Goal: Task Accomplishment & Management: Manage account settings

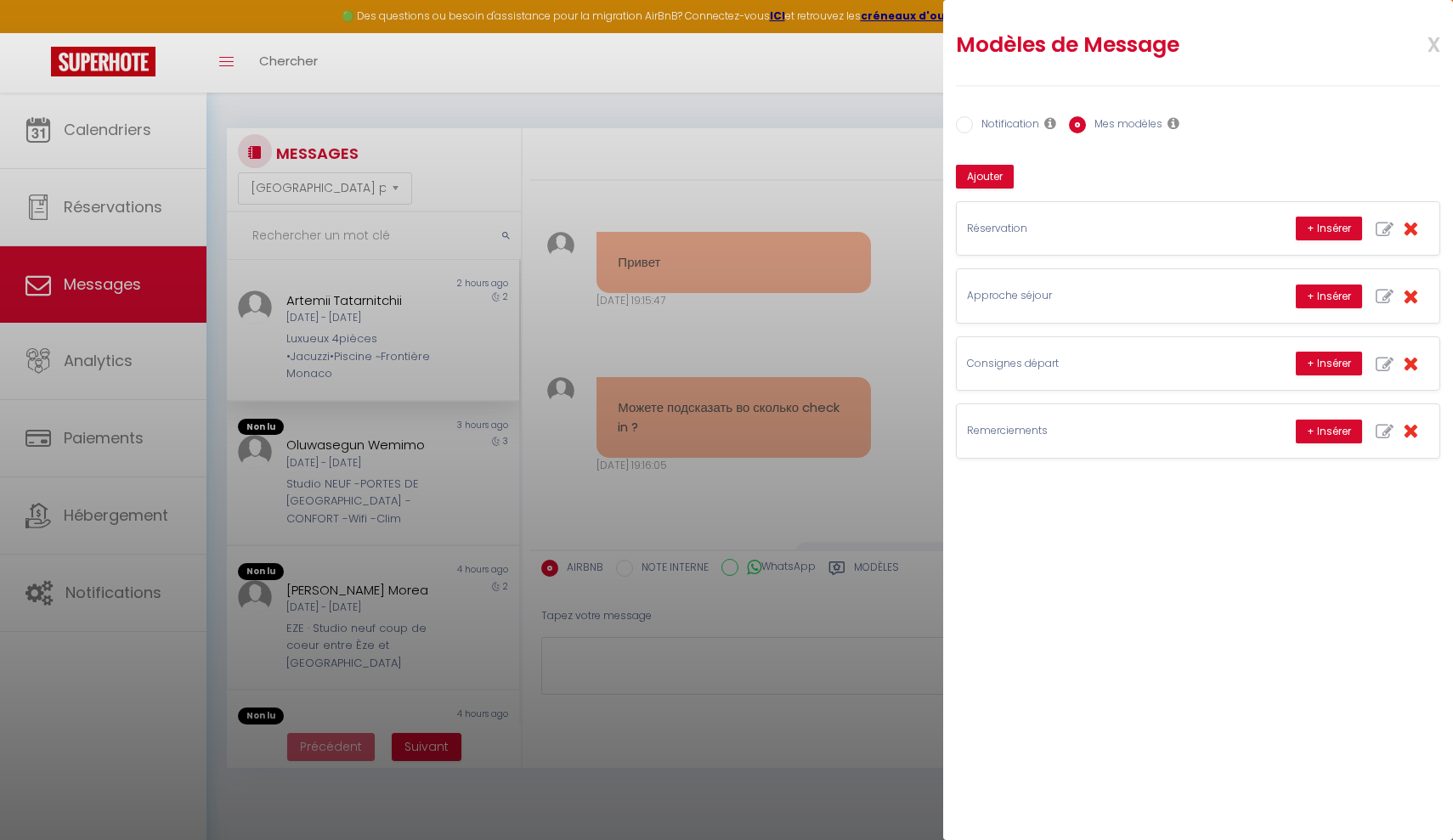
select select "message"
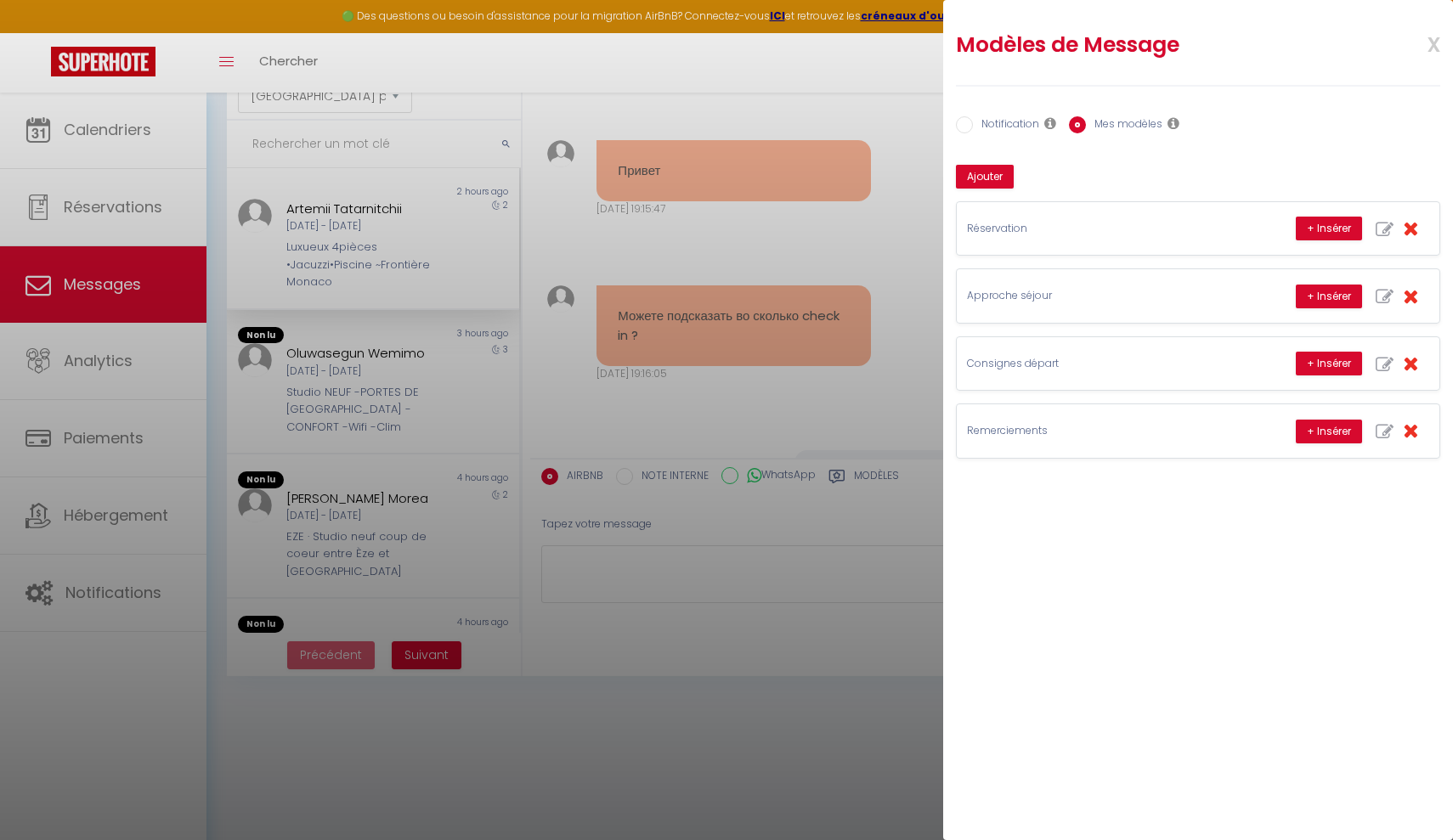
scroll to position [817, 0]
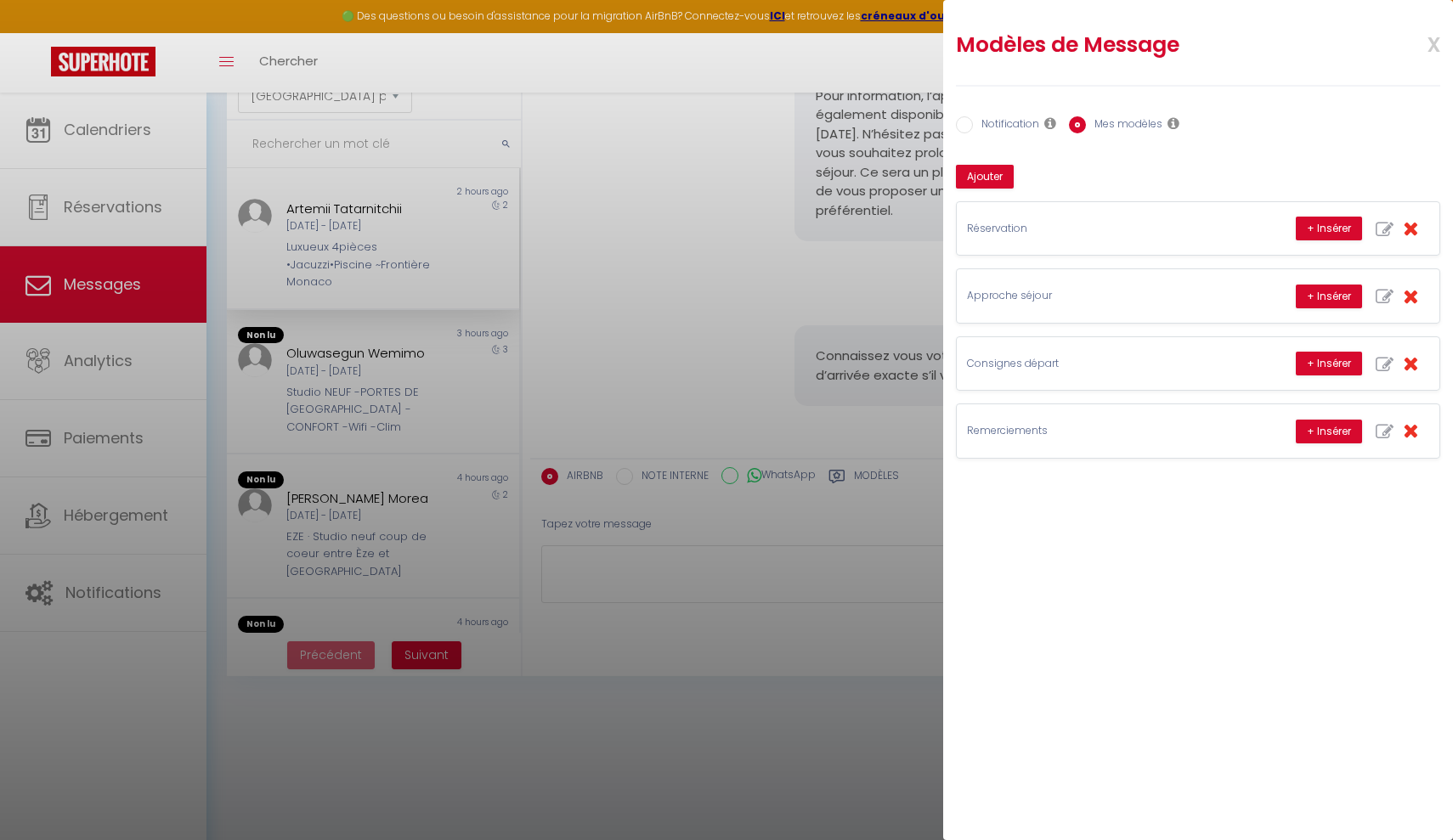
click at [1433, 43] on span "x" at bounding box center [1413, 43] width 54 height 40
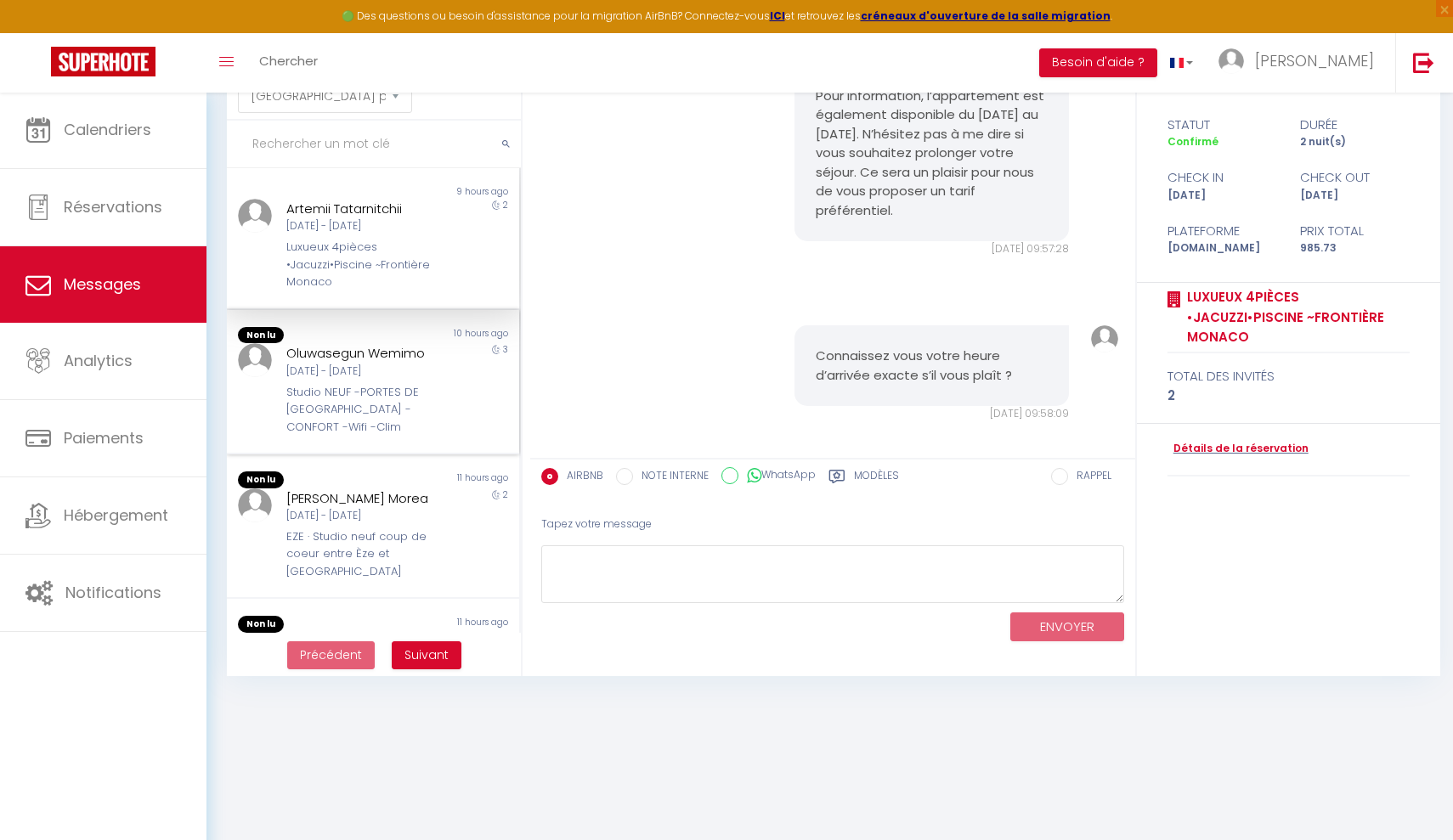
click at [374, 368] on div "[DATE] - [DATE]" at bounding box center [360, 372] width 149 height 16
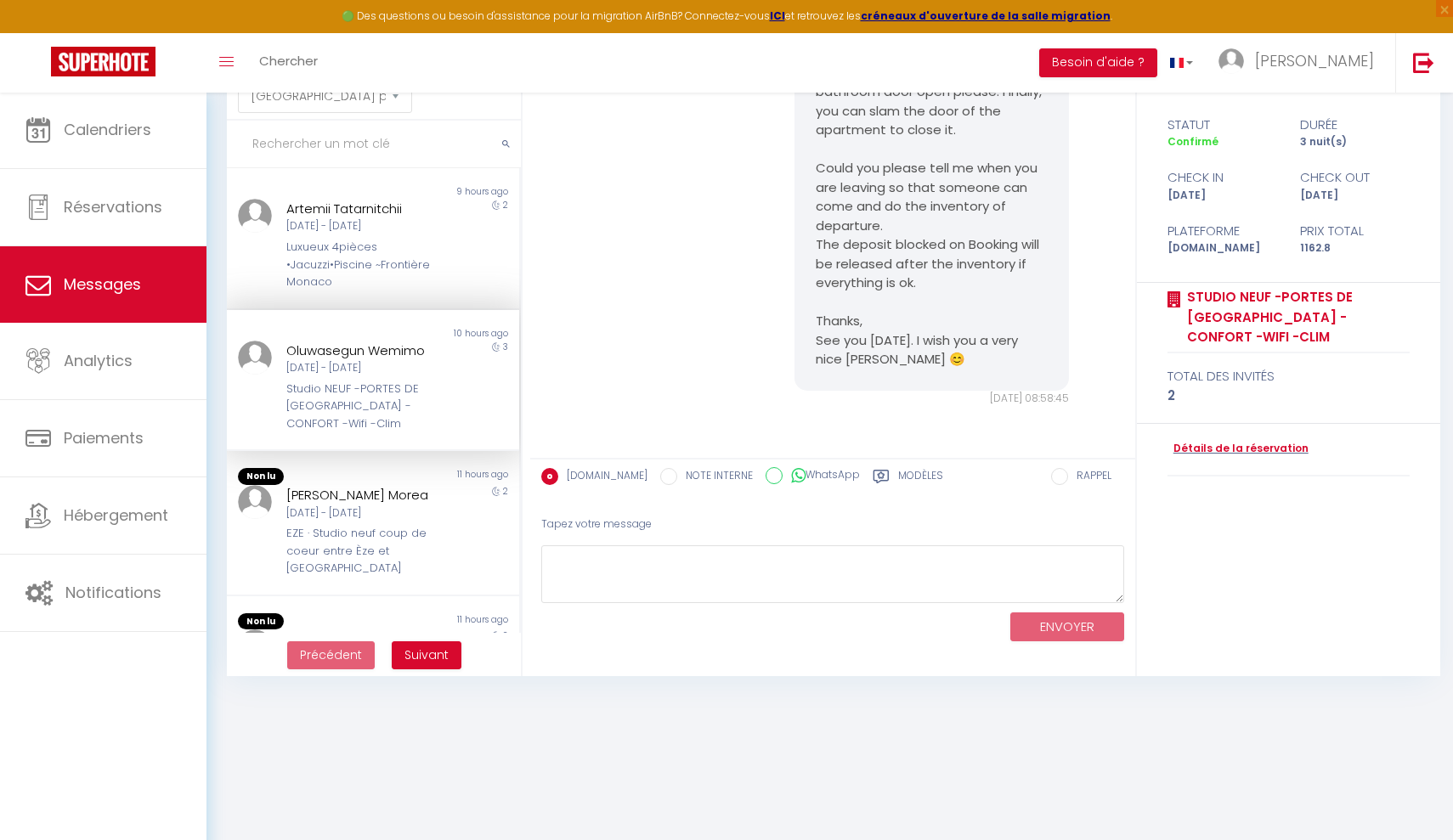
scroll to position [1873, 0]
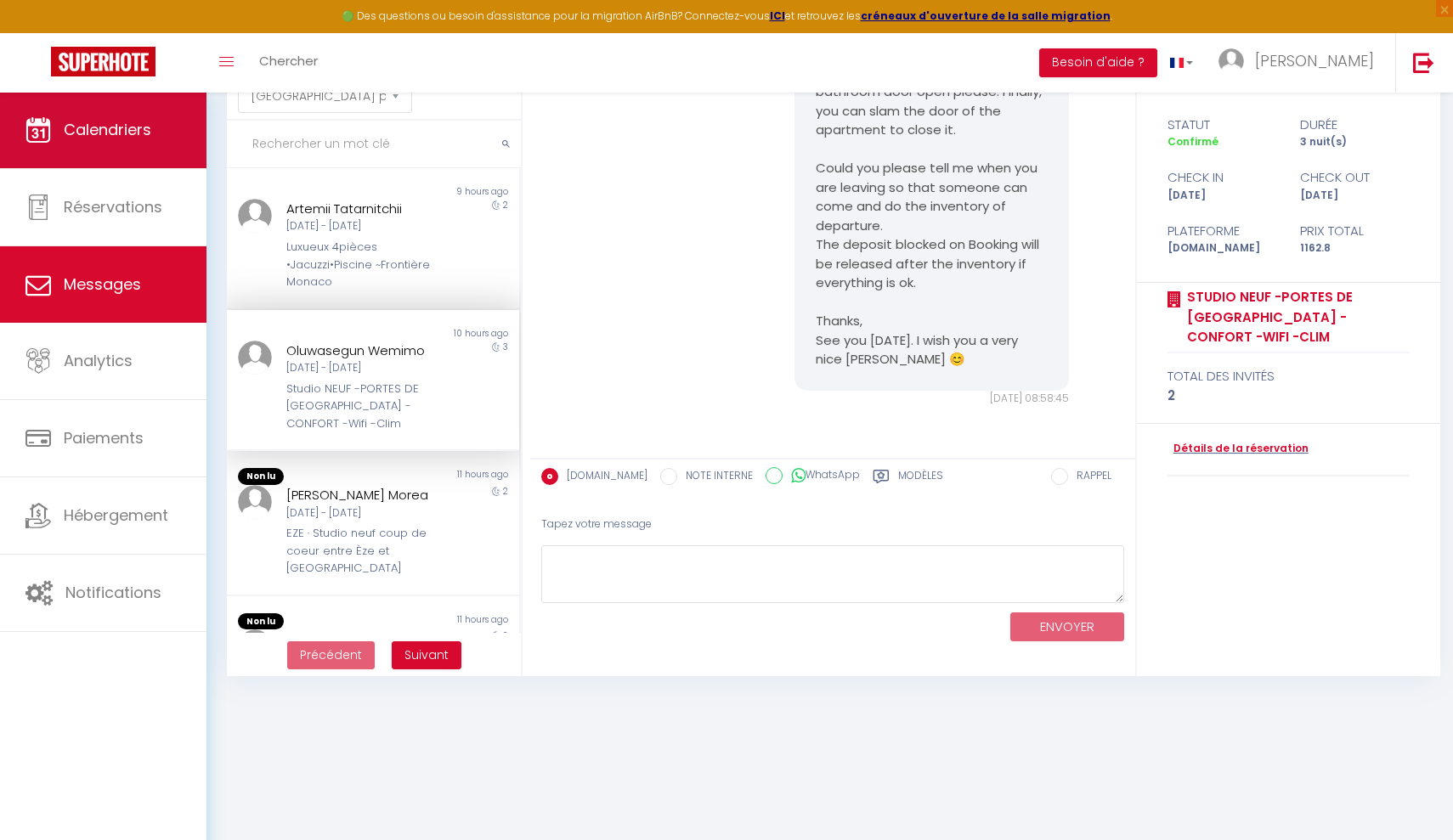
click at [115, 145] on link "Calendriers" at bounding box center [103, 130] width 207 height 77
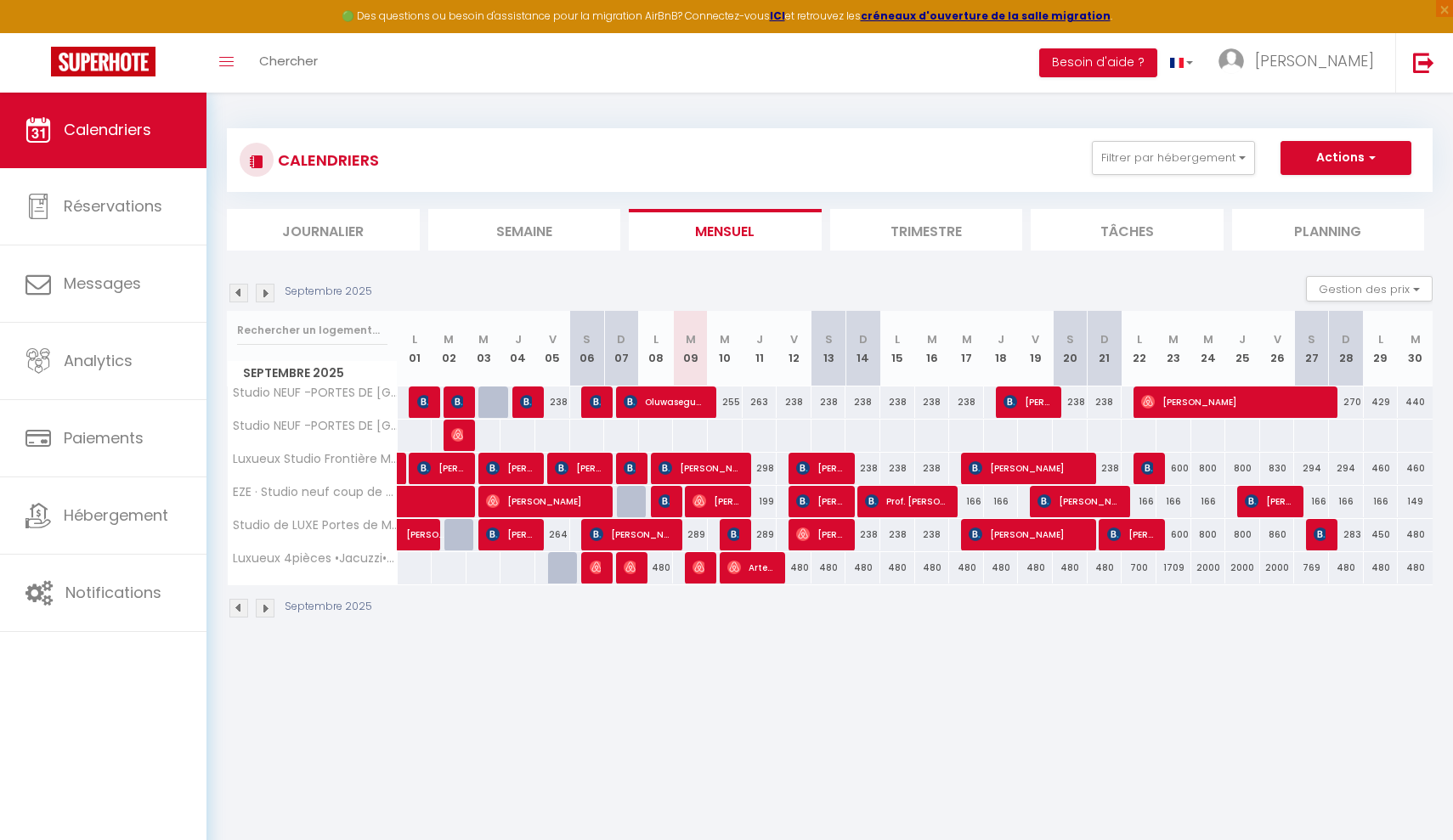
click at [1320, 156] on button "Actions" at bounding box center [1346, 158] width 131 height 34
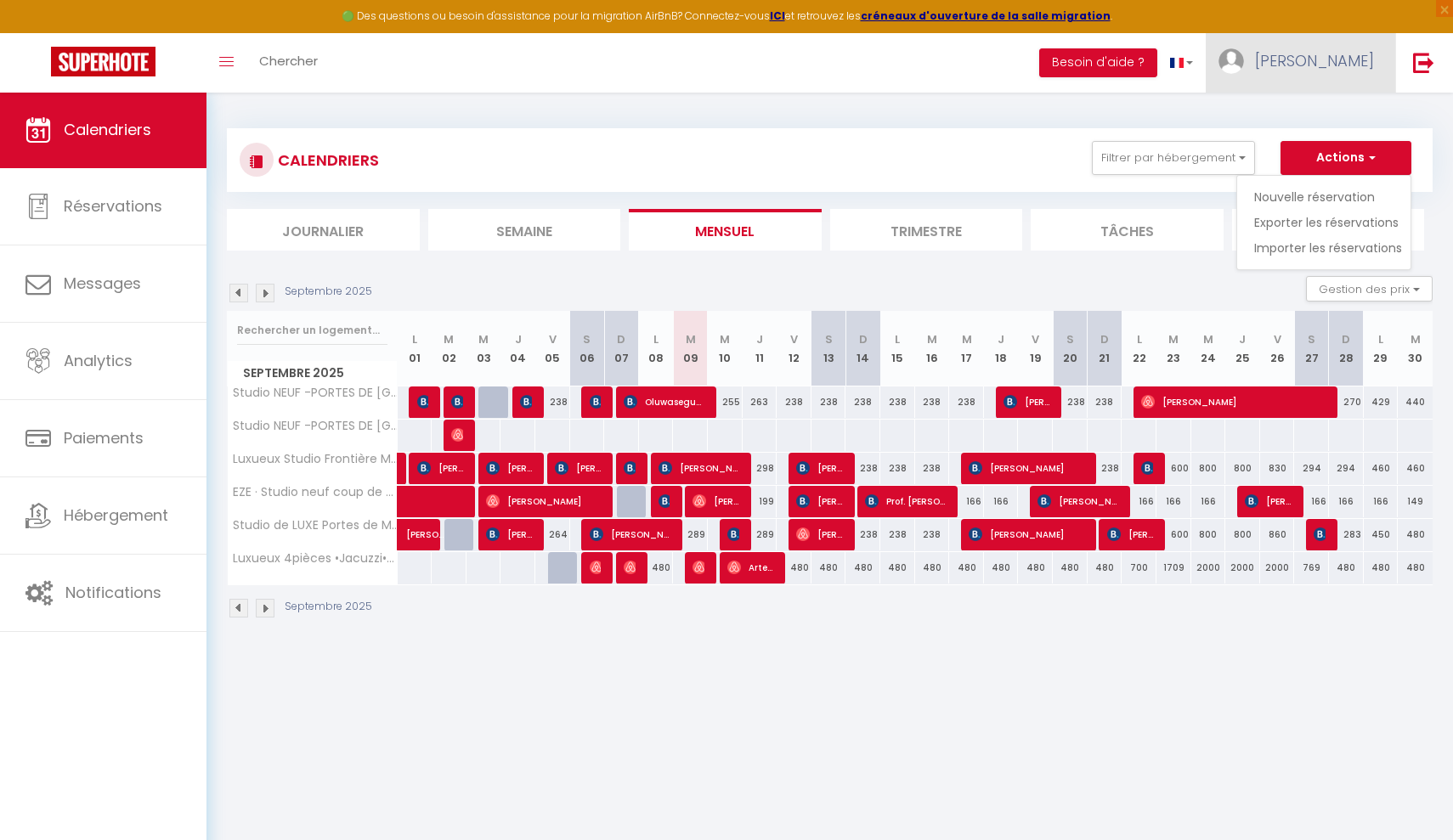
click at [1321, 68] on link "[PERSON_NAME]" at bounding box center [1300, 63] width 190 height 60
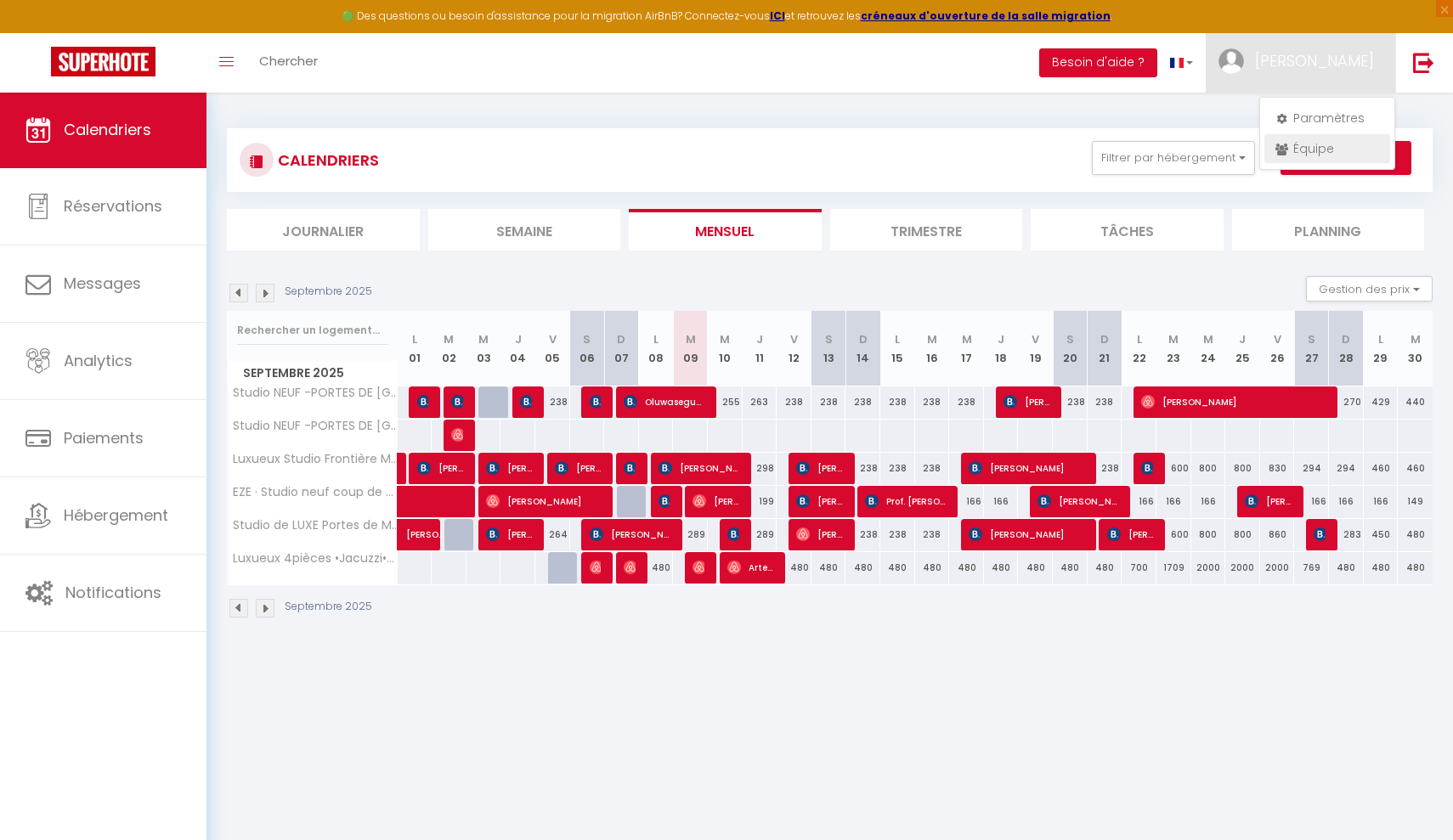
click at [1324, 152] on link "Équipe" at bounding box center [1327, 149] width 126 height 29
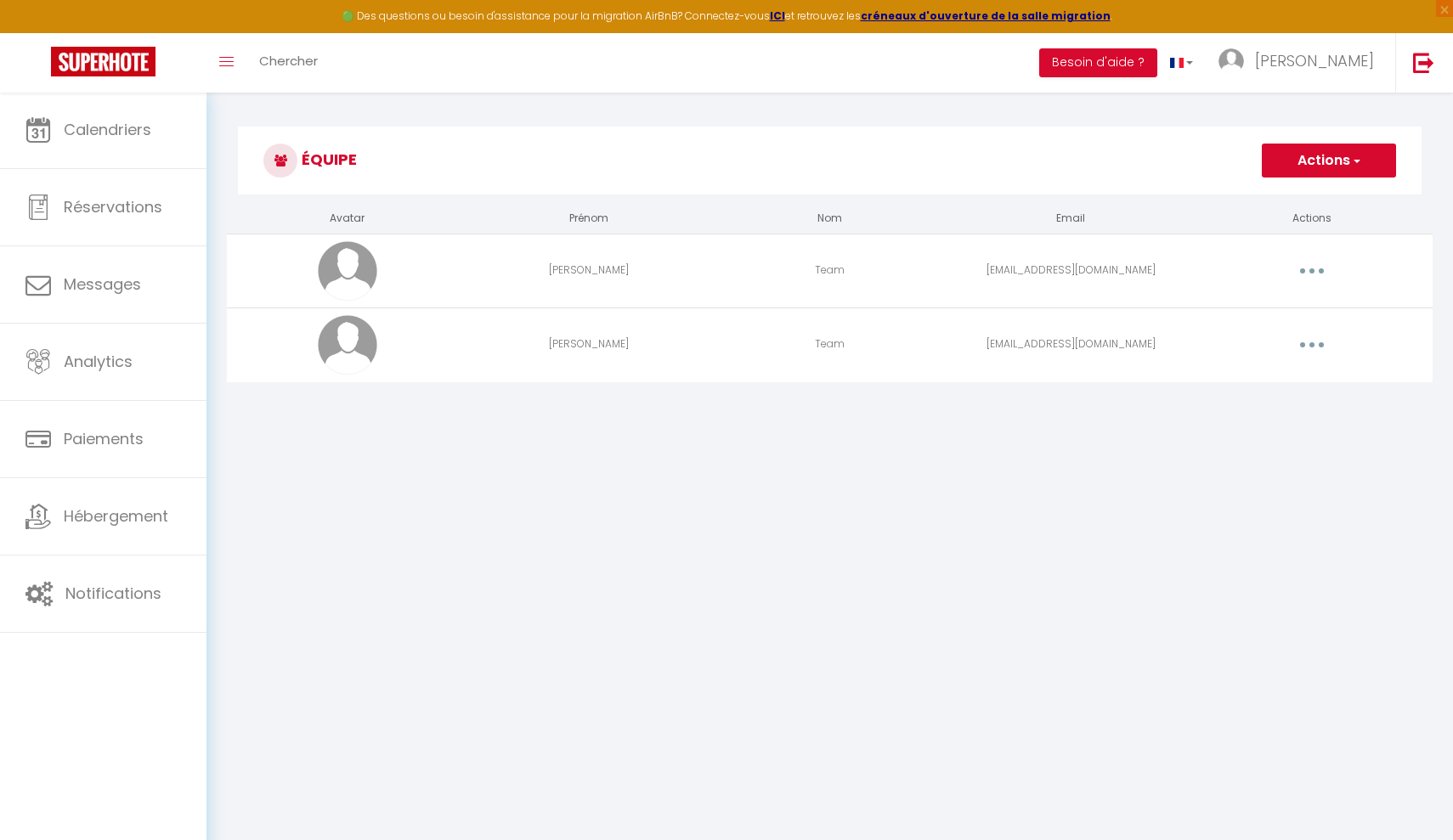
click at [1299, 266] on button "button" at bounding box center [1312, 271] width 48 height 27
click at [1251, 315] on link "Editer" at bounding box center [1268, 310] width 126 height 29
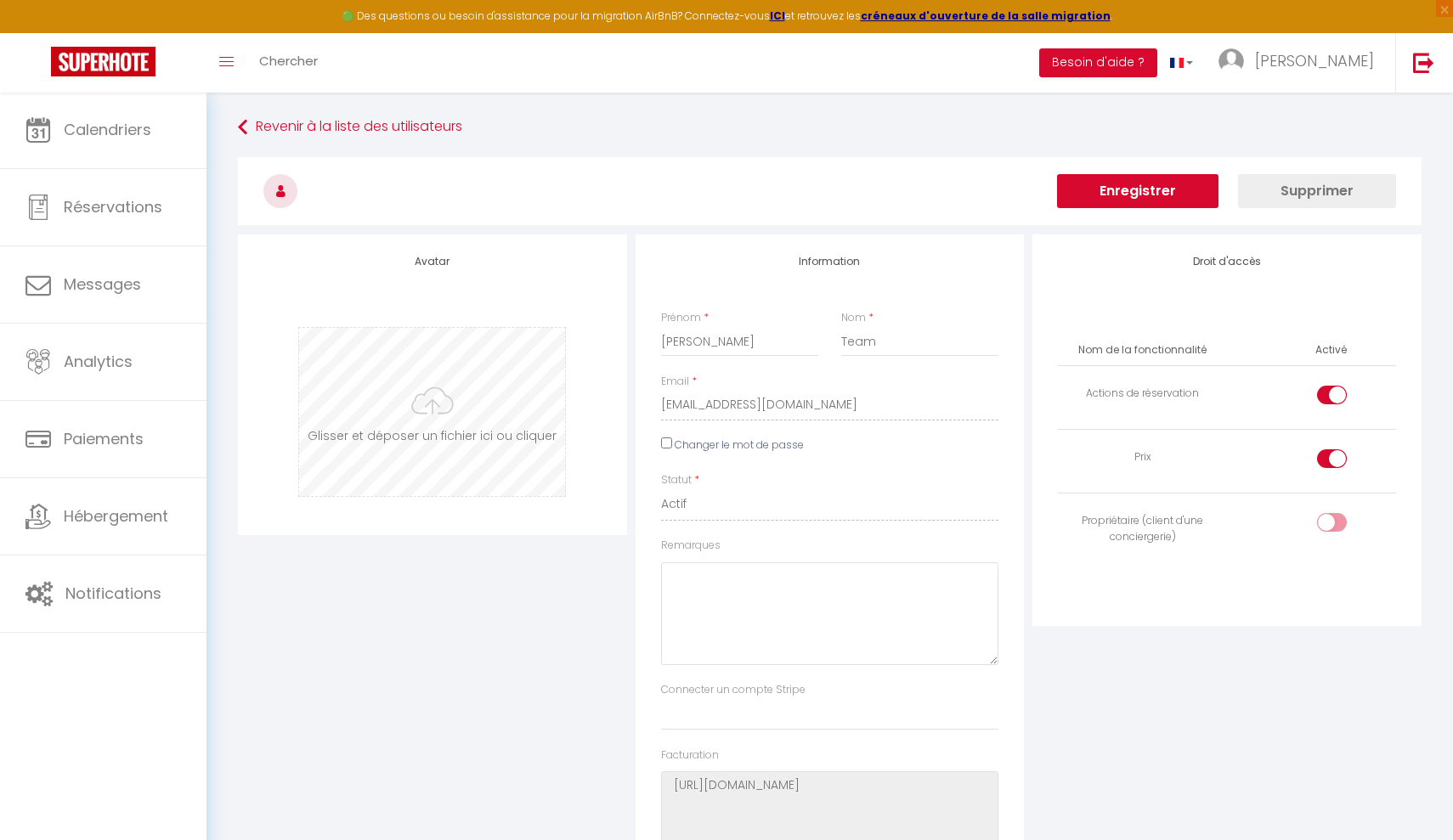
click at [449, 398] on input "file" at bounding box center [432, 412] width 266 height 168
type input "C:\fakepath\LOGO page 1.png"
click at [1155, 182] on button "Enregistrer" at bounding box center [1138, 191] width 162 height 34
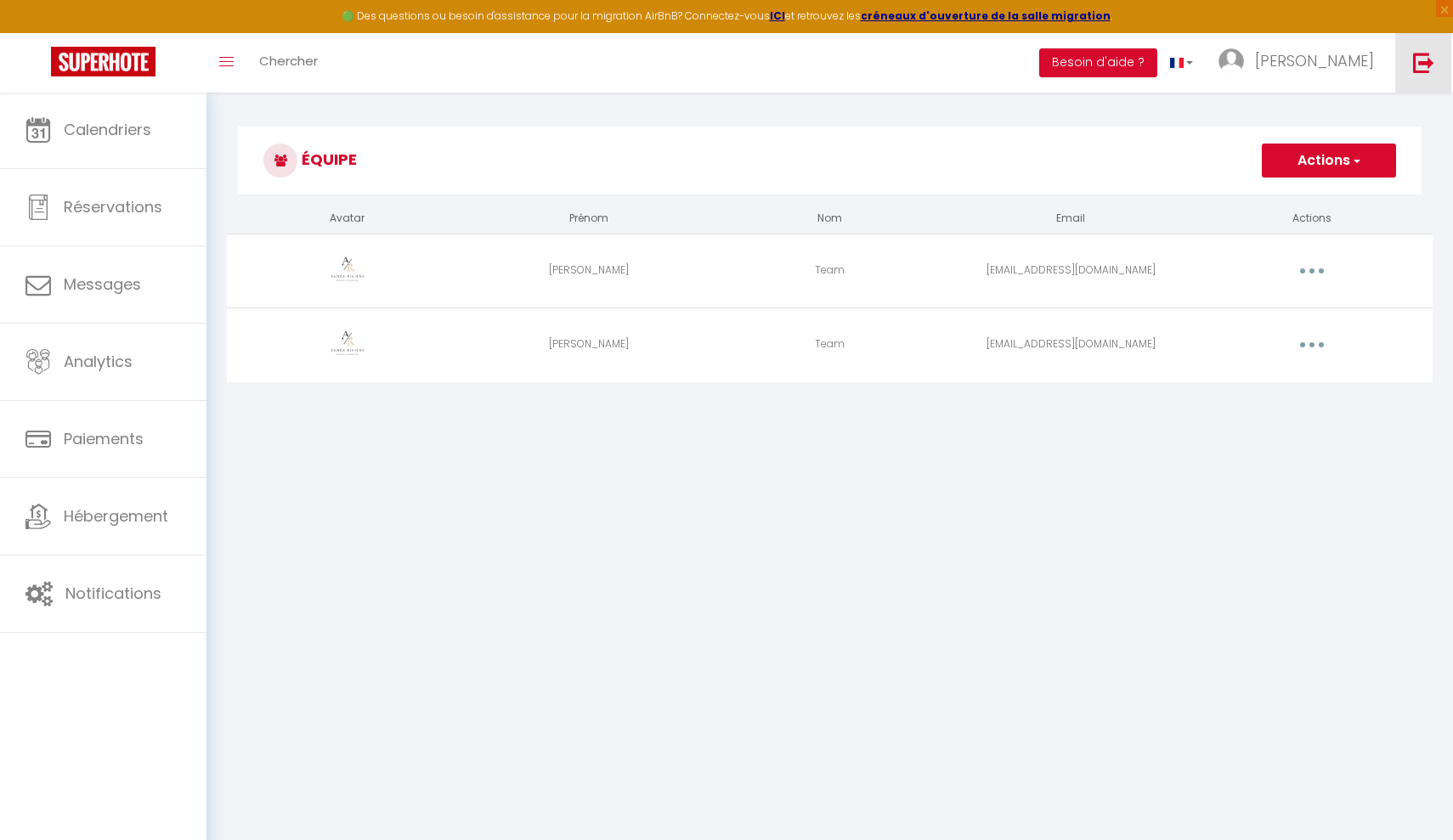
click at [1427, 67] on img at bounding box center [1423, 62] width 21 height 21
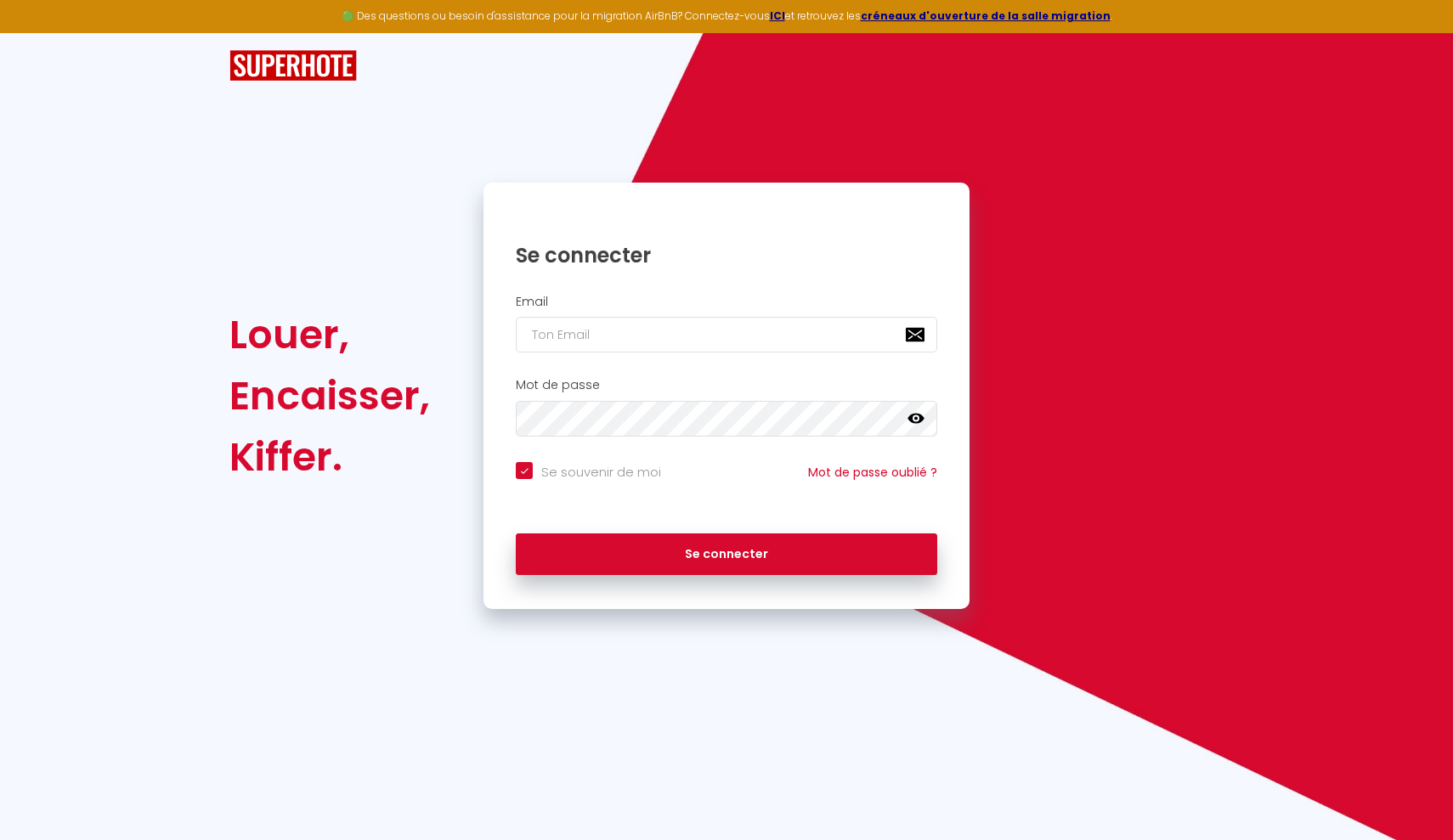
type input "m"
checkbox input "true"
type input "ma"
checkbox input "true"
type input "mar"
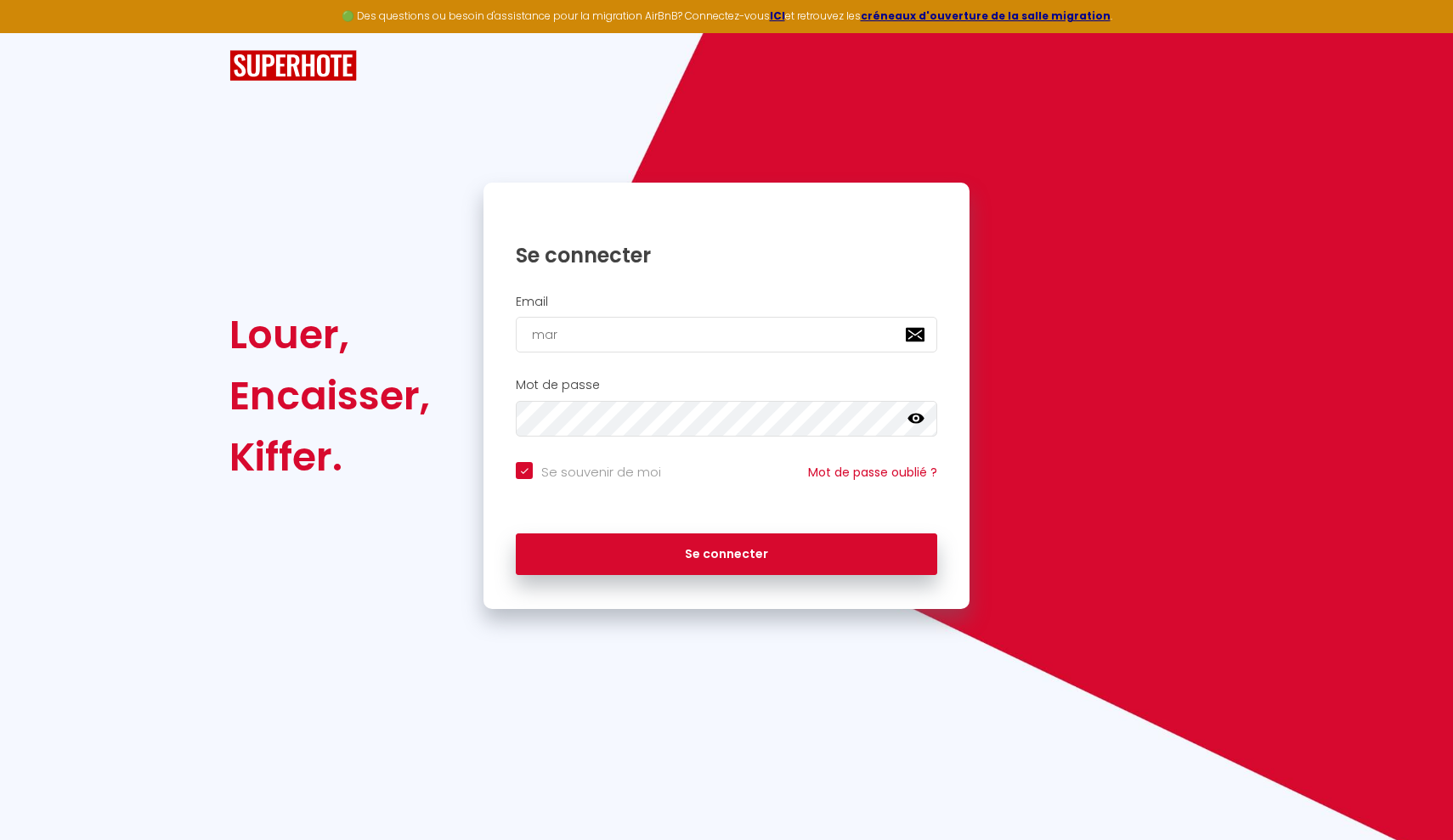
checkbox input "true"
type input "mari"
checkbox input "true"
type input "mario"
checkbox input "true"
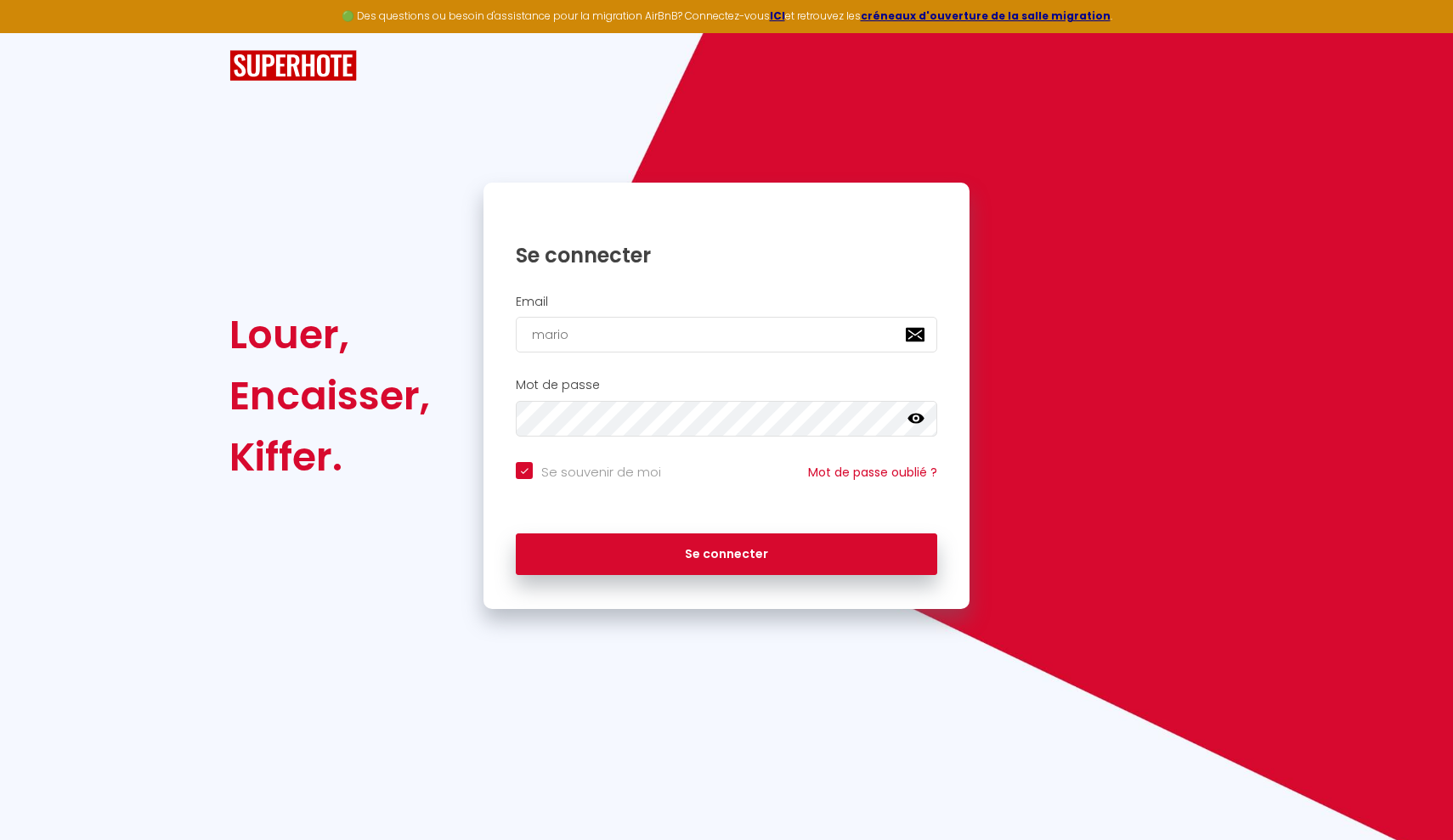
type input "marion"
checkbox input "true"
type input "marionj"
checkbox input "true"
type input "marionjb"
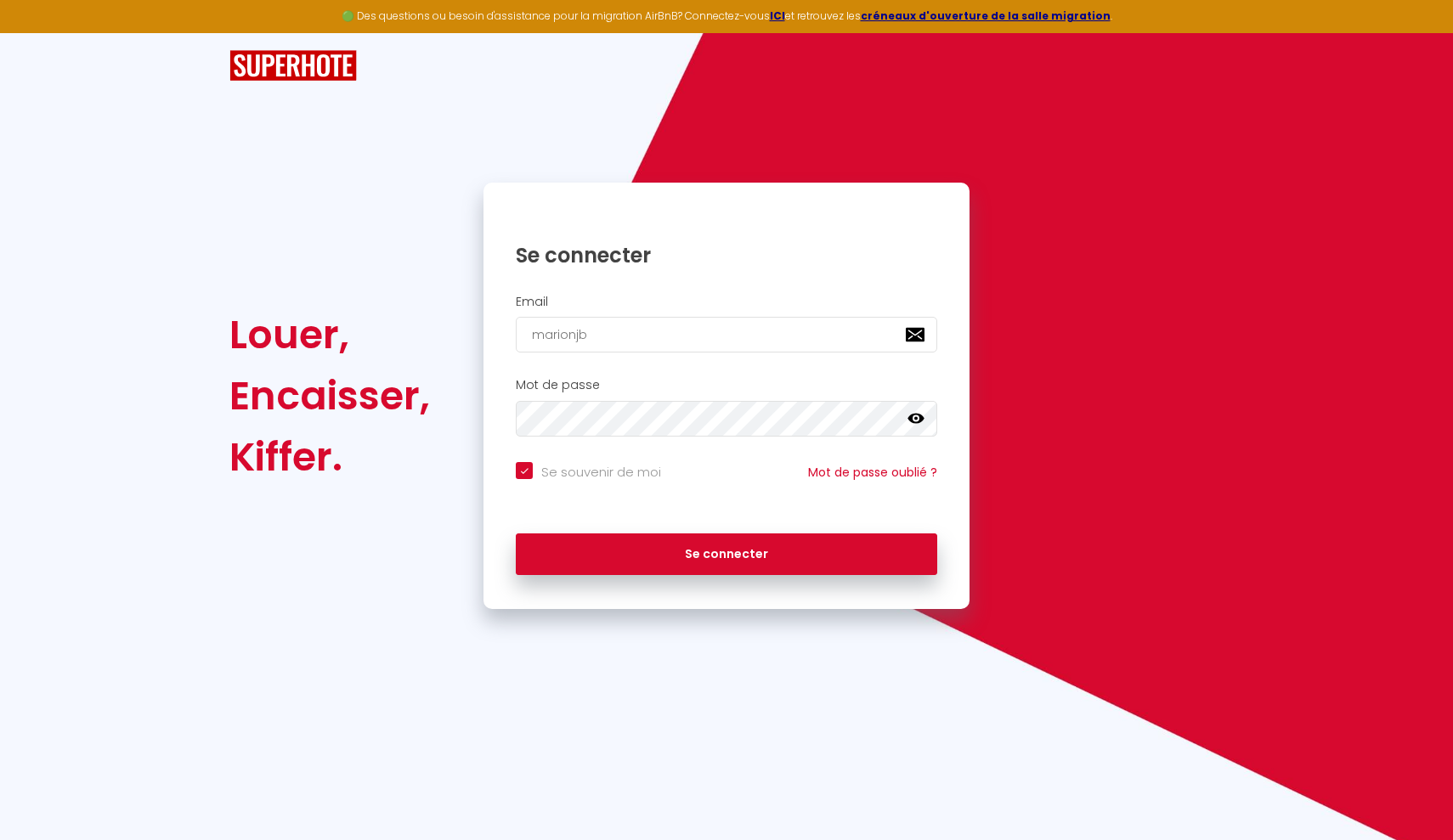
checkbox input "true"
type input "marionjb."
checkbox input "true"
type input "marionjb.n"
checkbox input "true"
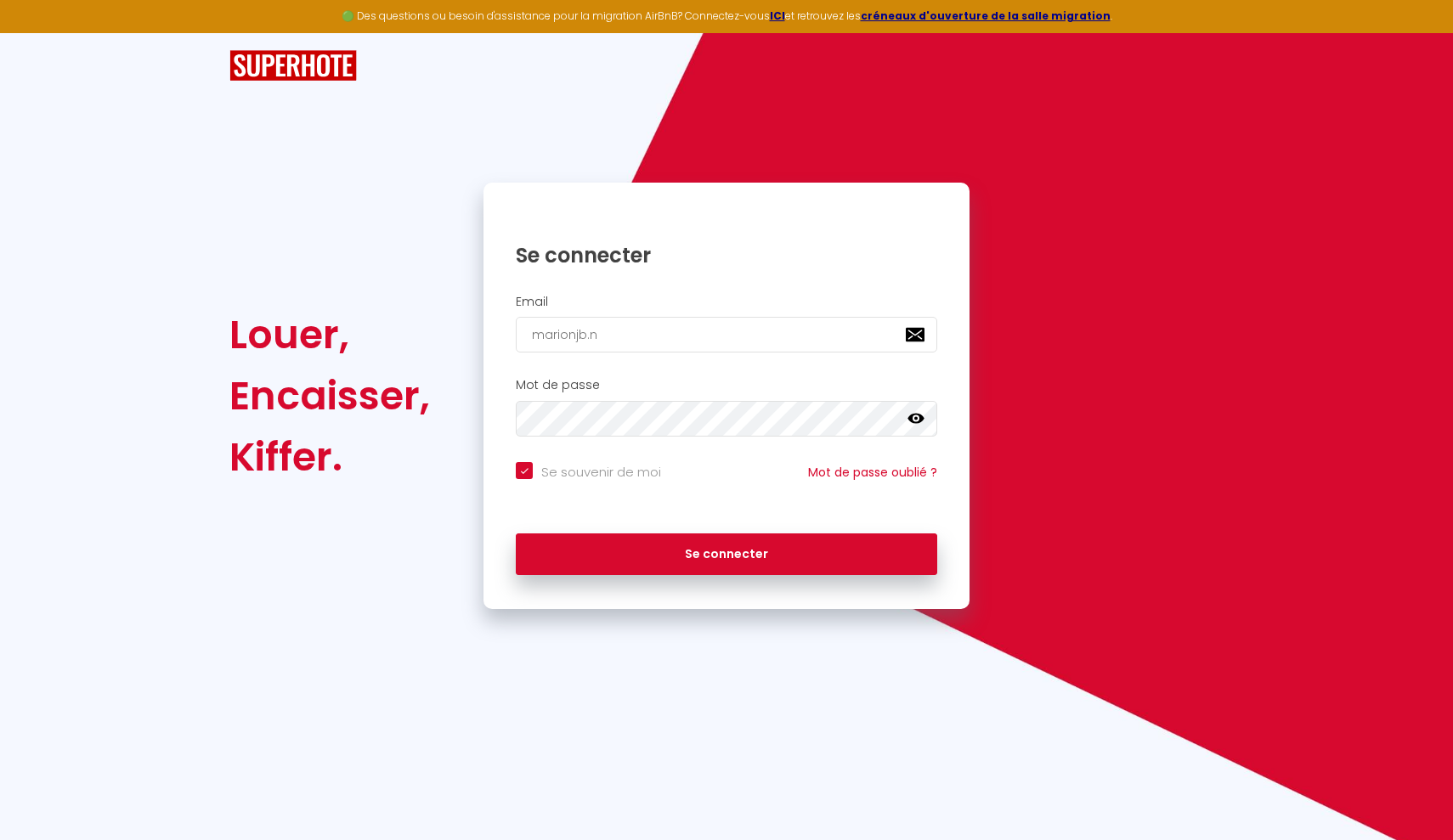
type input "marionjb.na"
checkbox input "true"
type input "marionjb.nal"
checkbox input "true"
type input "marionjb.nalp"
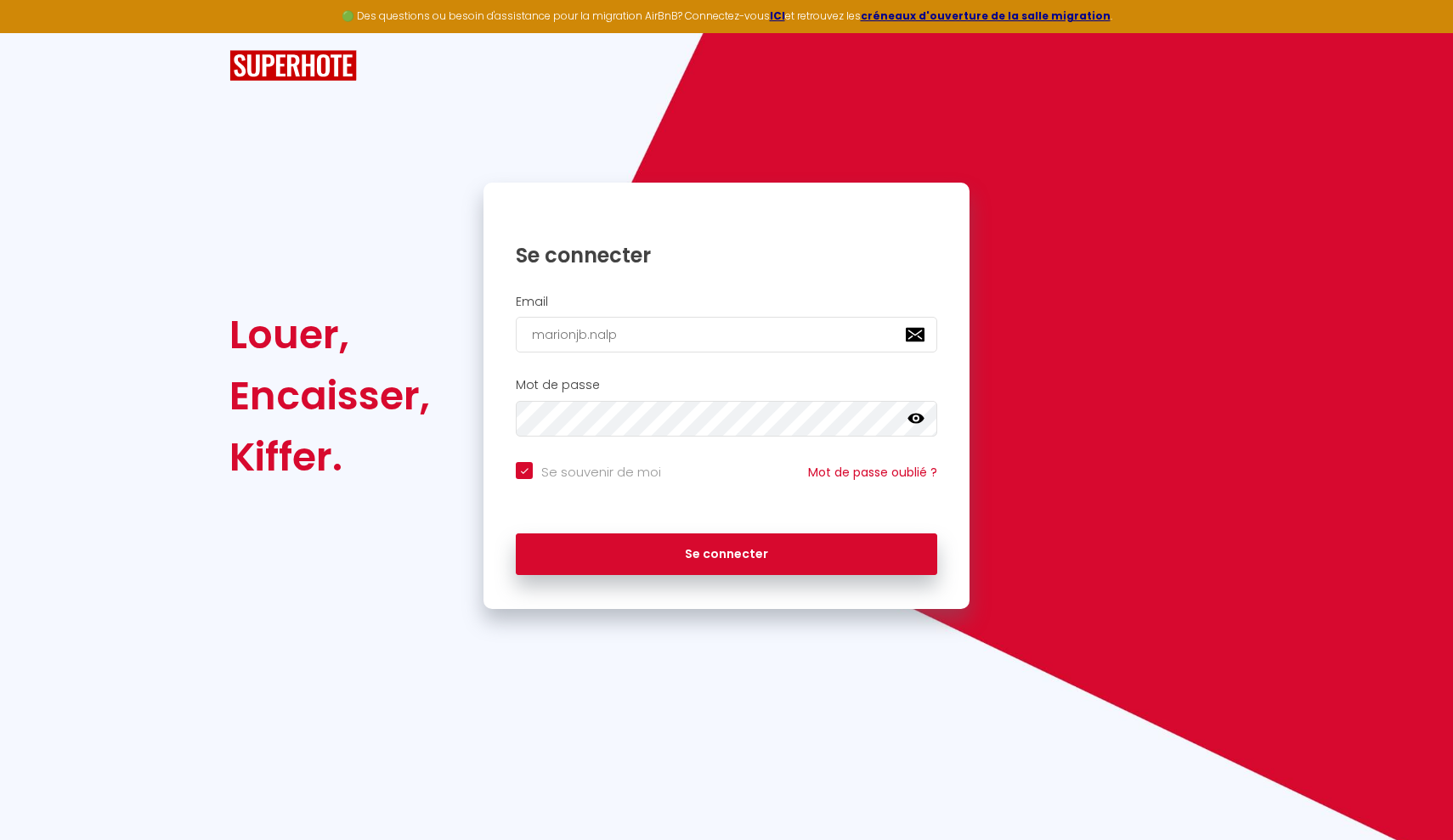
checkbox input "true"
type input "marionjb.nalpa"
checkbox input "true"
type input "marionjb.nalpas"
checkbox input "true"
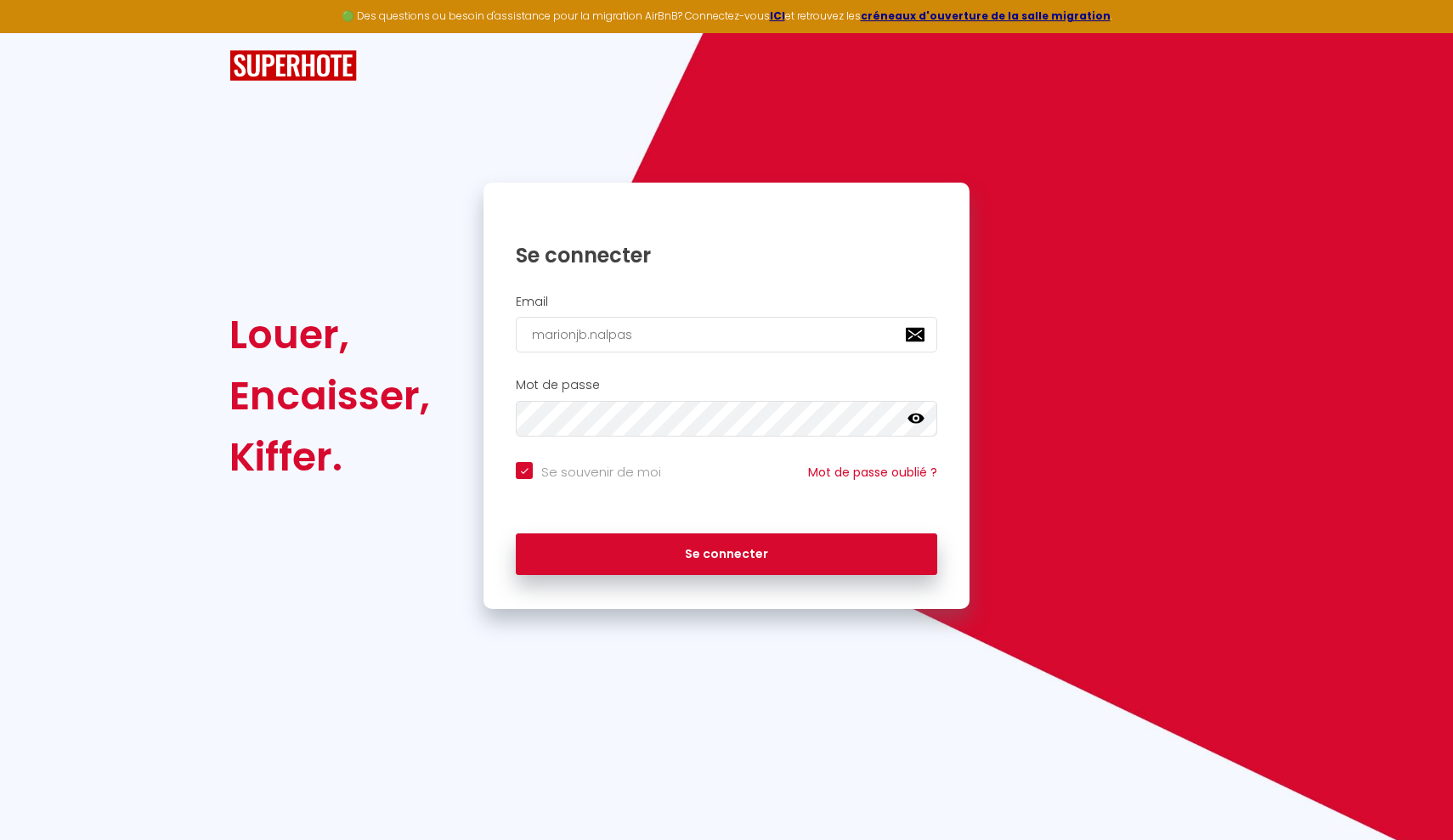
type input "marionjb.nalpas+"
checkbox input "true"
type input "marionjb.nalpas+e"
checkbox input "true"
type input "marionjb.nalpas+eq"
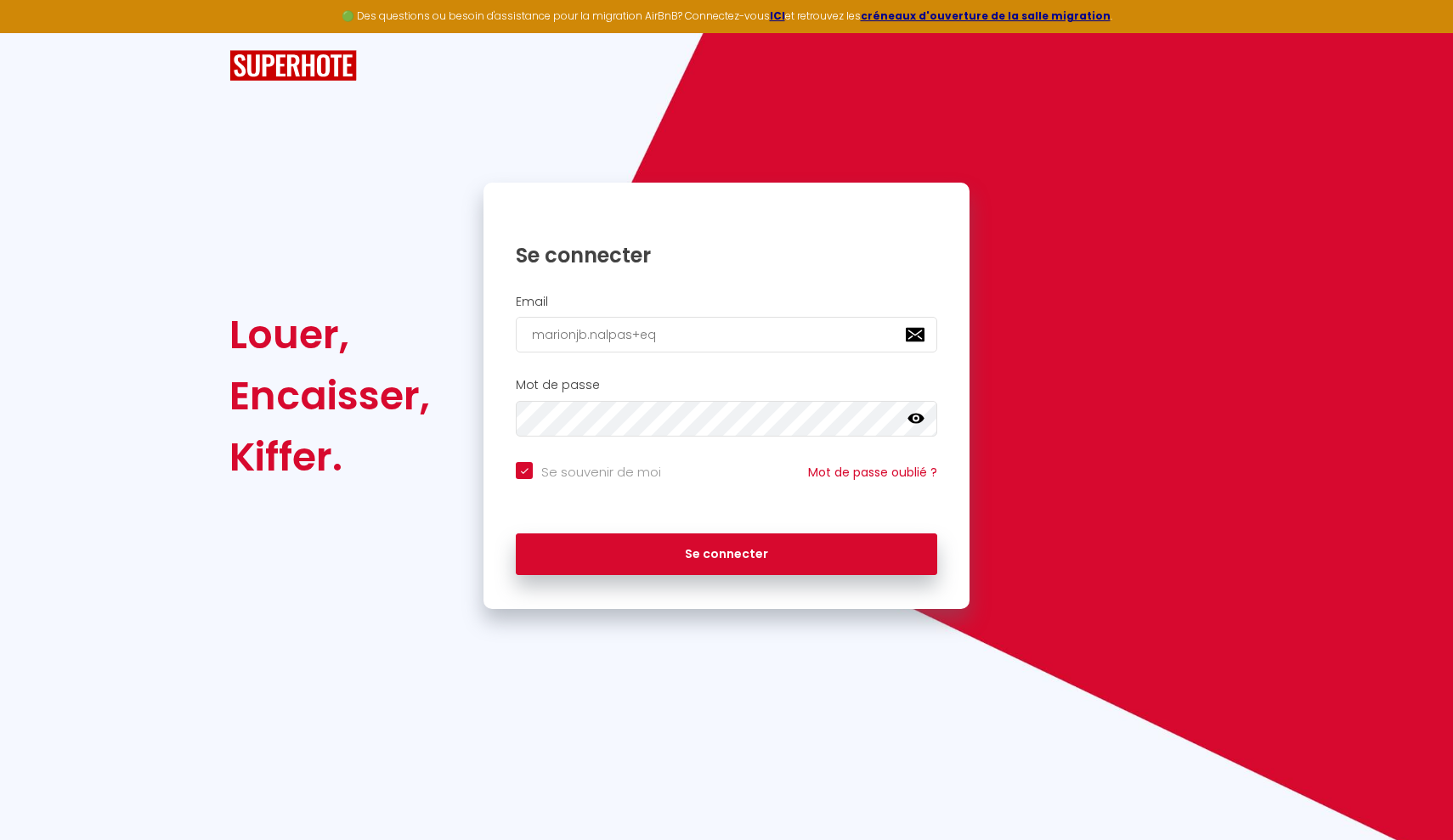
checkbox input "true"
type input "marionjb.nalpas+equ"
checkbox input "true"
type input "marionjb.nalpas+equi"
checkbox input "true"
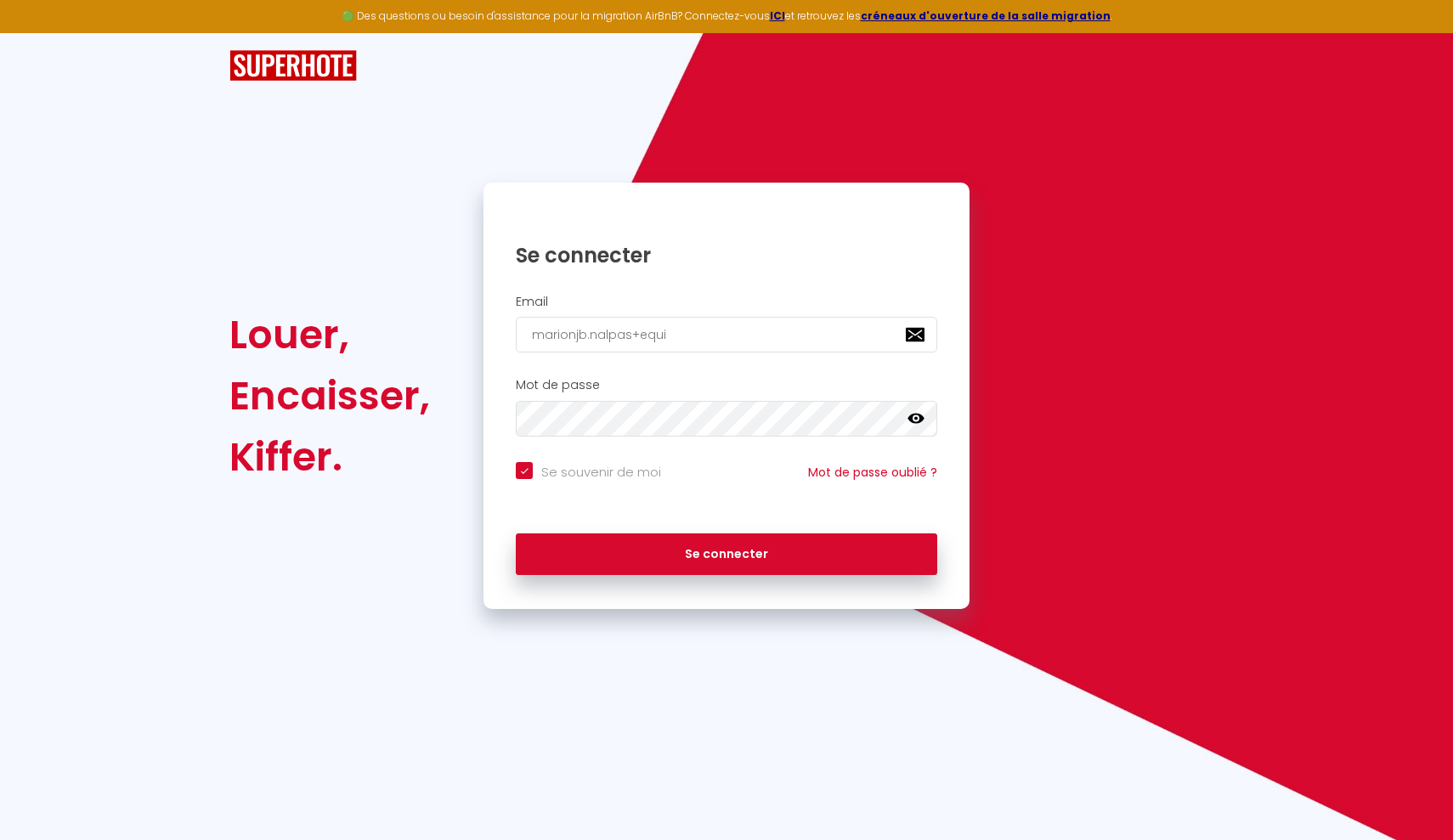
type input "marionjb.nalpas+equip"
checkbox input "true"
type input "marionjb.nalpas+equipe"
checkbox input "true"
type input "marionjb.nalpas+equipe@"
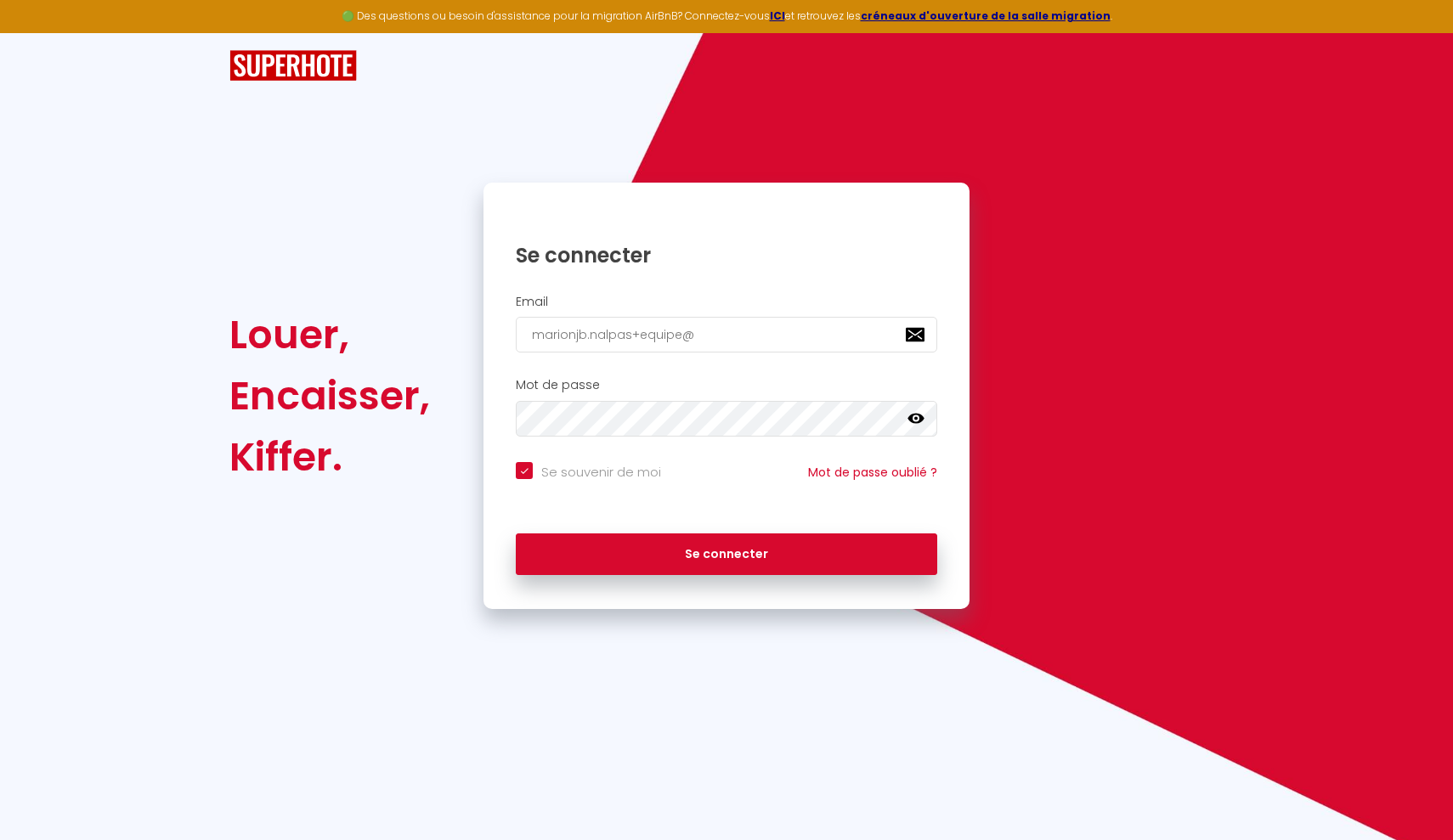
checkbox input "true"
type input "marionjb.nalpas+equipe@g"
checkbox input "true"
type input "marionjb.nalpas+equipe@gm"
checkbox input "true"
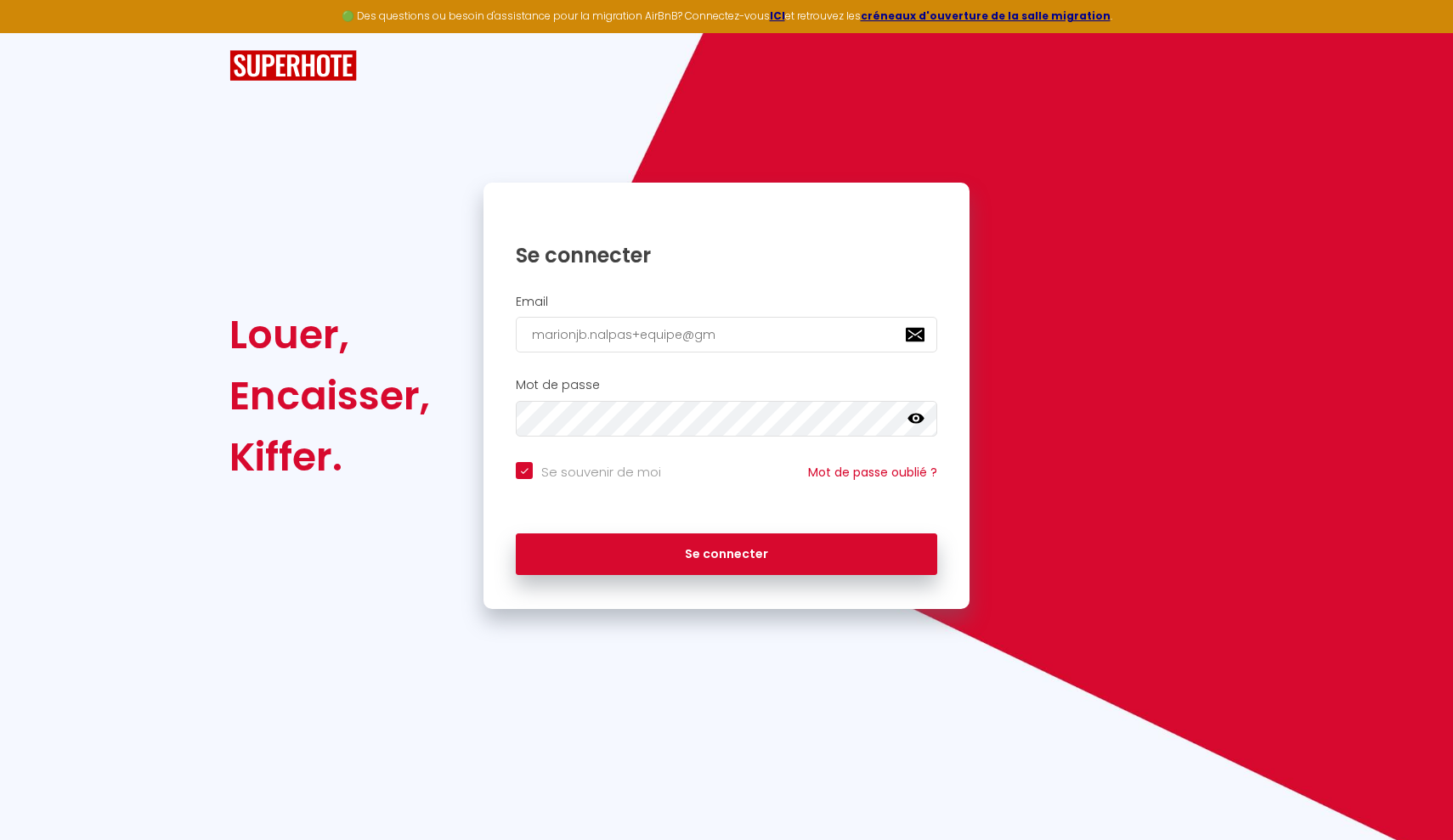
type input "marionjb.nalpas+equipe@gma"
checkbox input "true"
type input "marionjb.nalpas+equipe@gmai"
checkbox input "true"
type input "marionjb.nalpas+equipe@gmail"
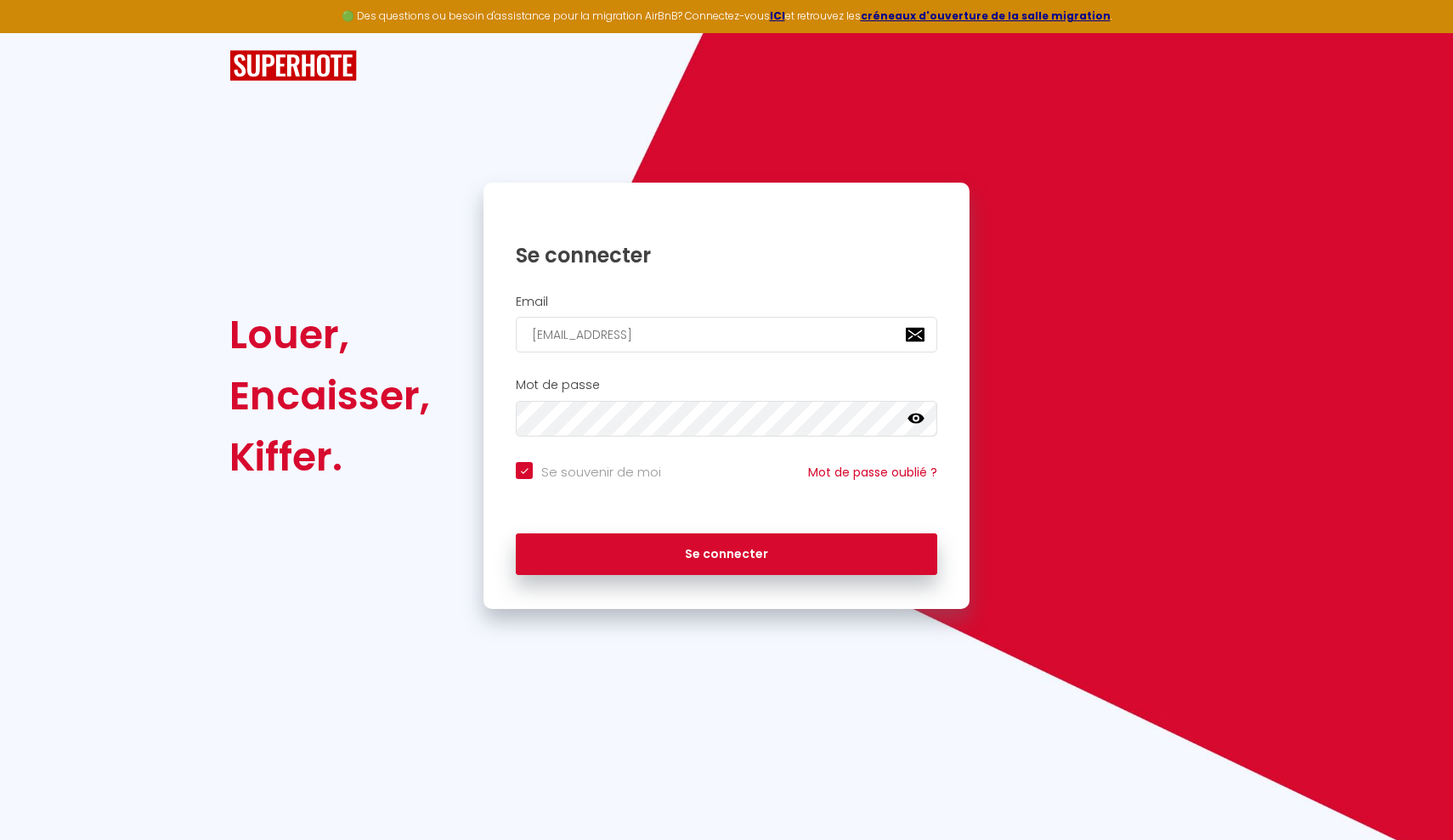
checkbox input "true"
type input "marionjb.nalpas+equipe@gmail."
checkbox input "true"
type input "marionjb.nalpas+equipe@gmail.c"
checkbox input "true"
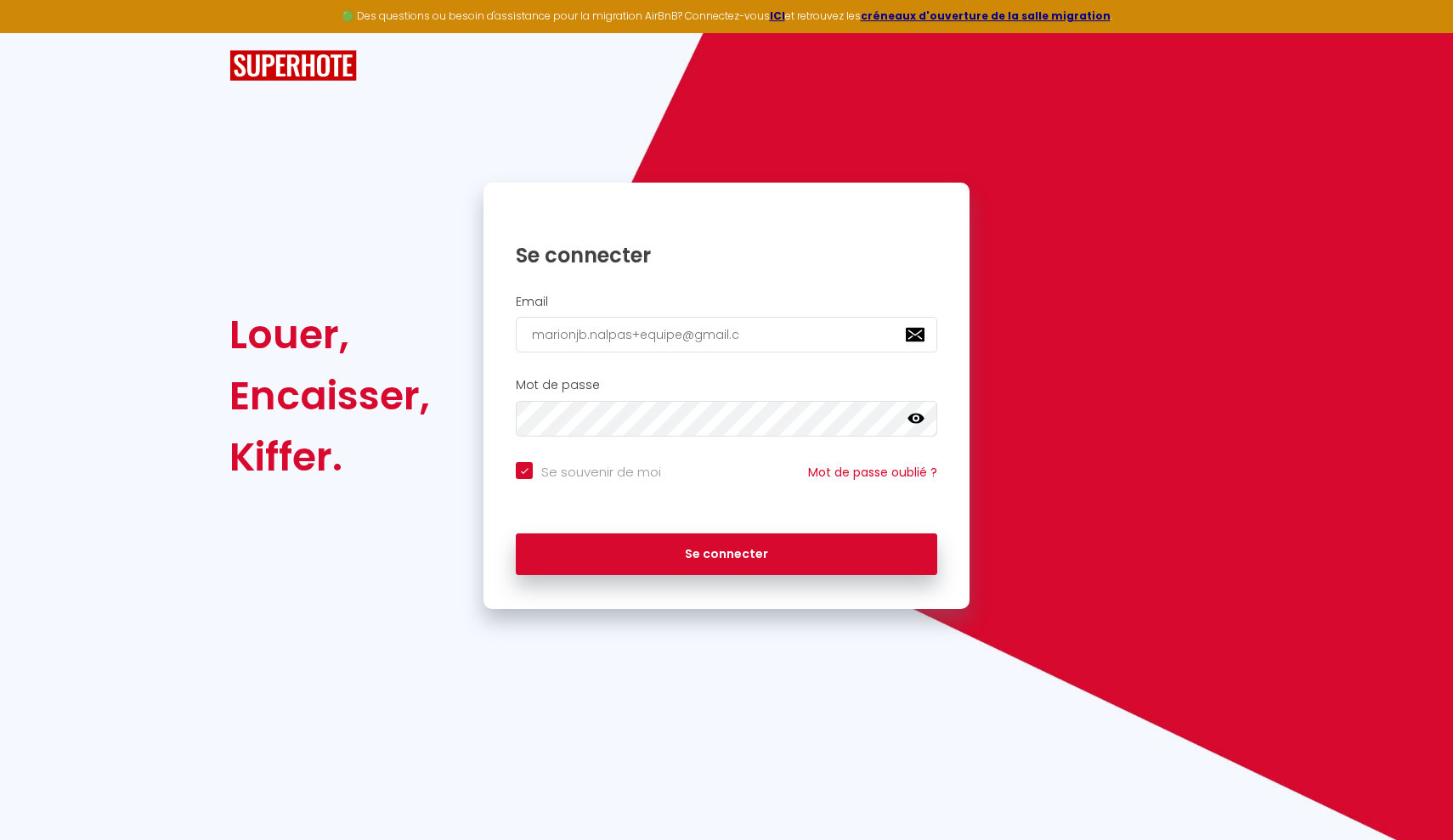
type input "marionjb.nalpas+equipe@gmail.co"
checkbox input "true"
type input "[EMAIL_ADDRESS][DOMAIN_NAME]"
checkbox input "true"
type input "[EMAIL_ADDRESS][DOMAIN_NAME]"
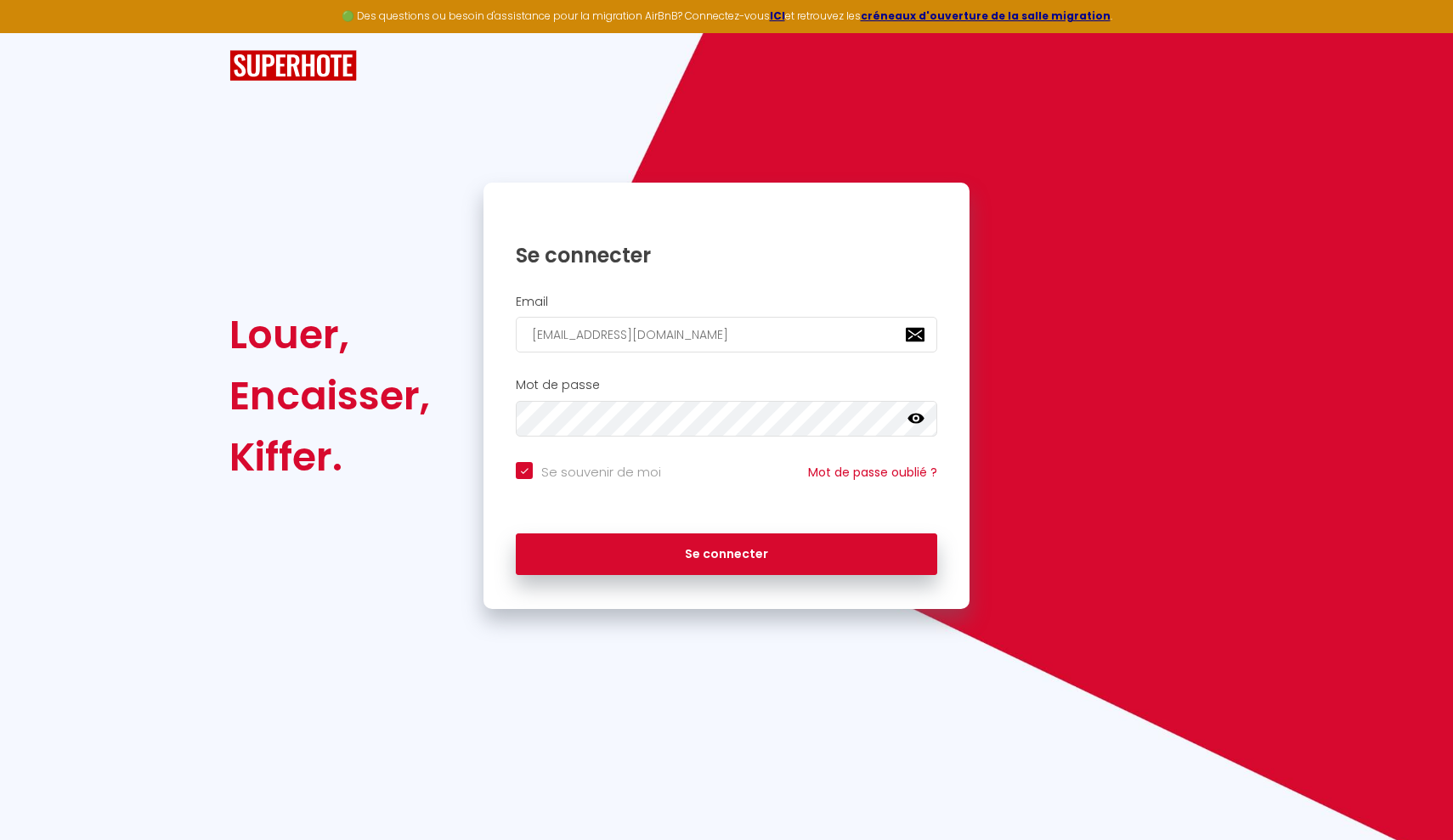
click at [918, 414] on icon at bounding box center [916, 419] width 17 height 10
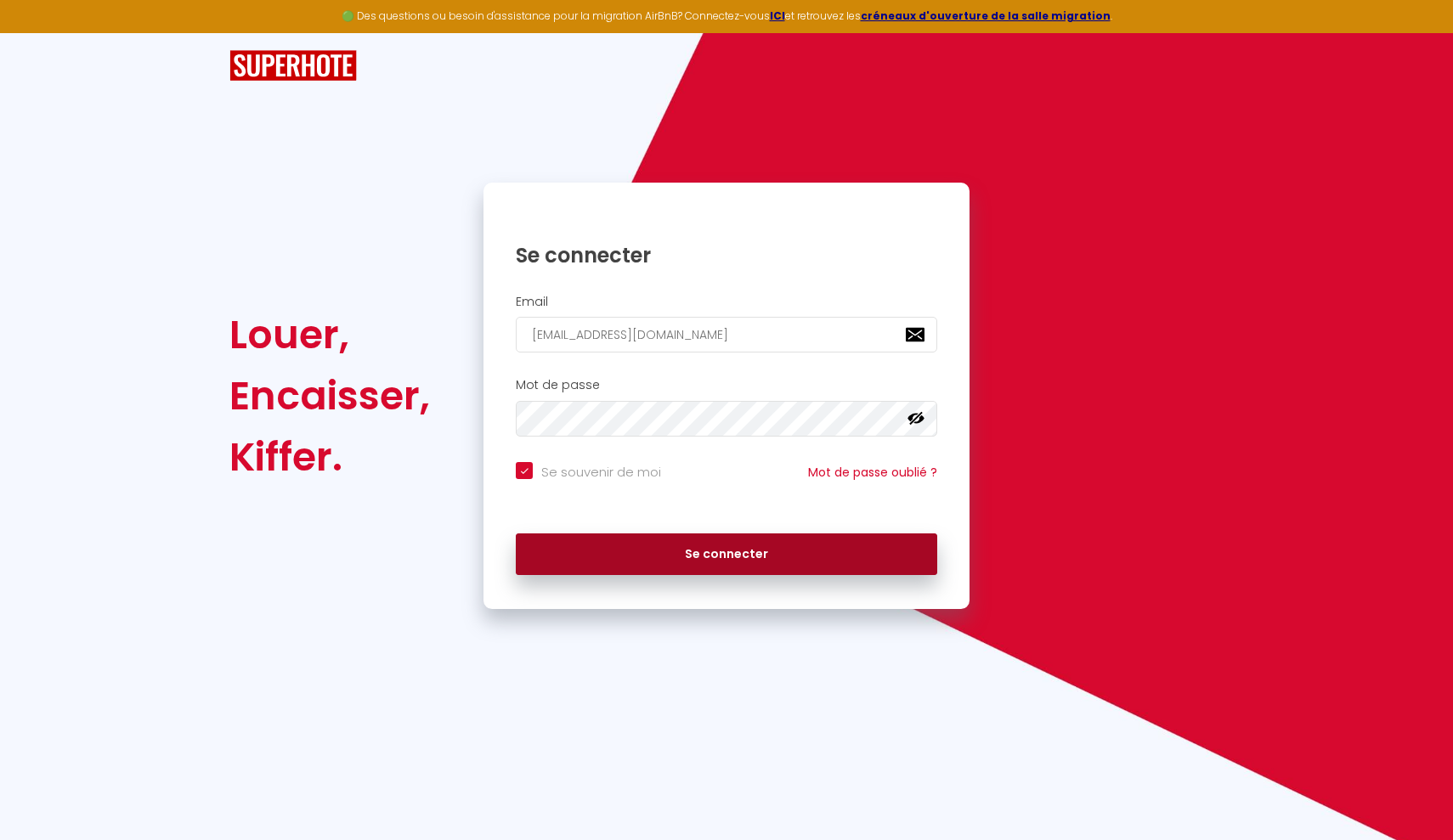
click at [795, 540] on button "Se connecter" at bounding box center [727, 555] width 422 height 43
checkbox input "true"
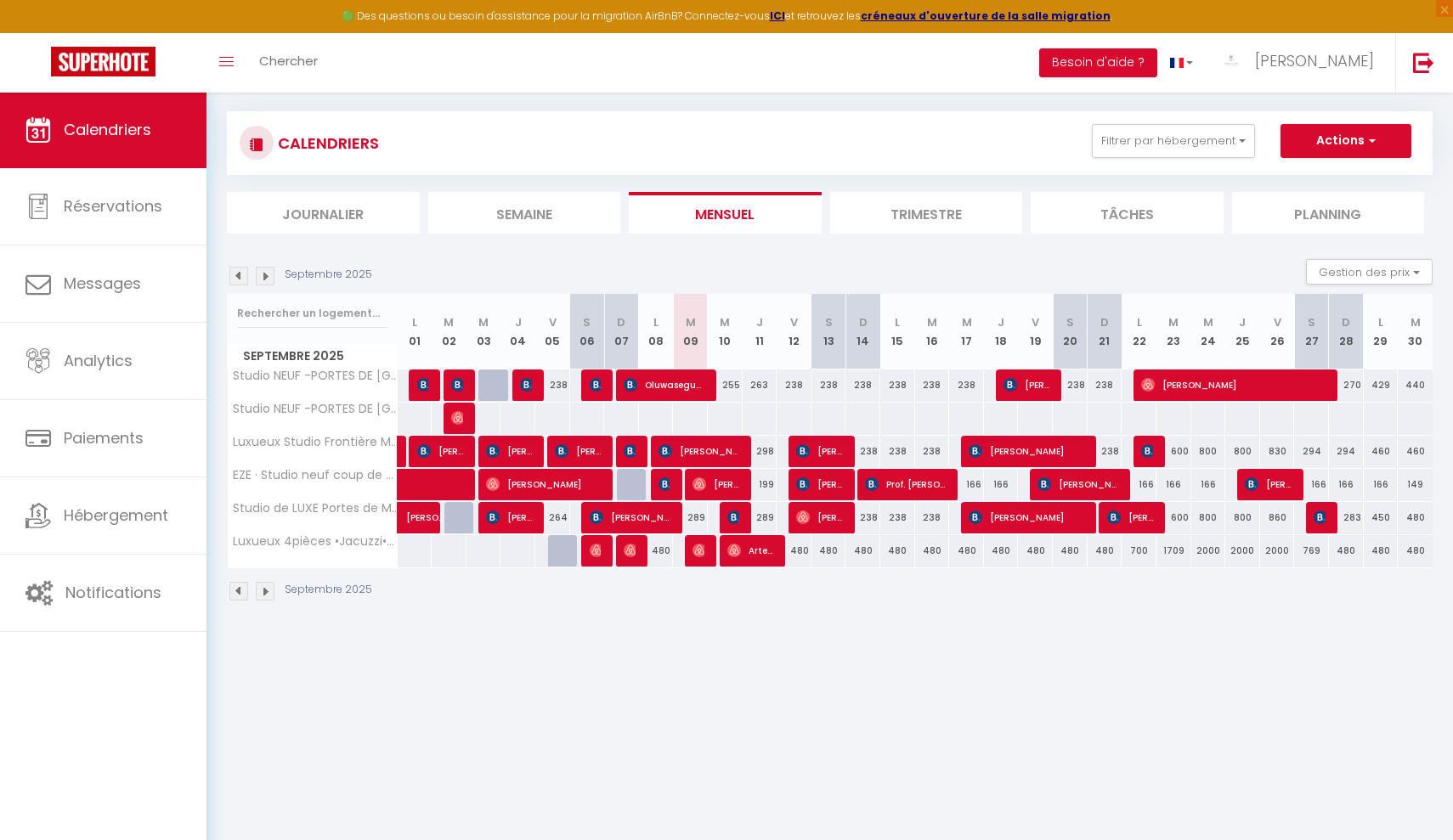
scroll to position [19, 0]
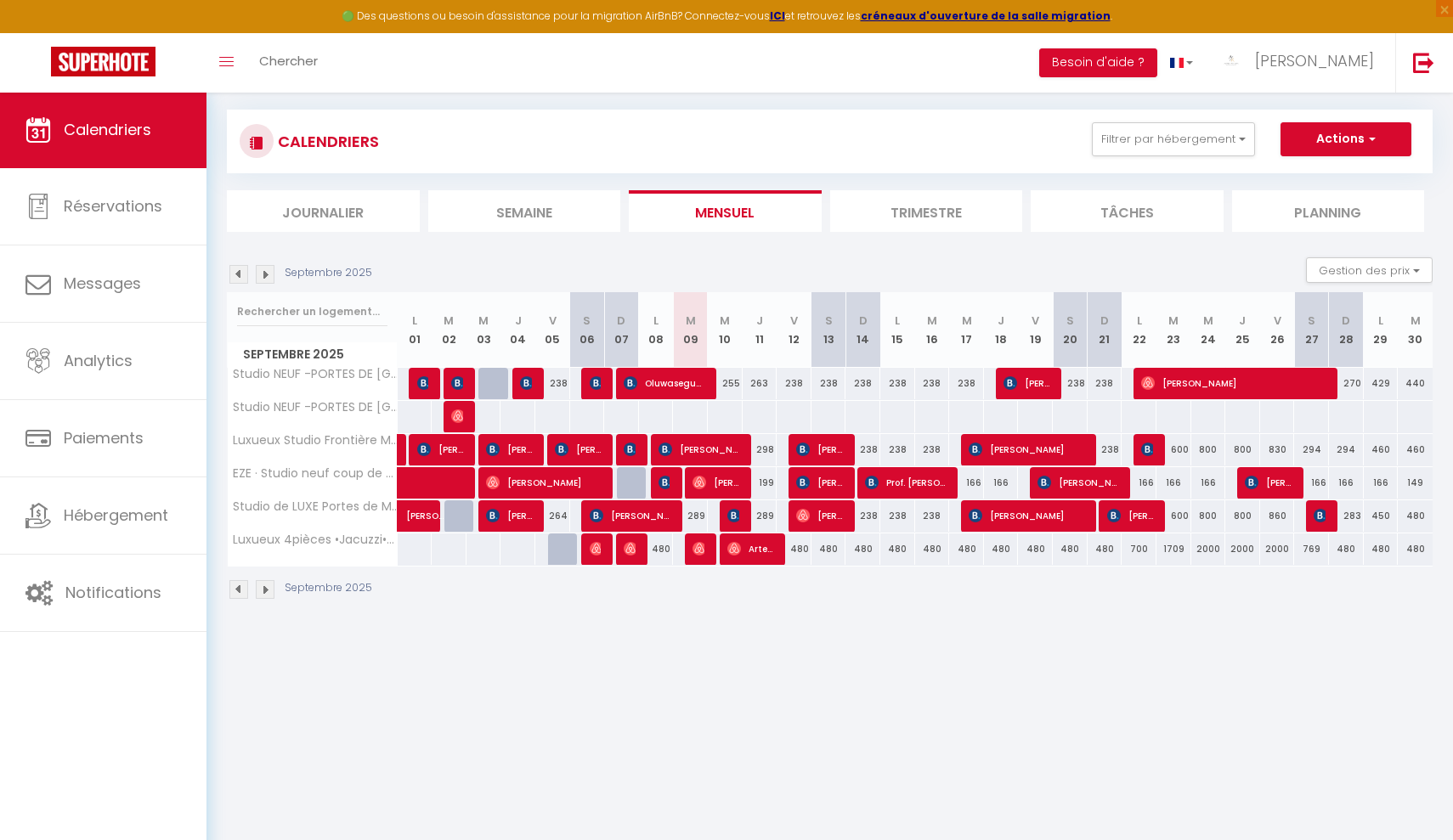
click at [268, 593] on img at bounding box center [265, 590] width 19 height 19
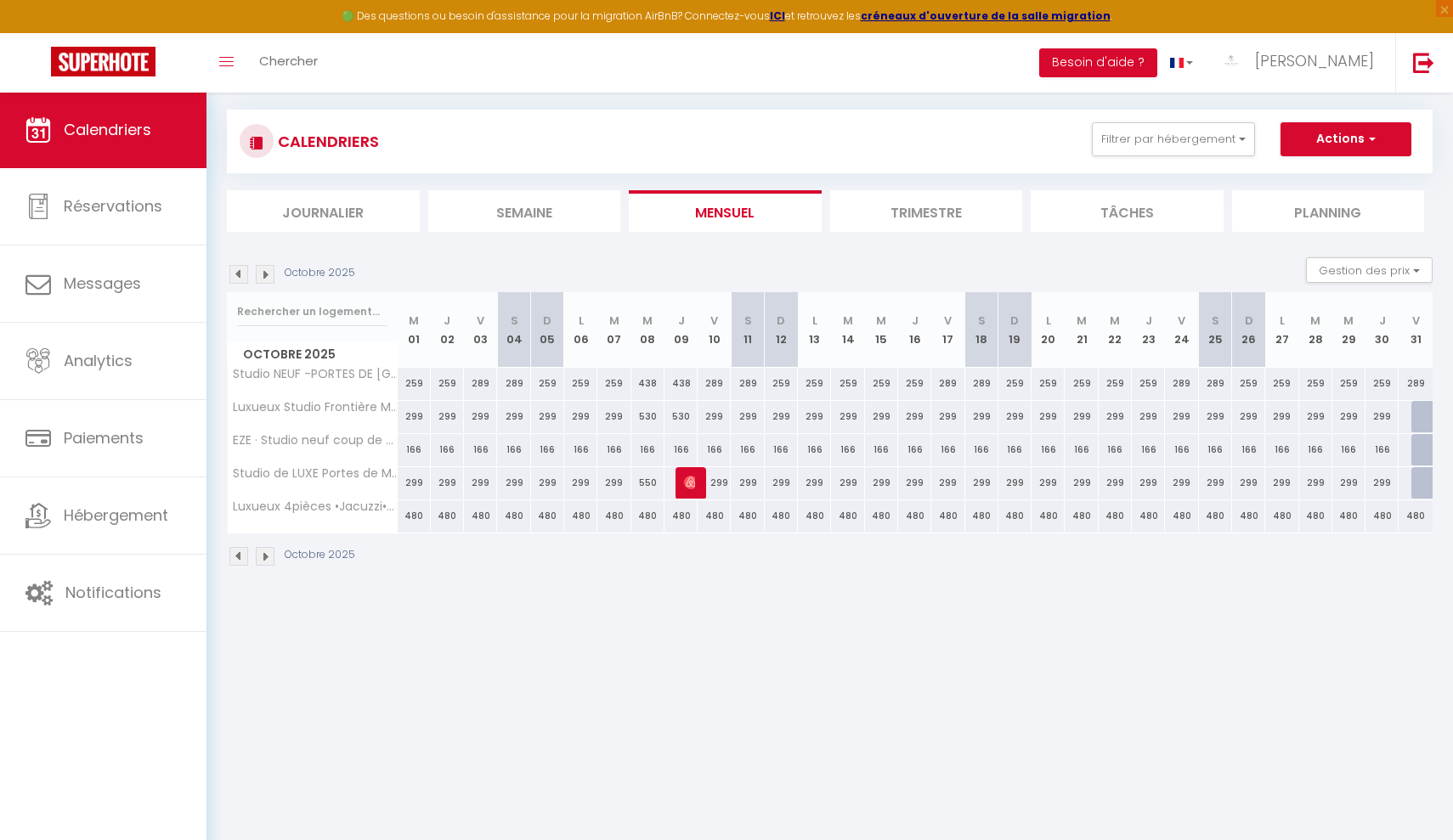
click at [247, 558] on img at bounding box center [239, 557] width 19 height 19
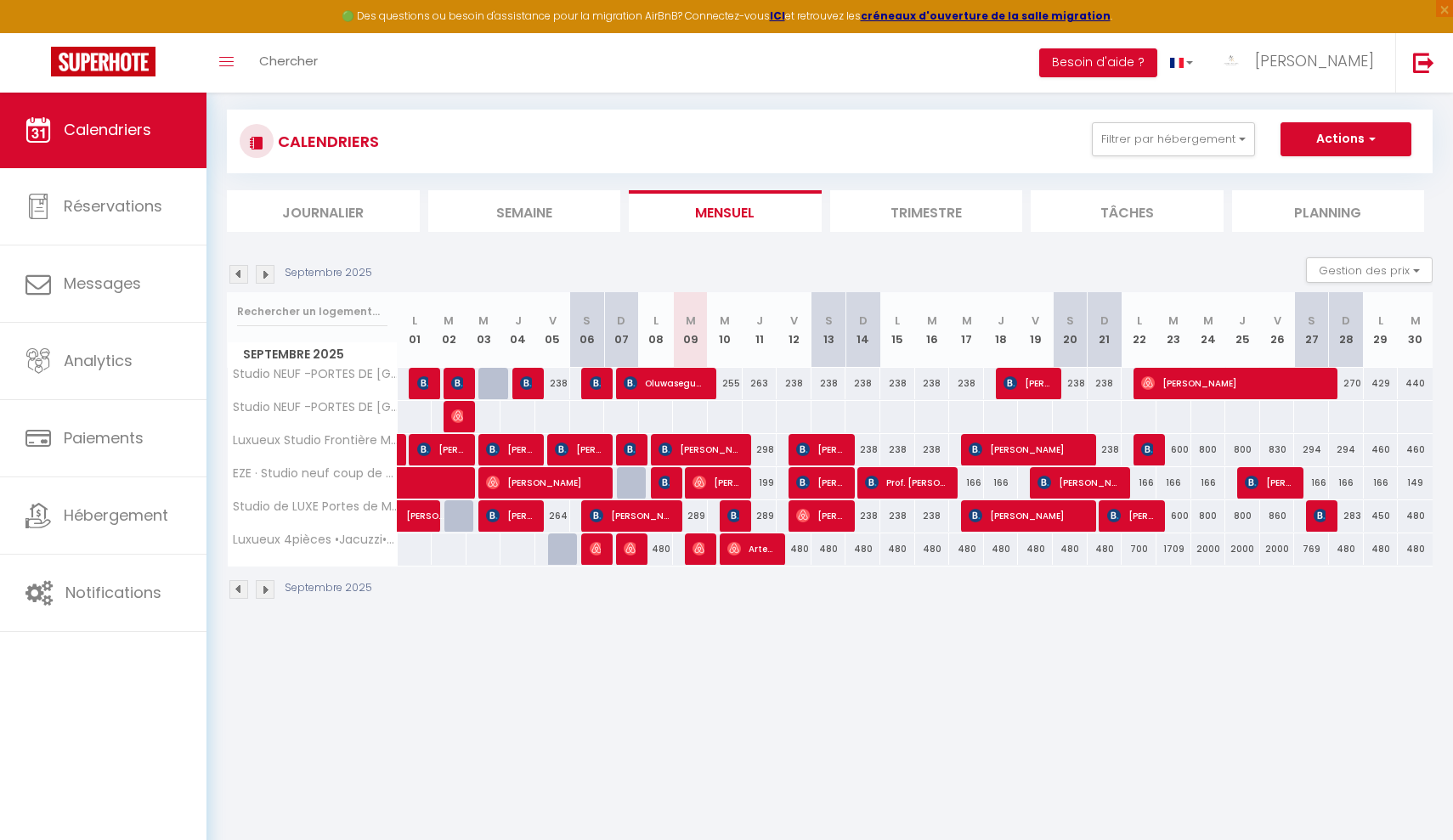
click at [726, 353] on th "M 10" at bounding box center [725, 330] width 35 height 76
click at [686, 617] on div "CALENDRIERS Filtrer par hébergement Tous Luxueux Studio Frontière Monaco ~ Pisc…" at bounding box center [830, 355] width 1246 height 565
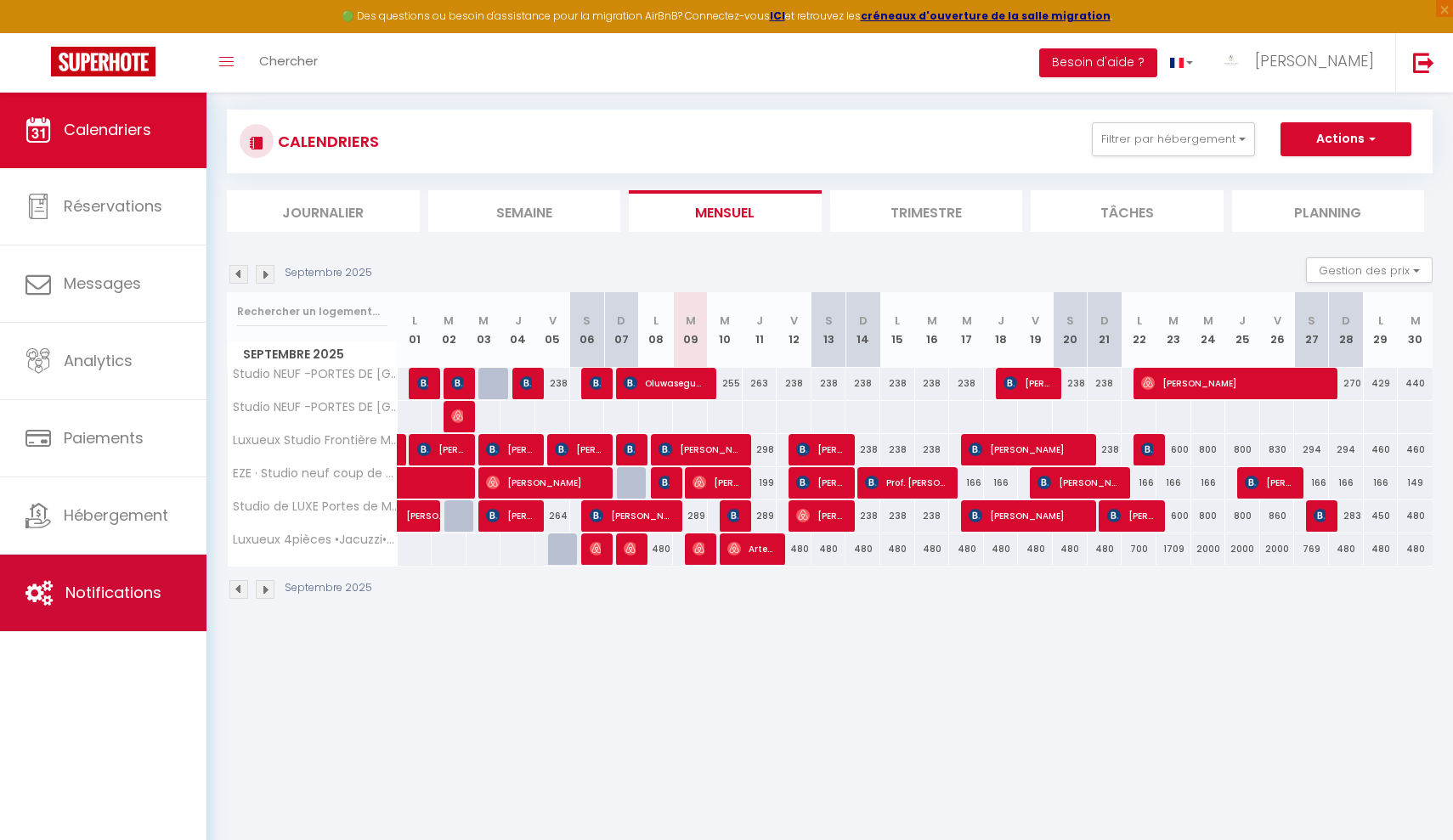
click at [100, 591] on span "Notifications" at bounding box center [113, 593] width 96 height 21
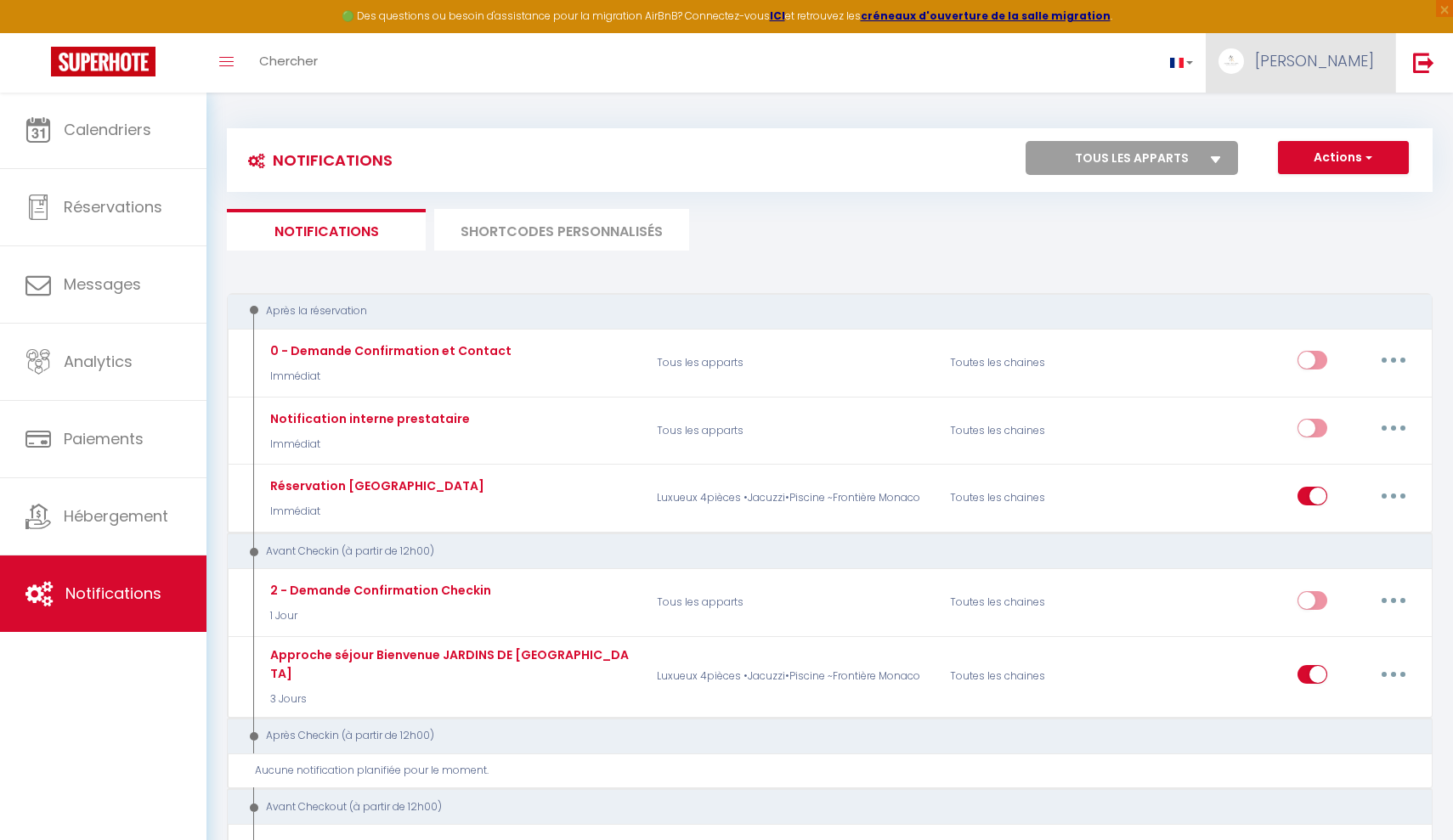
click at [1354, 52] on span "[PERSON_NAME]" at bounding box center [1314, 60] width 119 height 21
click at [1308, 122] on link "Paramètres" at bounding box center [1327, 118] width 126 height 29
select select
select select "28"
select select "fr"
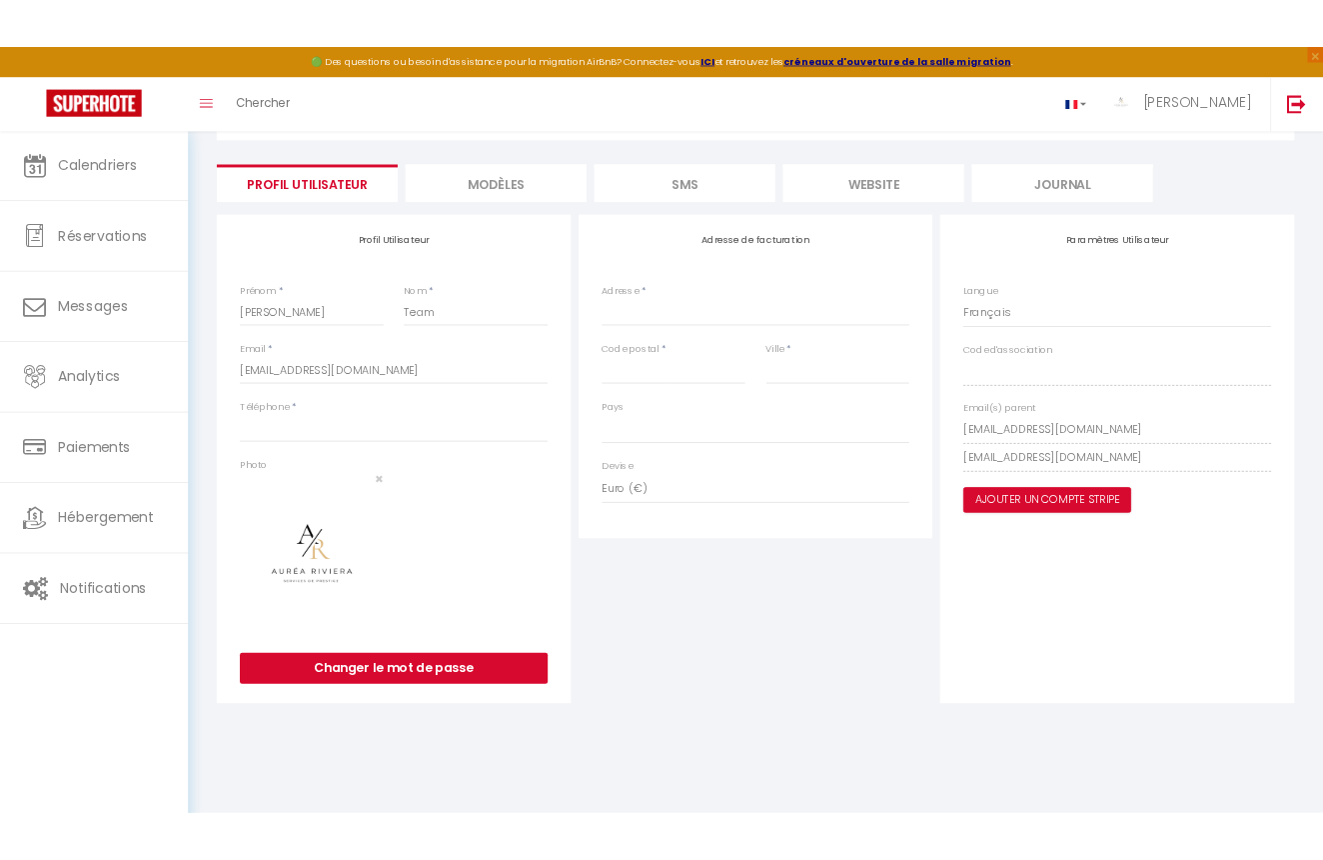
scroll to position [101, 0]
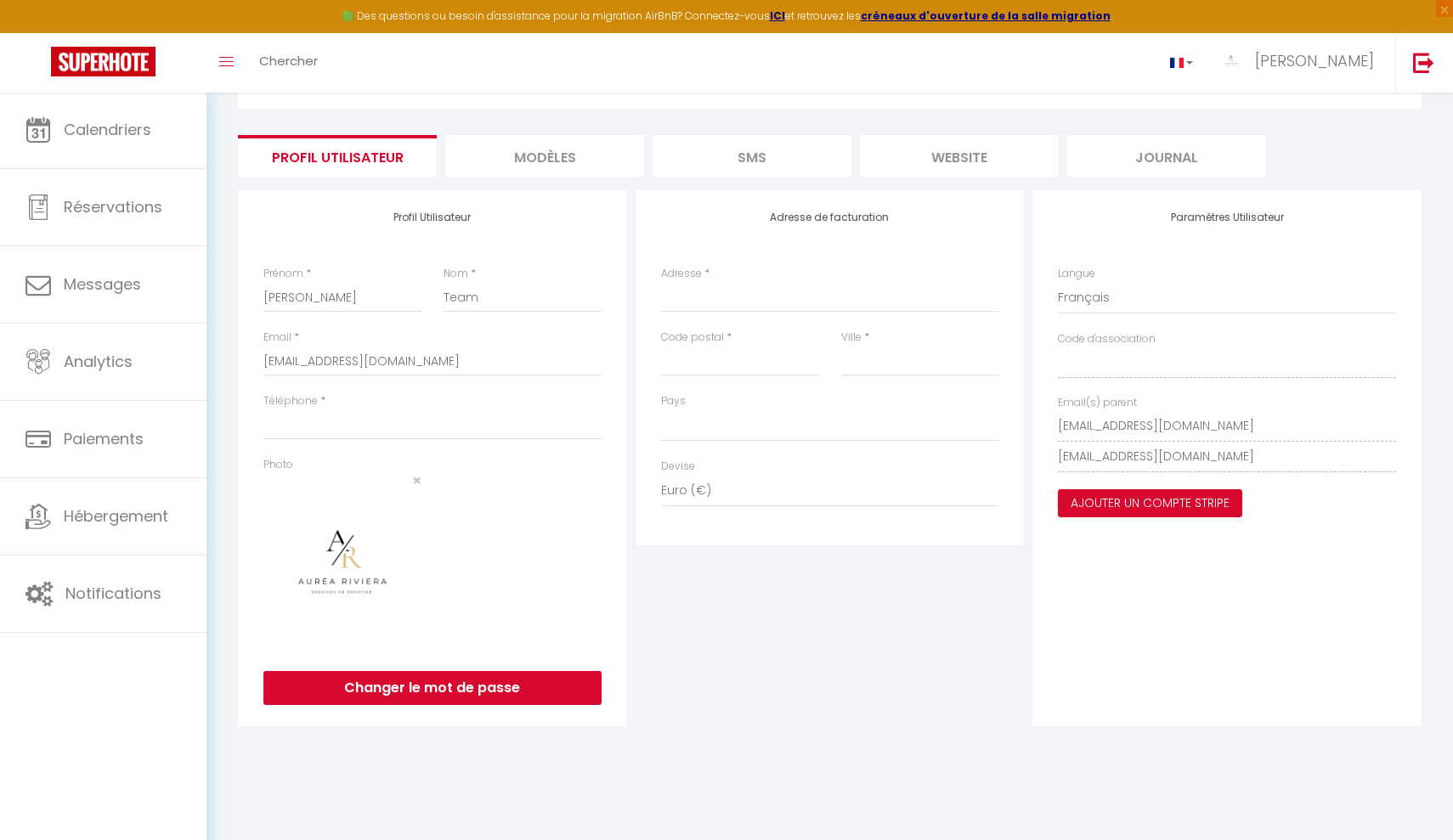
click at [499, 690] on button "Changer le mot de passe" at bounding box center [433, 689] width 338 height 34
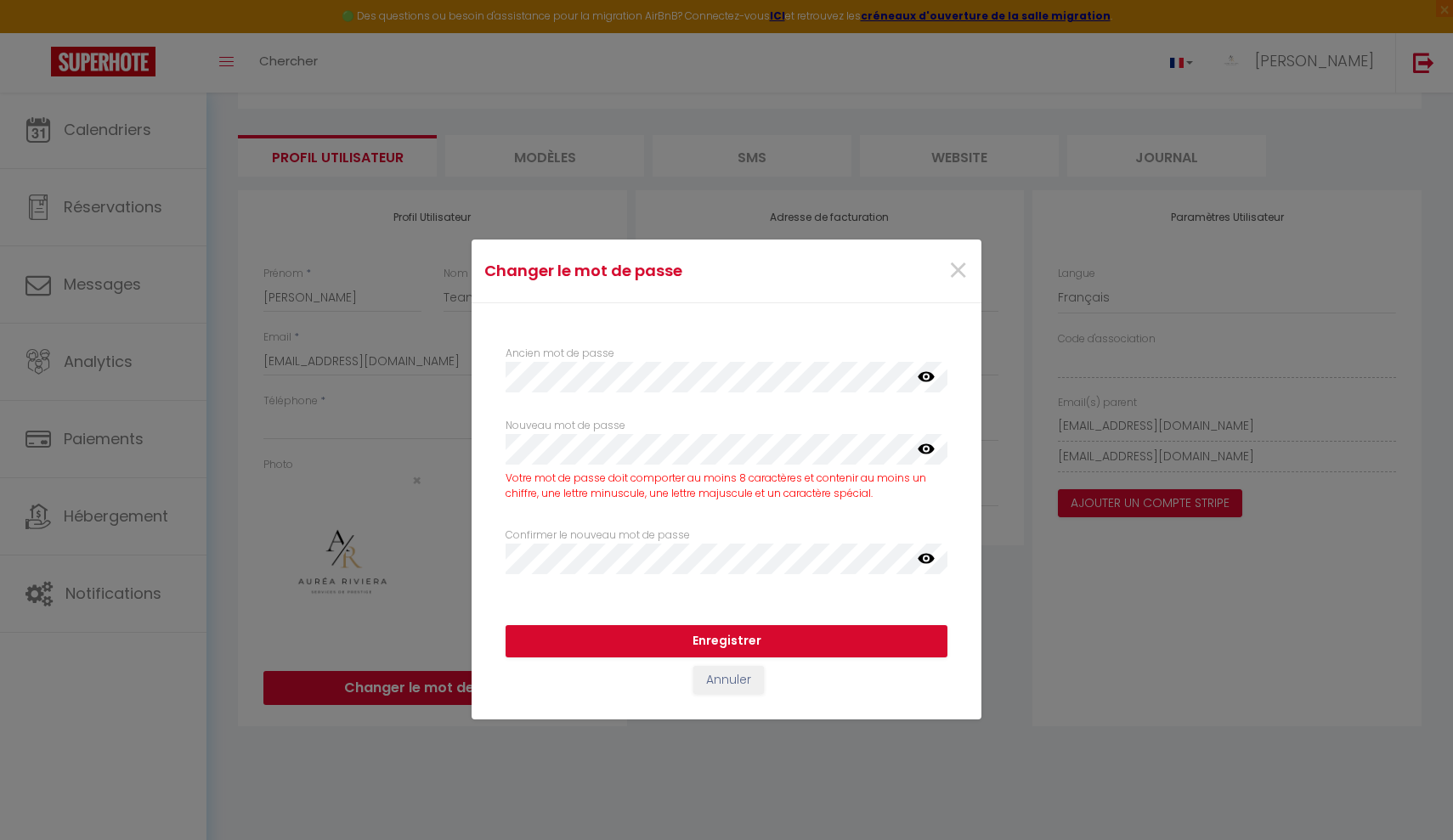
click at [928, 448] on icon at bounding box center [926, 449] width 17 height 10
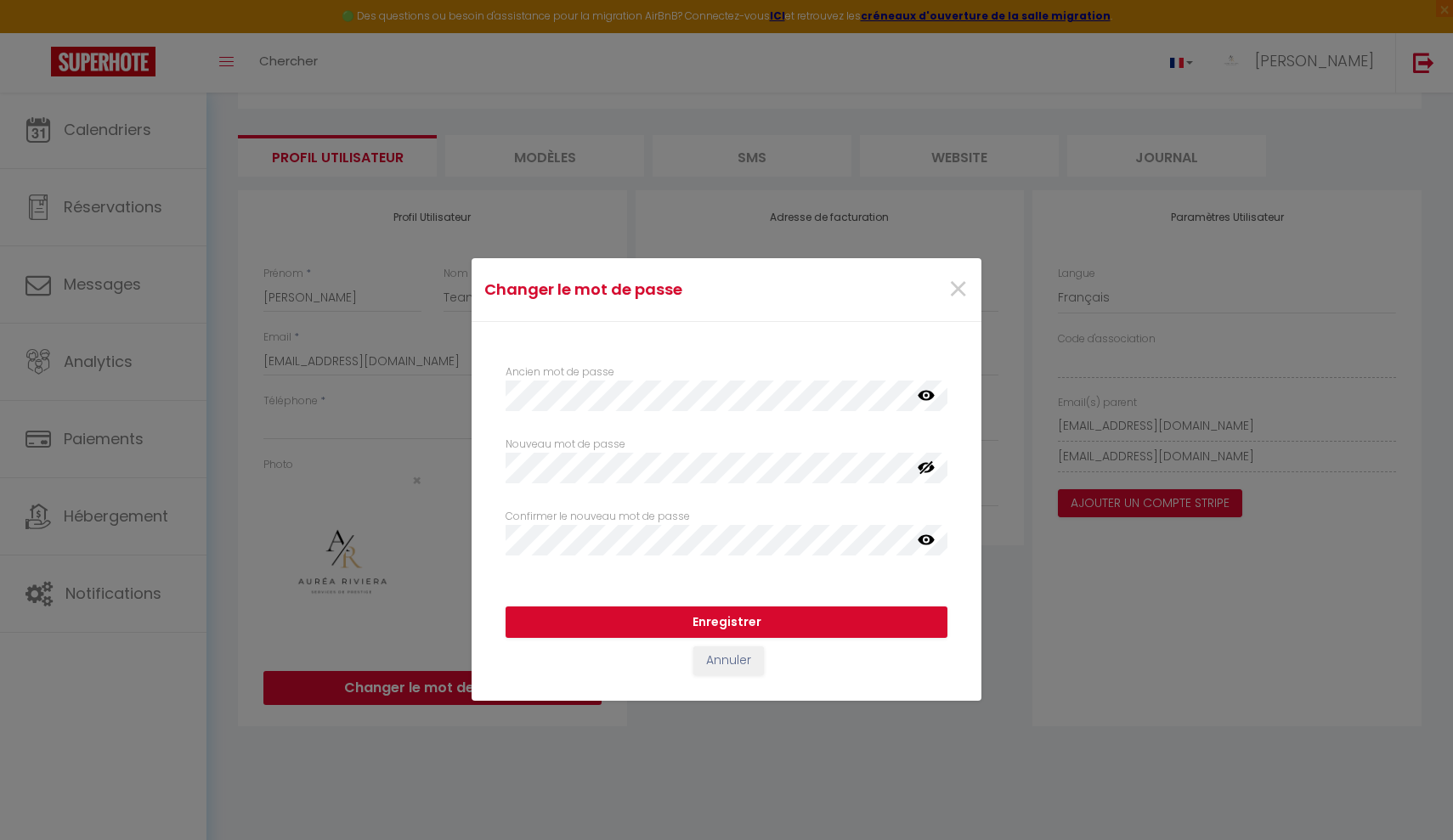
click at [636, 519] on label "Confirmer le nouveau mot de passe" at bounding box center [598, 517] width 184 height 16
select select
click at [656, 620] on button "Enregistrer" at bounding box center [727, 623] width 442 height 32
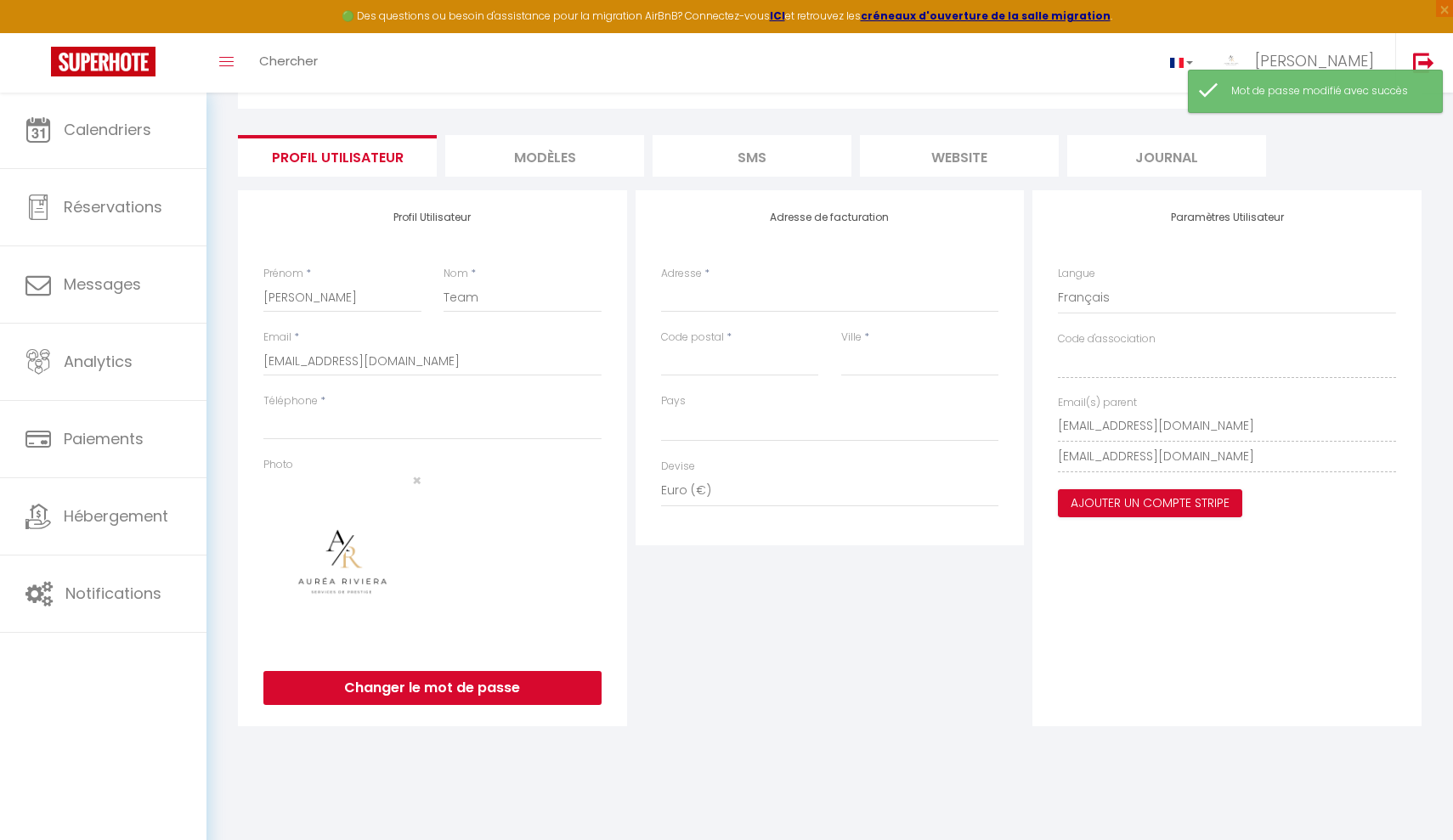
click at [650, 709] on div "Adresse de facturation Adresse * Code postal * Ville * Pays France Portugal Afg…" at bounding box center [831, 458] width 398 height 536
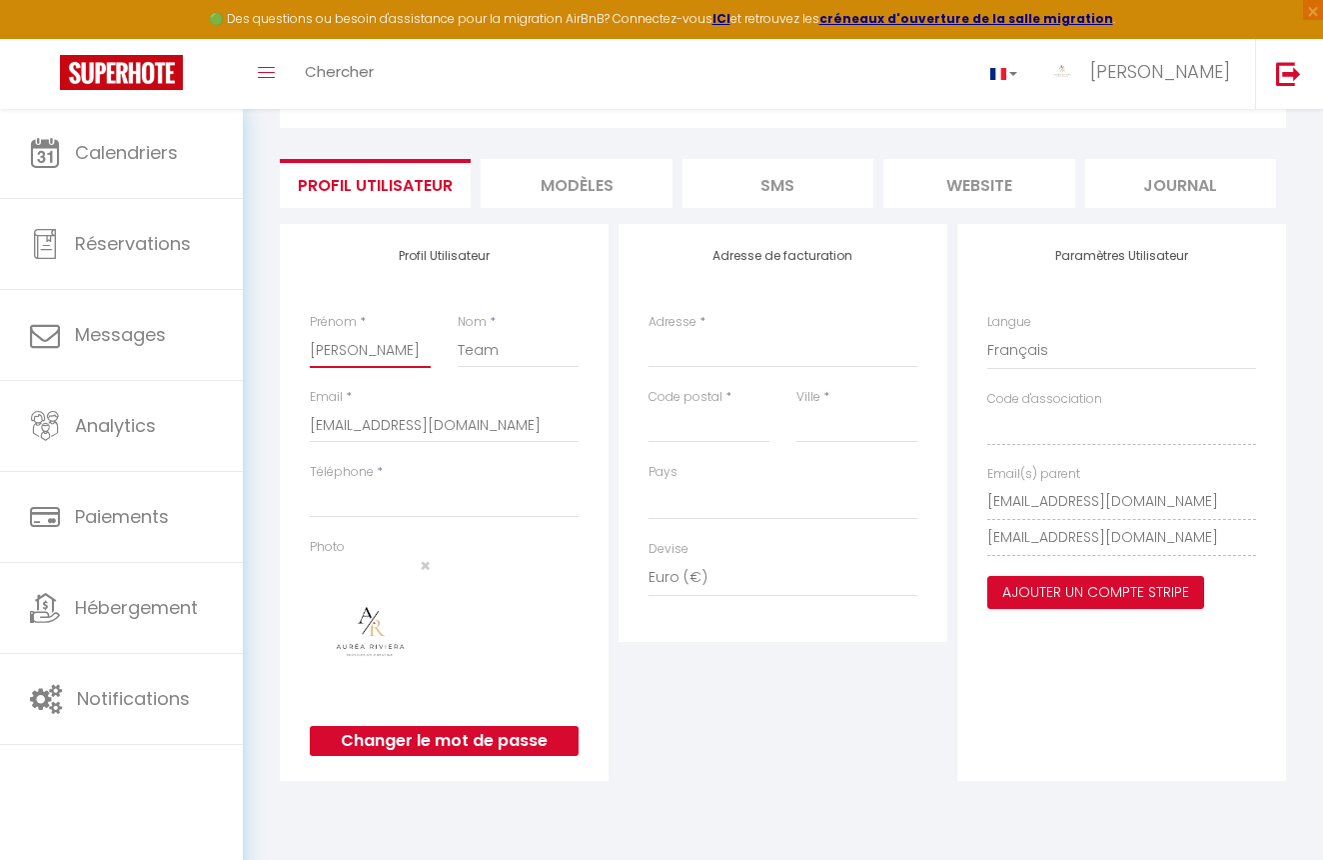
drag, startPoint x: 365, startPoint y: 352, endPoint x: 270, endPoint y: 348, distance: 95.0
type input "A"
select select
type input "AU"
select select
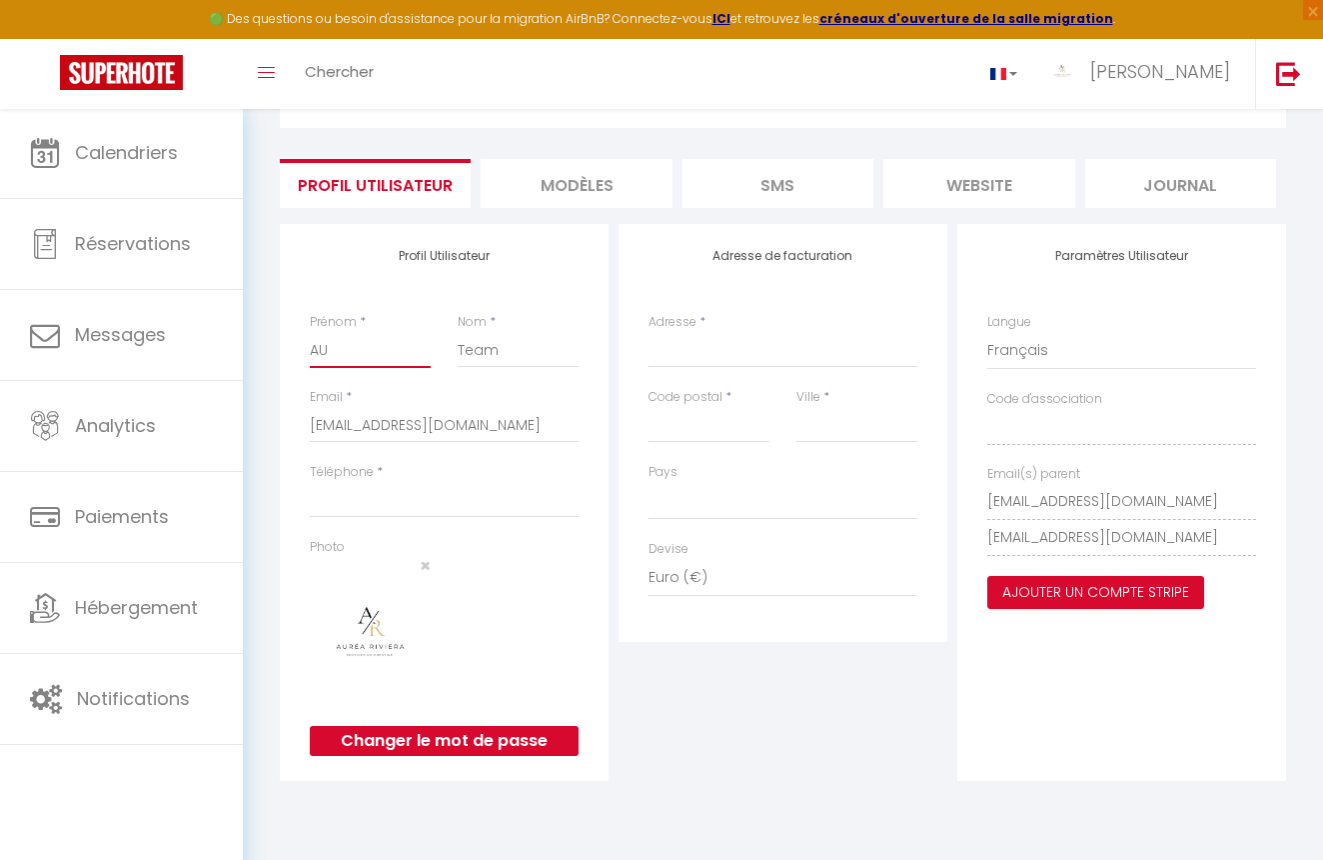
type input "AUR"
select select
type input "AURE"
select select
type input "AUREA"
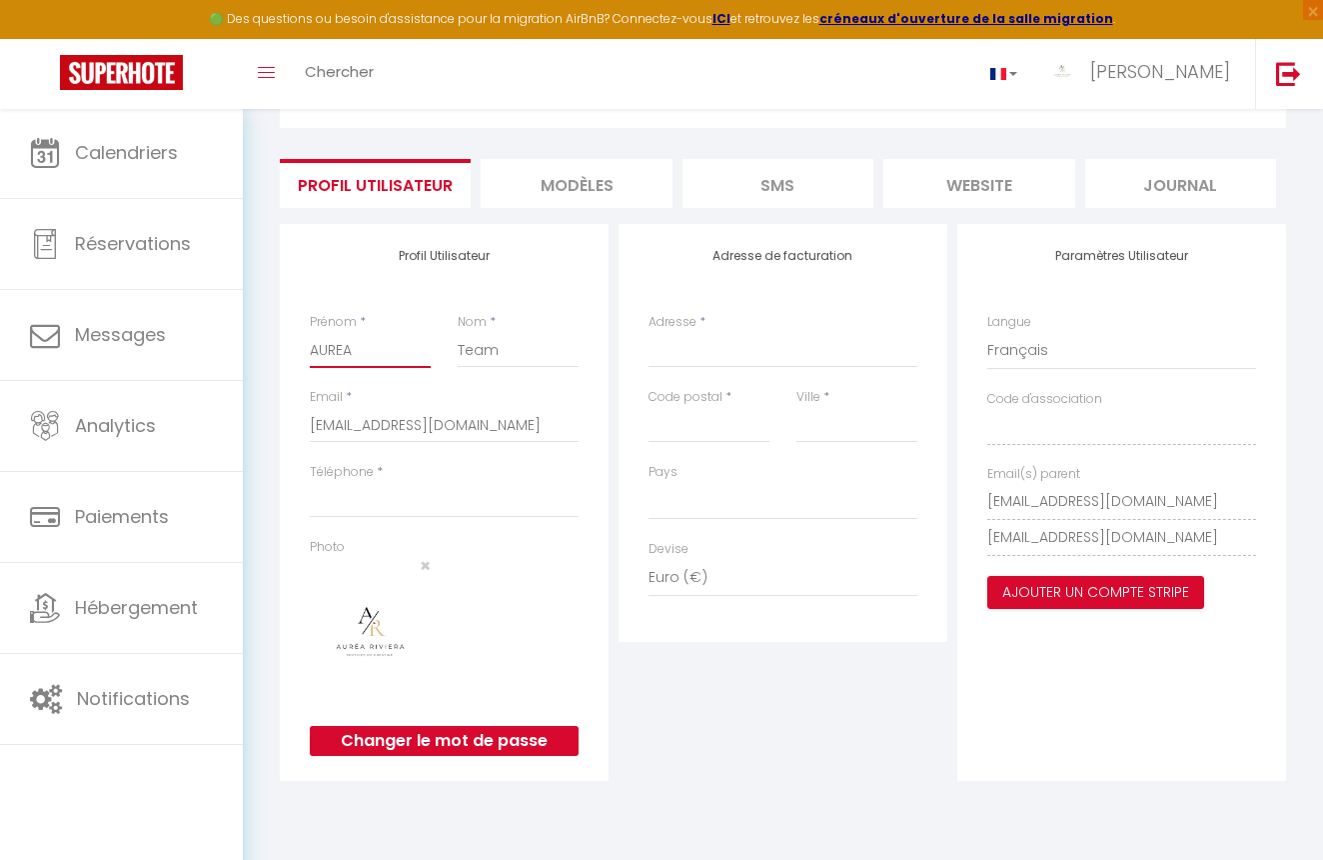
select select
type input "AUREA"
click at [502, 349] on input "Team" at bounding box center [518, 350] width 121 height 36
type input "R"
select select
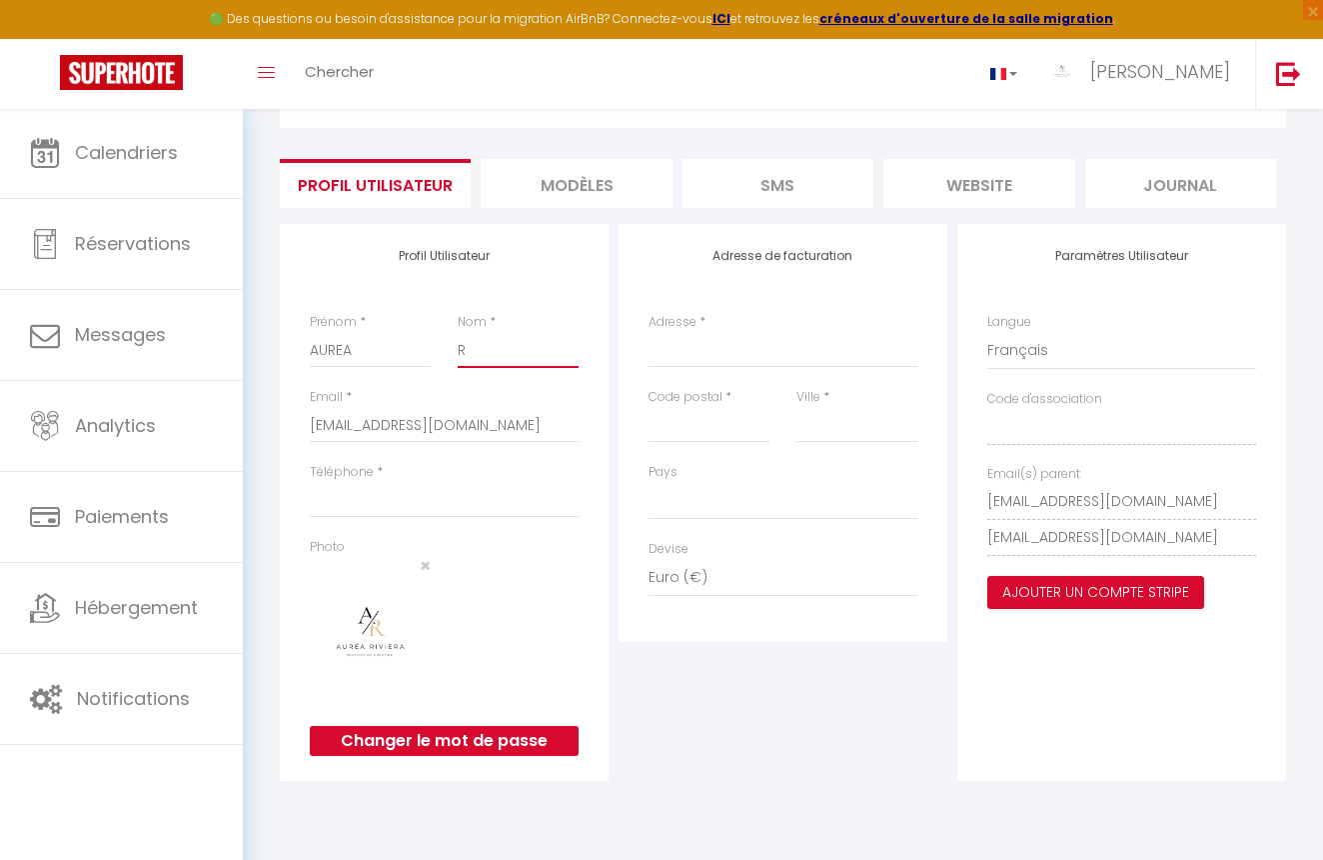
type input "RI"
select select
type input "RIV"
select select
type input "RIVI"
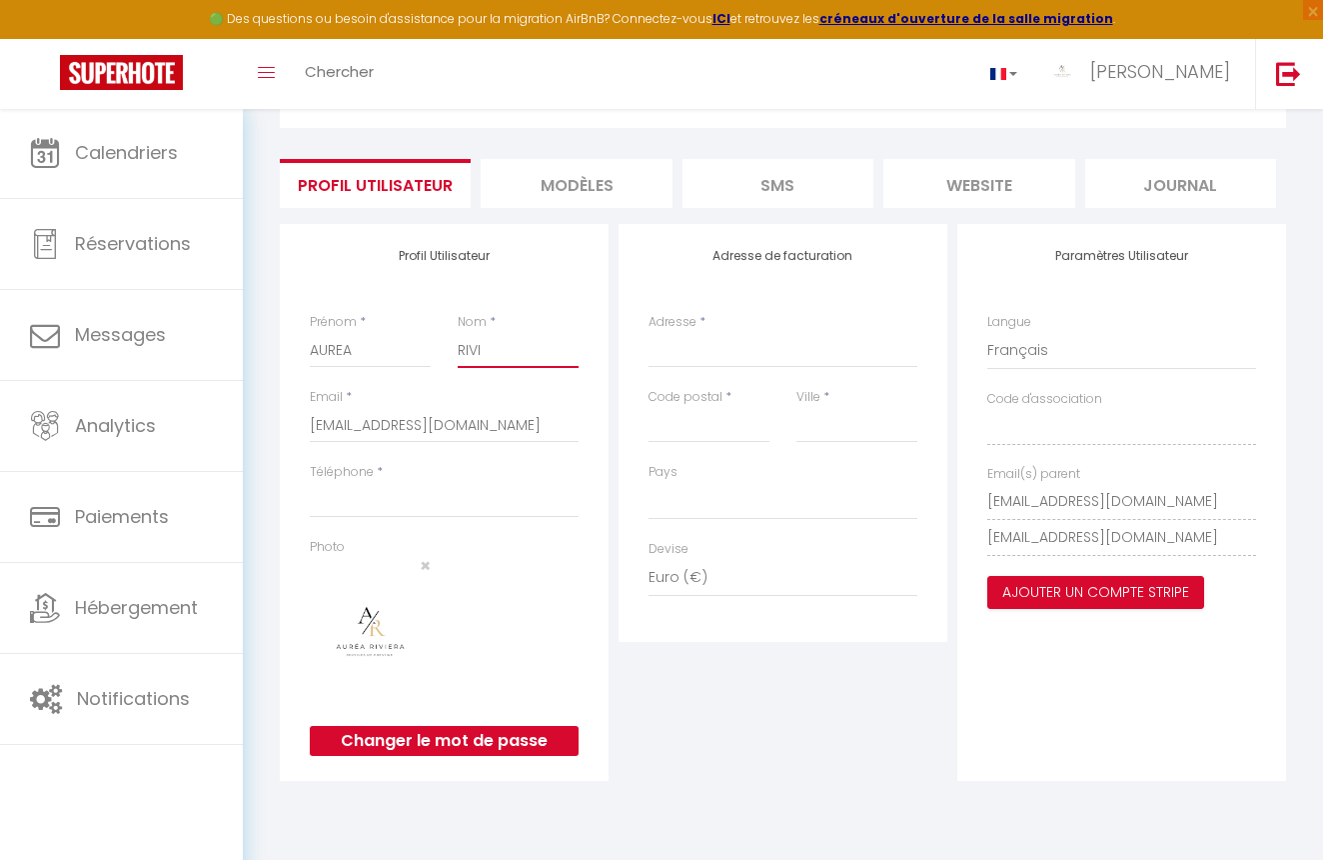
select select
type input "RIVIE"
select select
type input "RIVIER"
select select
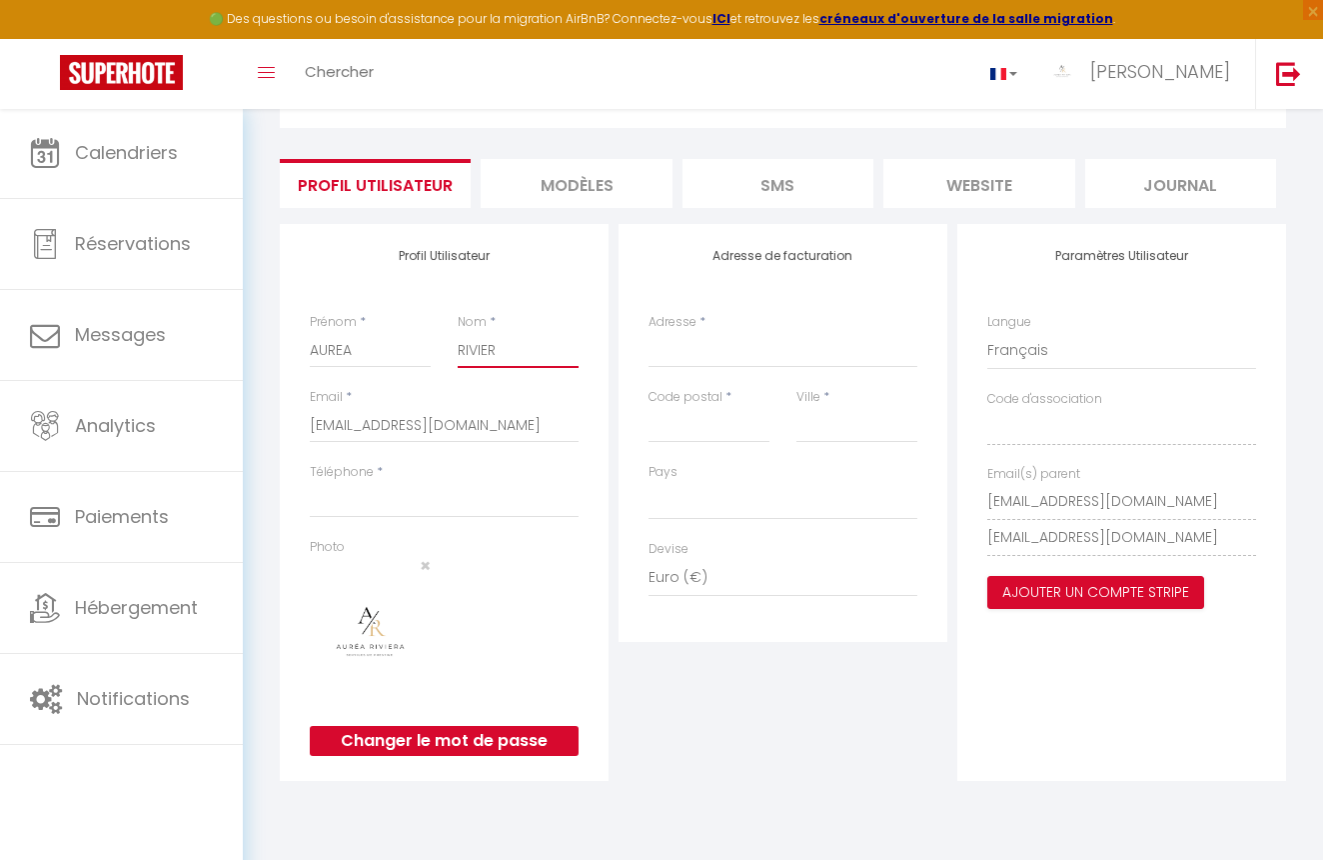
click at [510, 347] on input "RIVIER" at bounding box center [518, 350] width 121 height 36
type input "RIVIERA"
select select
type input "RIVIERA"
type input "0"
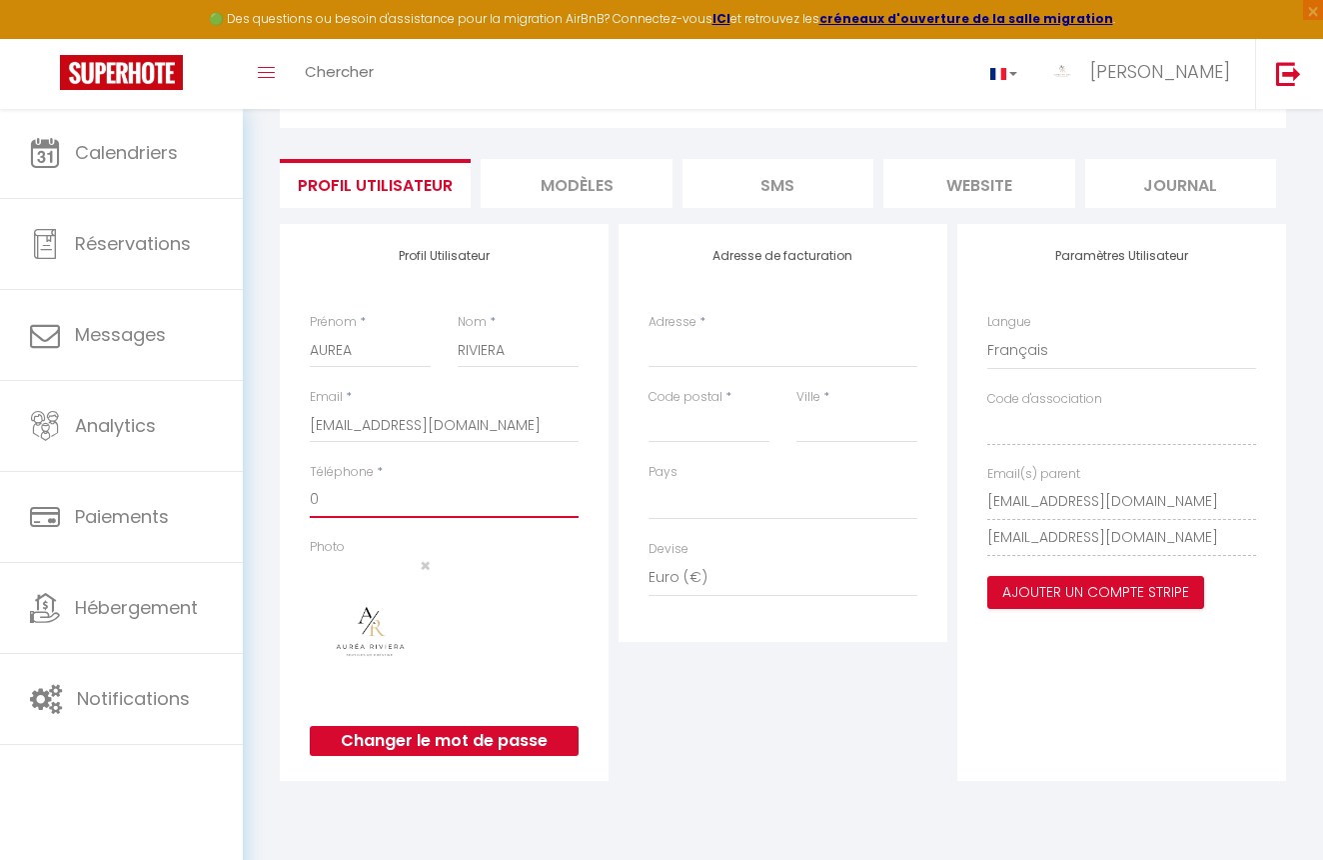
select select
type input "06"
select select
type input "064"
select select
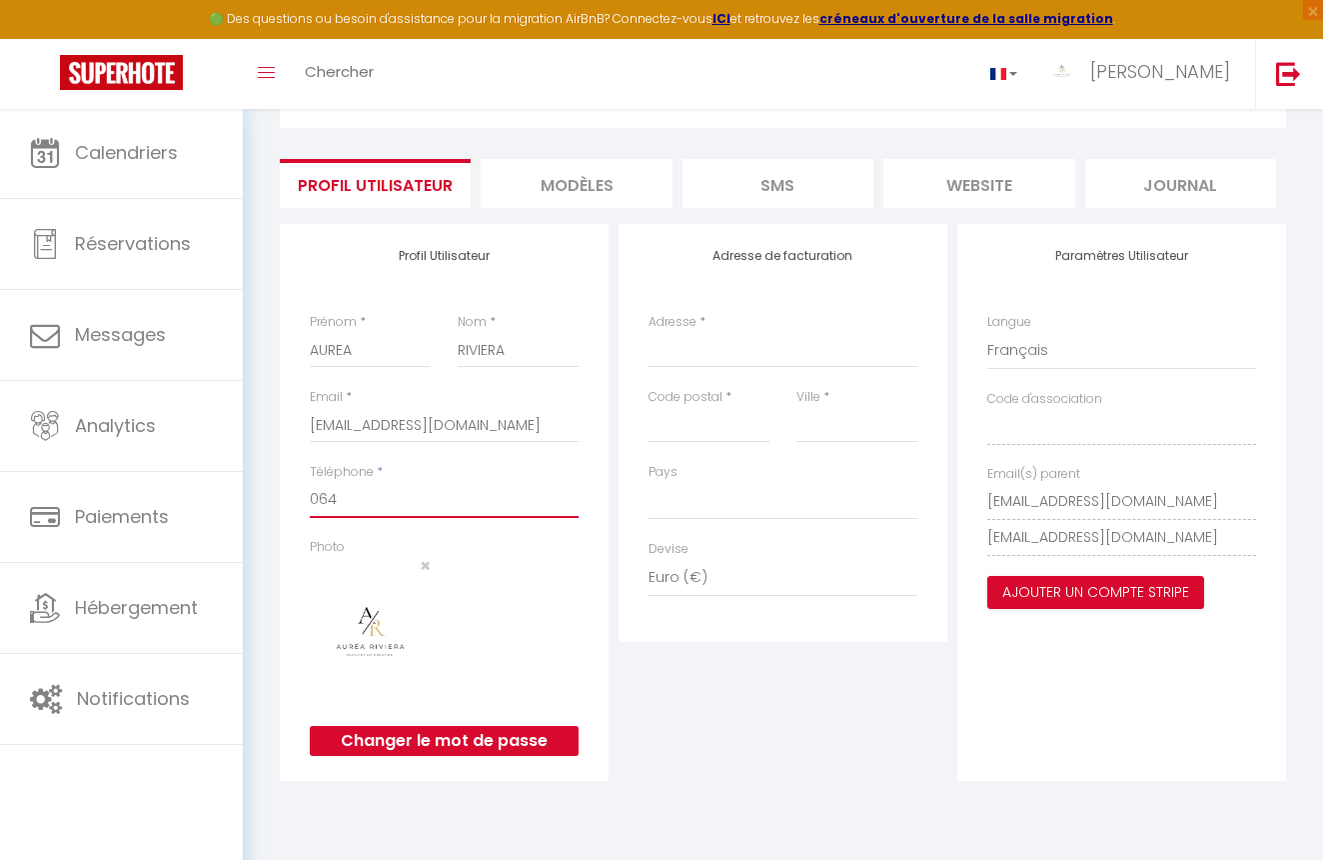
type input "0649"
select select
type input "06499"
select select
type input "064993"
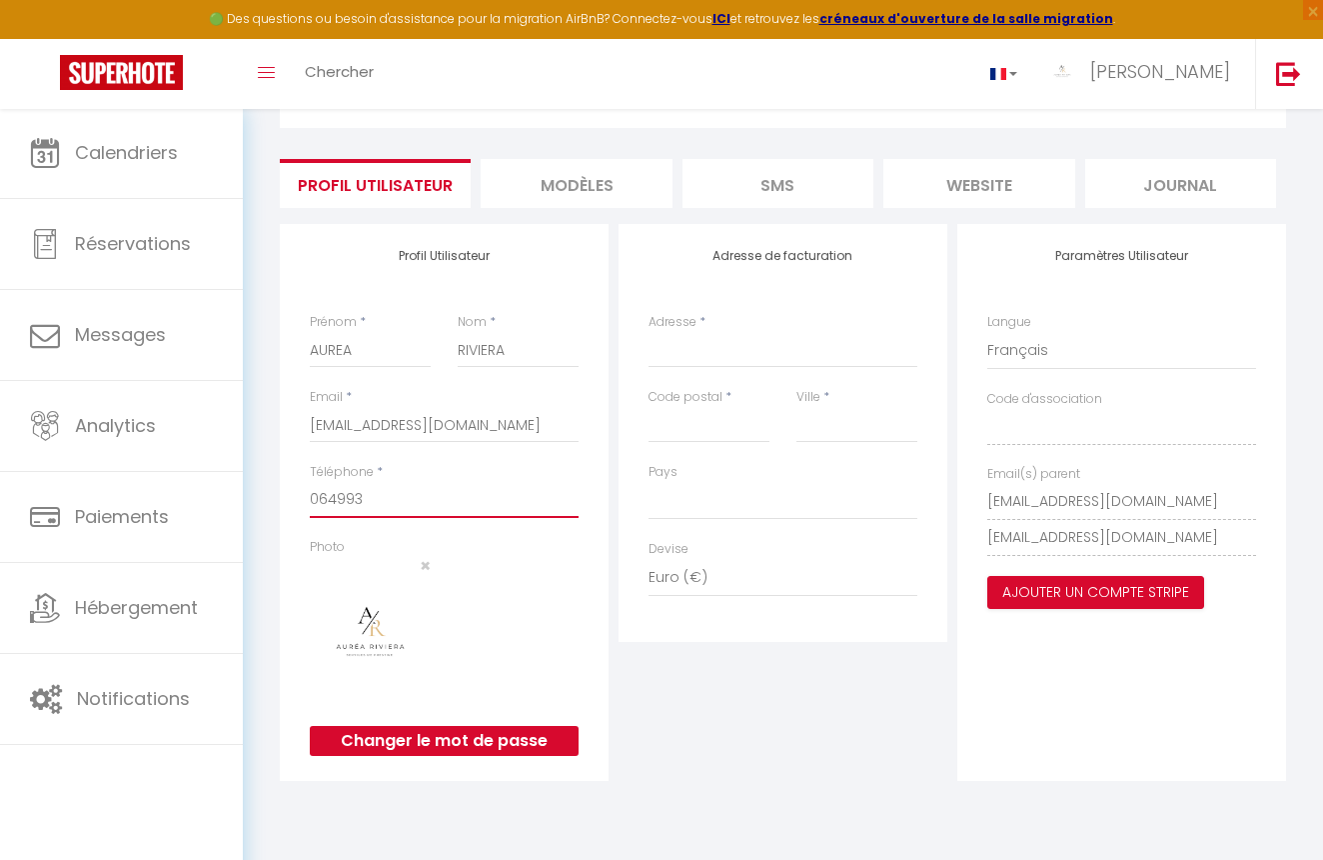
select select
type input "0649936"
select select
type input "06499361"
select select
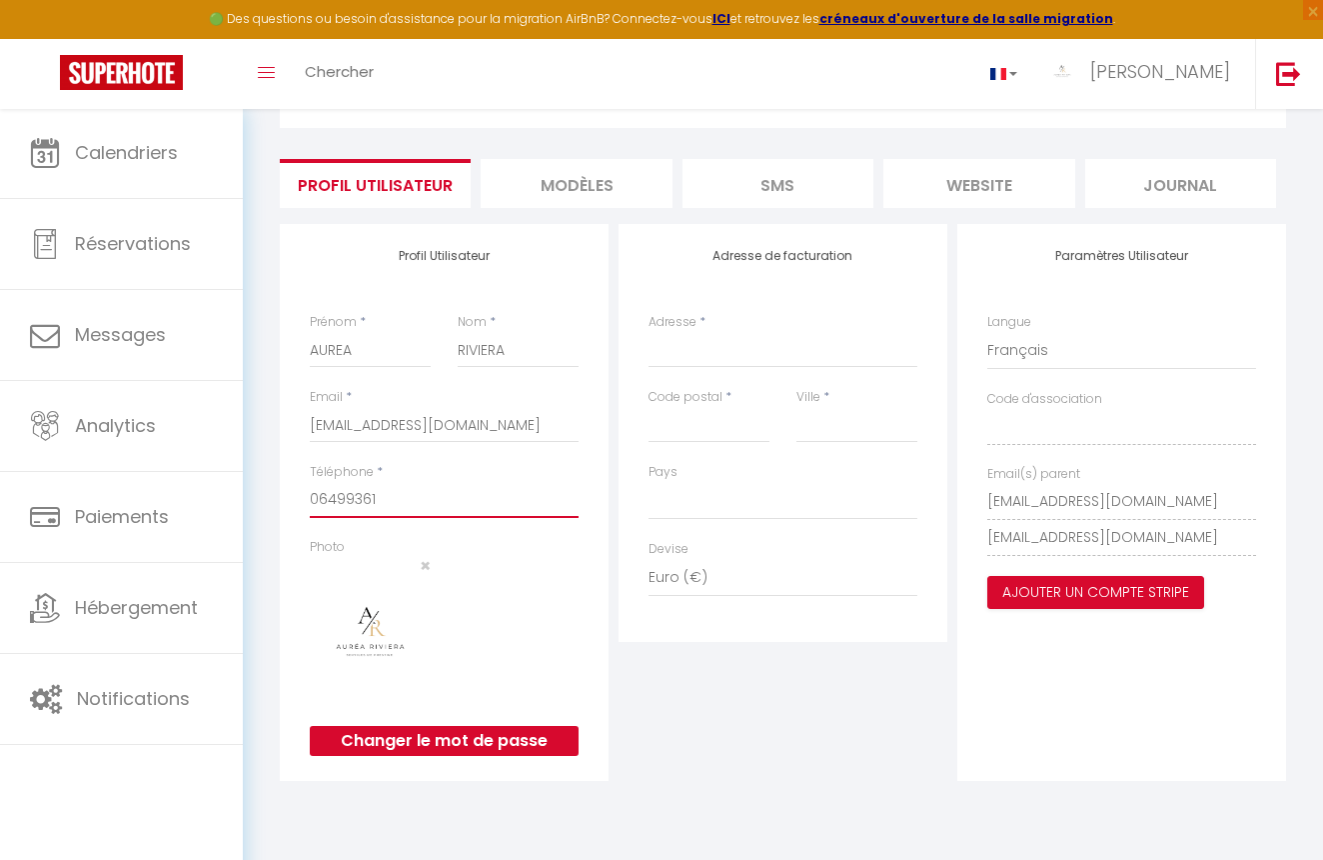
type input "064993610"
select select
type input "0649936107"
select select
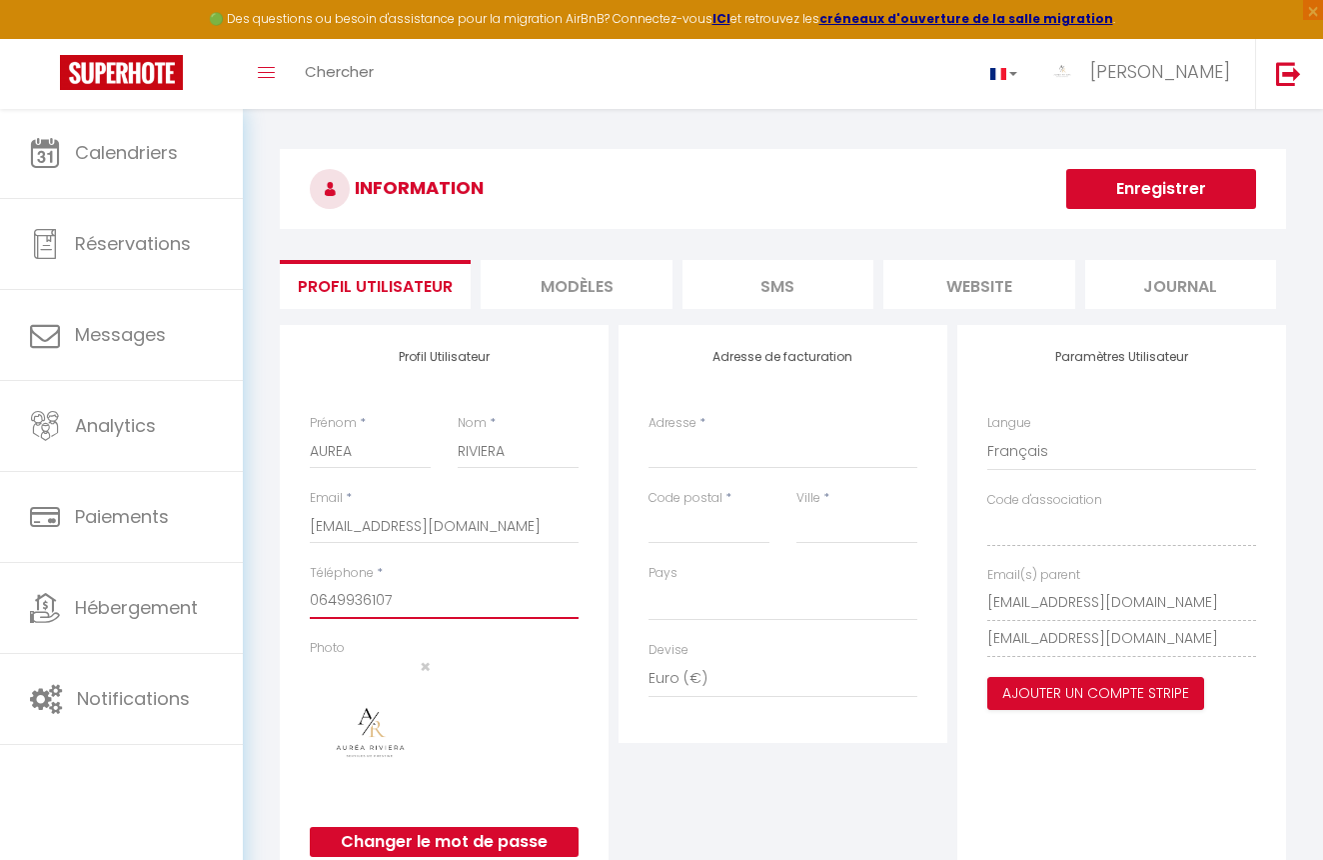
scroll to position [0, 0]
type input "0649936107"
click at [1100, 192] on button "Enregistrer" at bounding box center [1161, 189] width 190 height 40
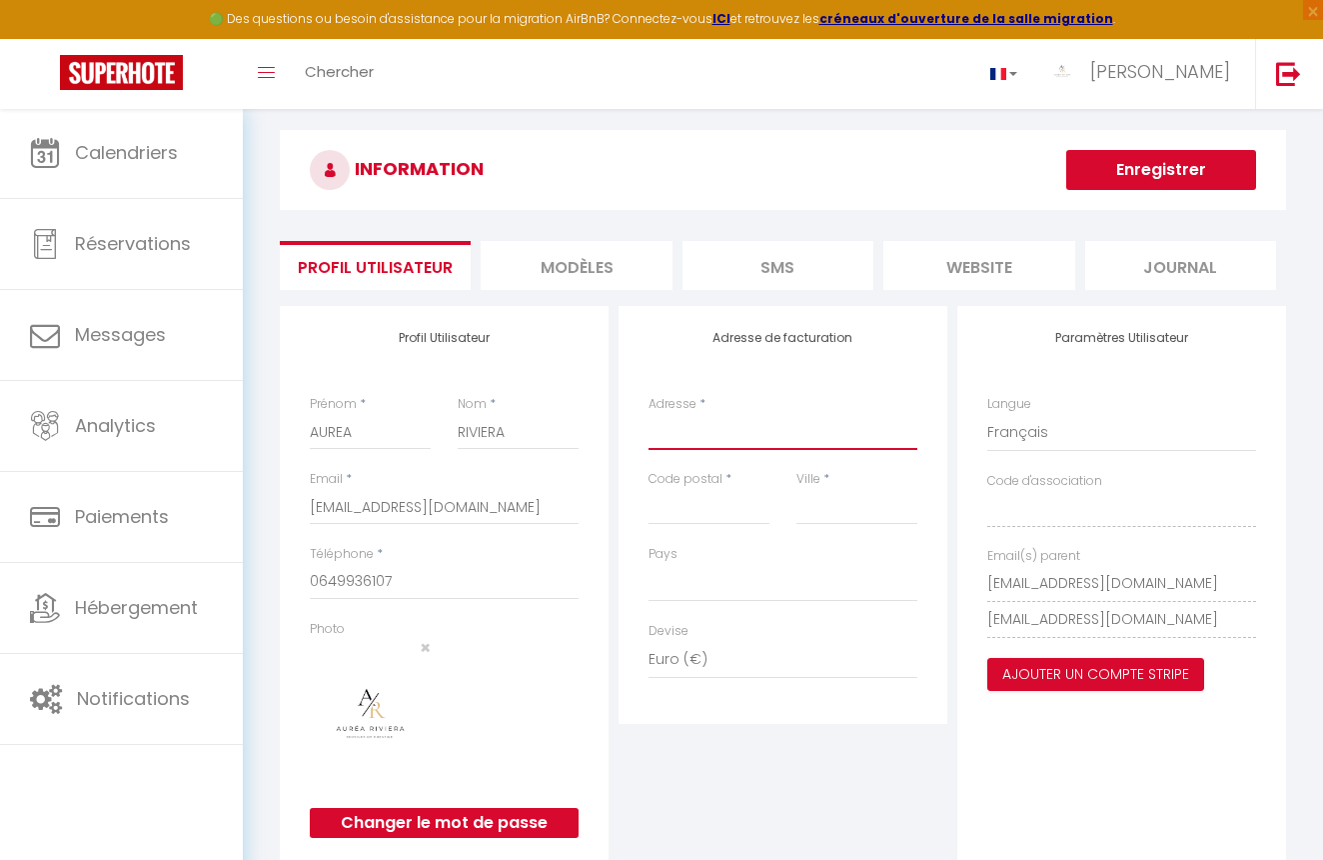
scroll to position [28, 0]
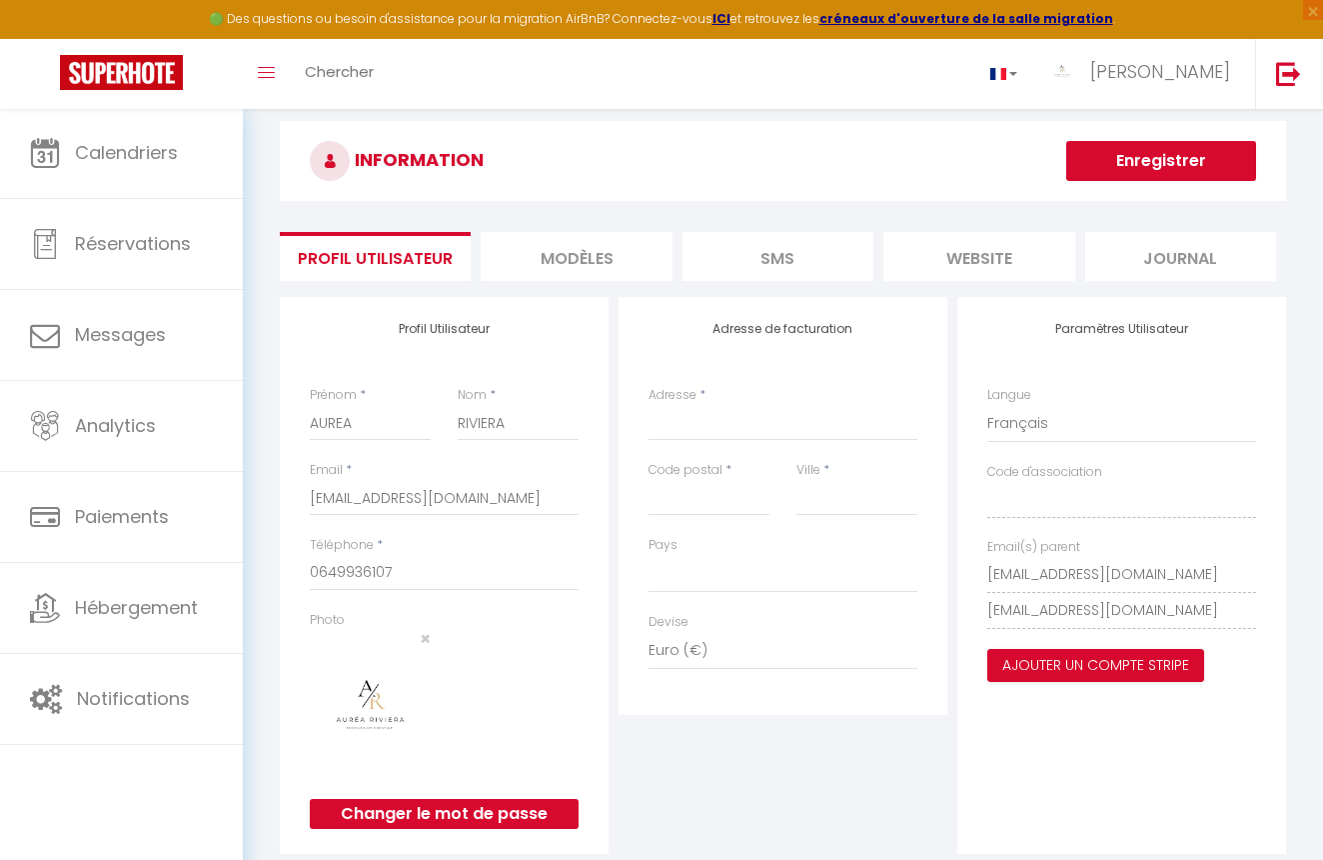
click at [1086, 178] on button "Enregistrer" at bounding box center [1161, 161] width 190 height 40
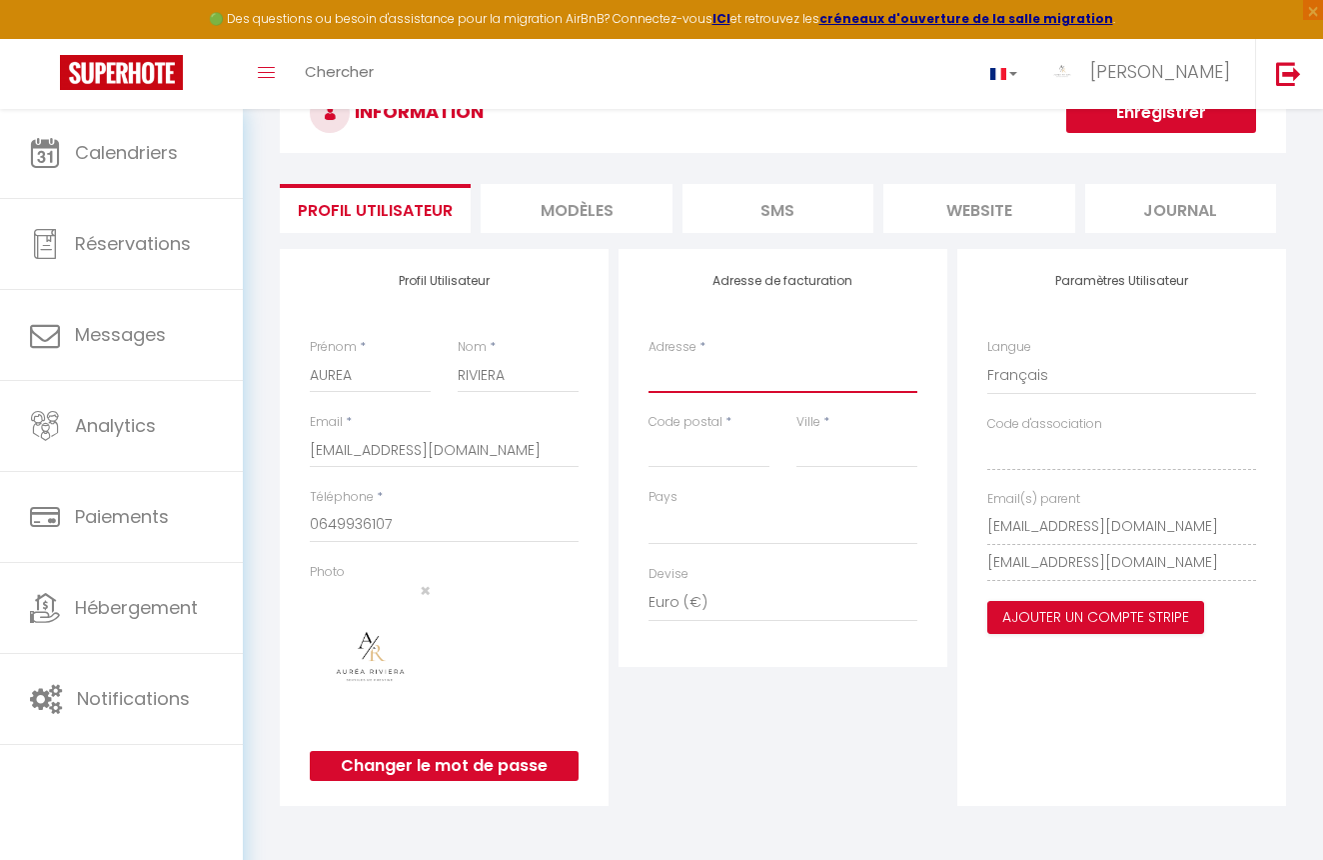
scroll to position [77, 0]
type input "S"
select select
type input "SC"
select select
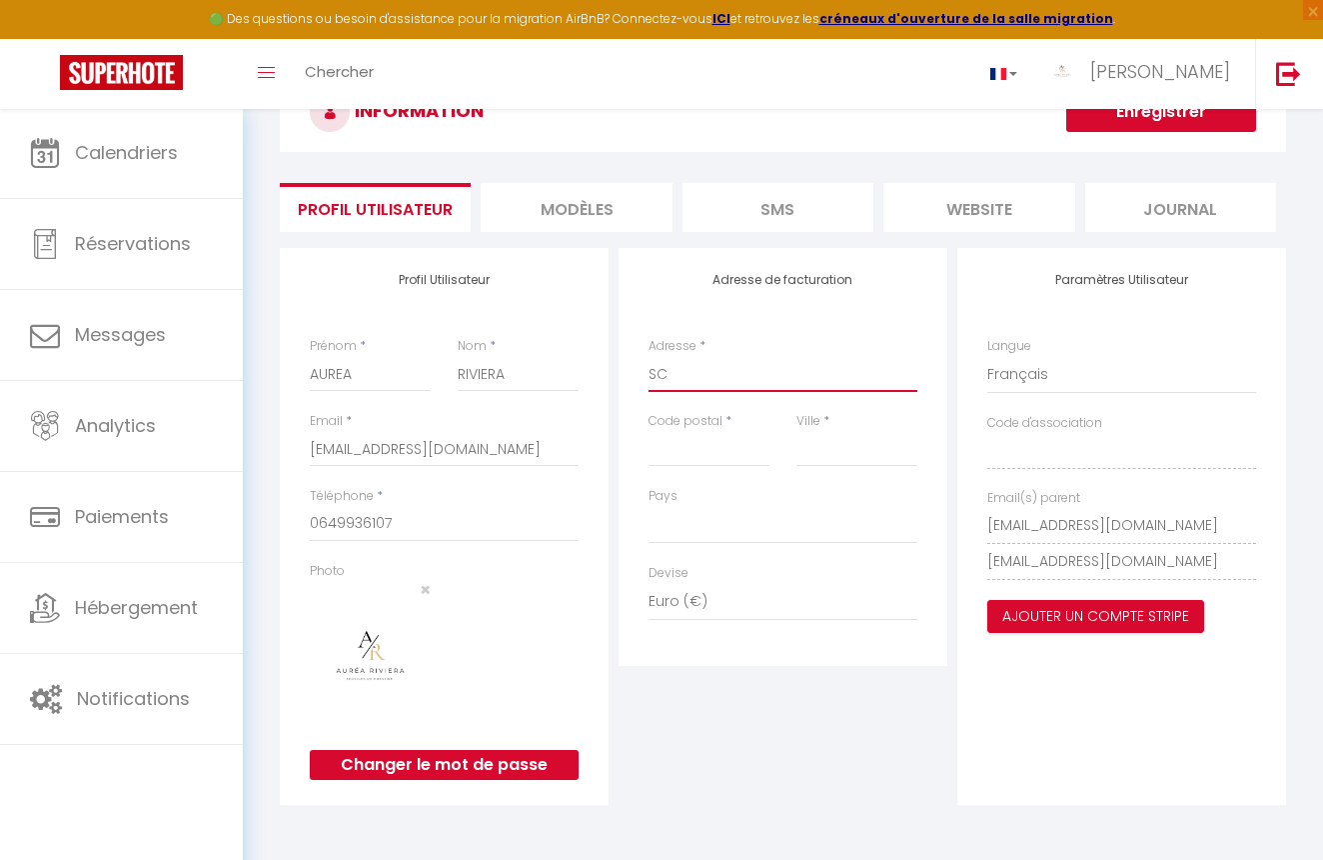
type input "SCI"
select select
type input "SC"
select select
type input "S"
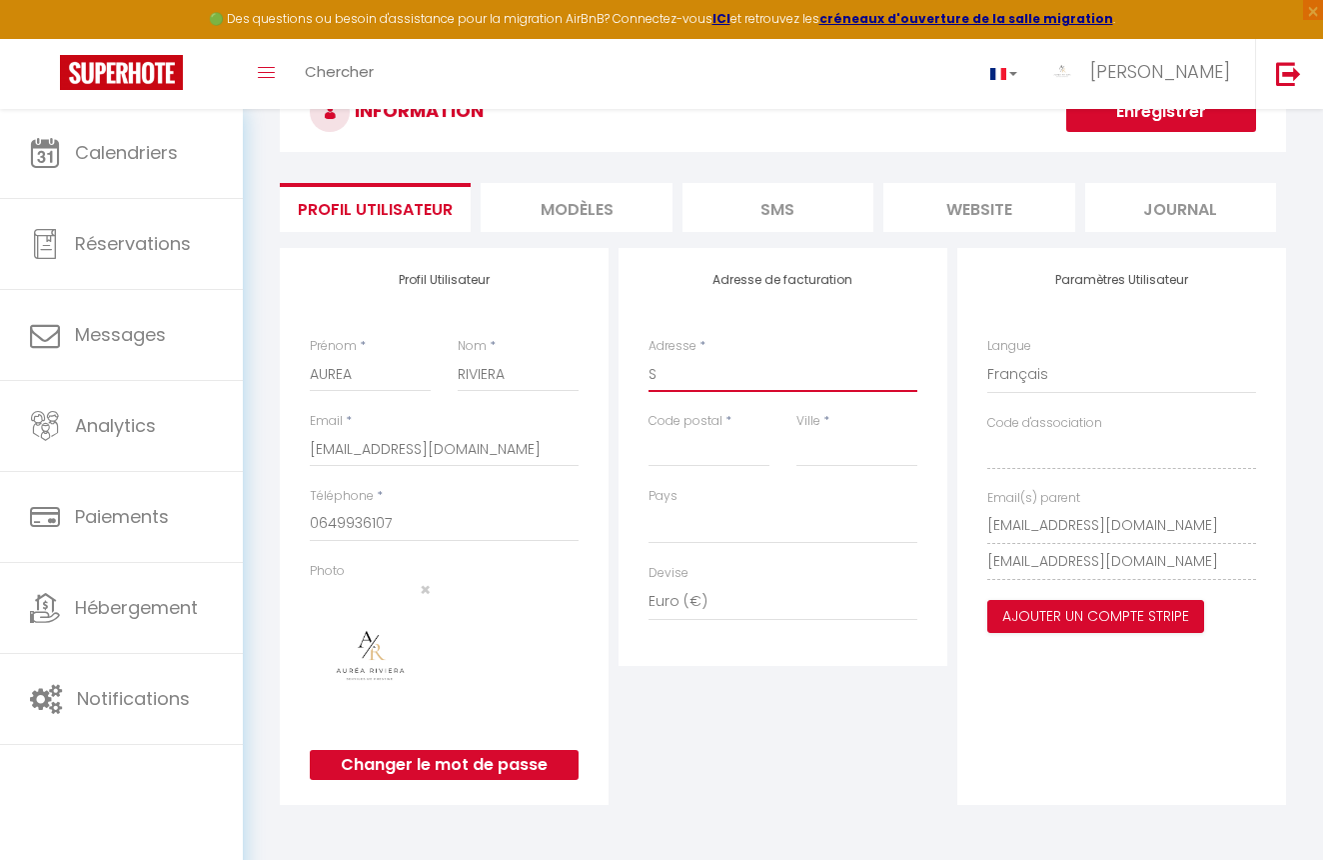
select select
type input "5"
select select
type input "5"
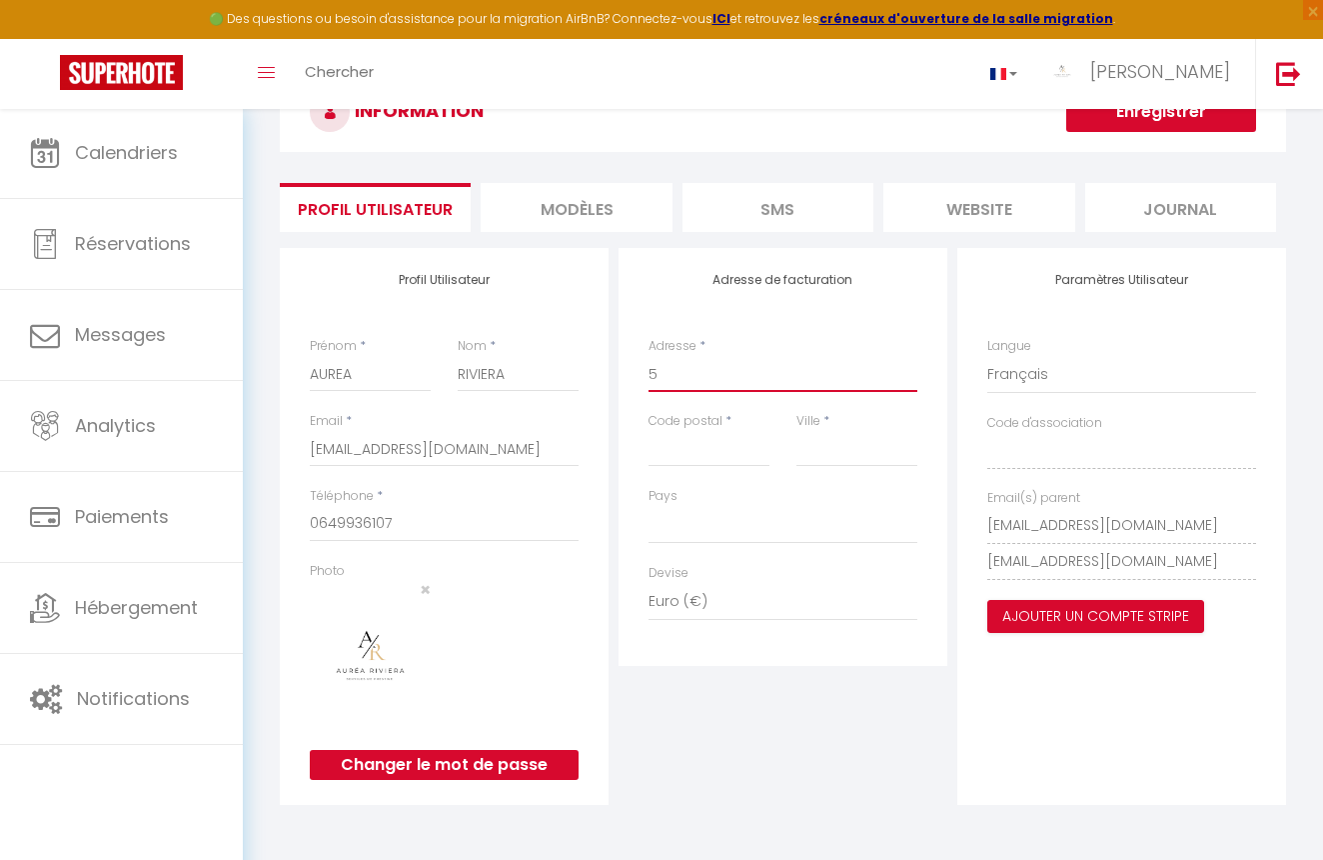
select select
type input "5 r"
select select
type input "5 ru"
select select
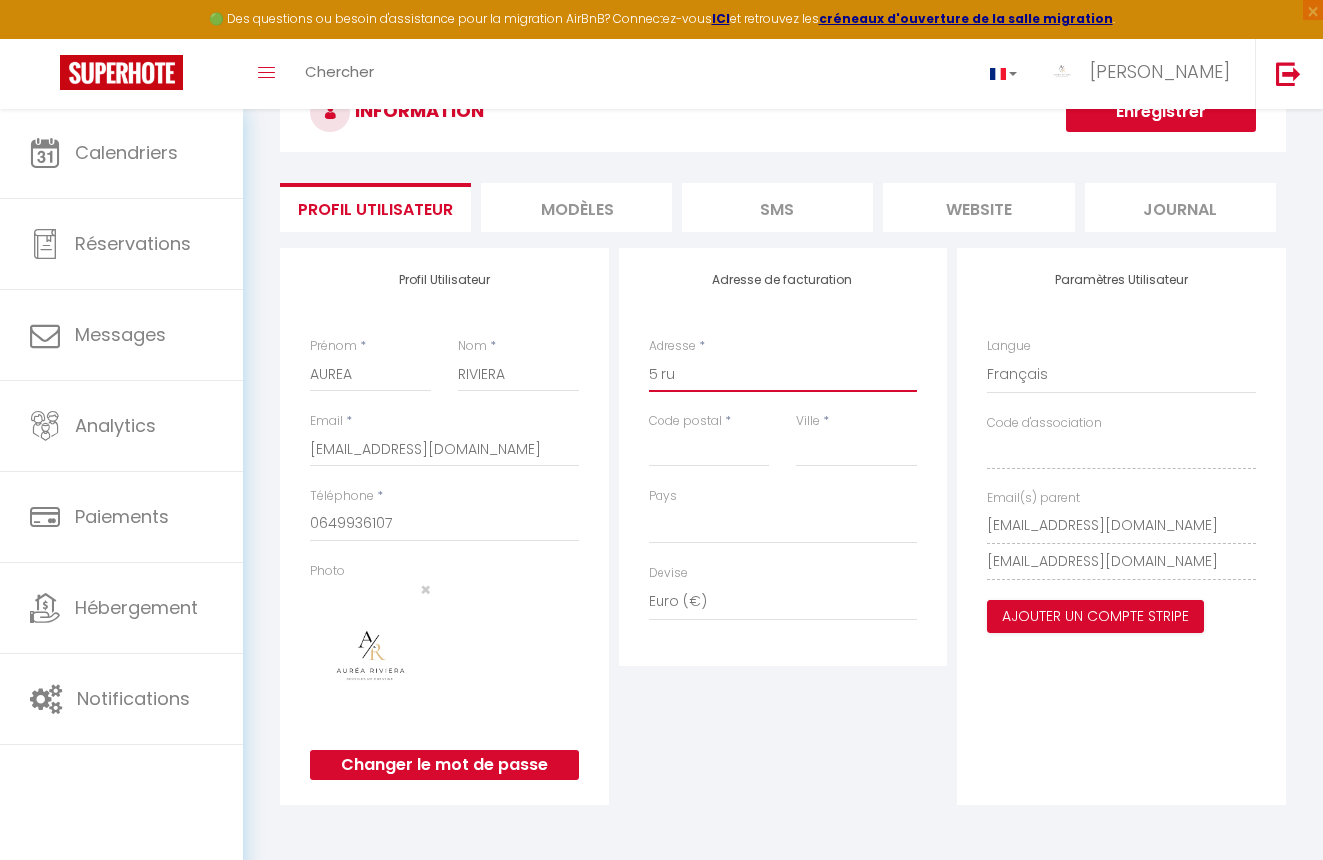
type input "5 rue"
select select
type input "5 rue"
select select
type input "5 rue j"
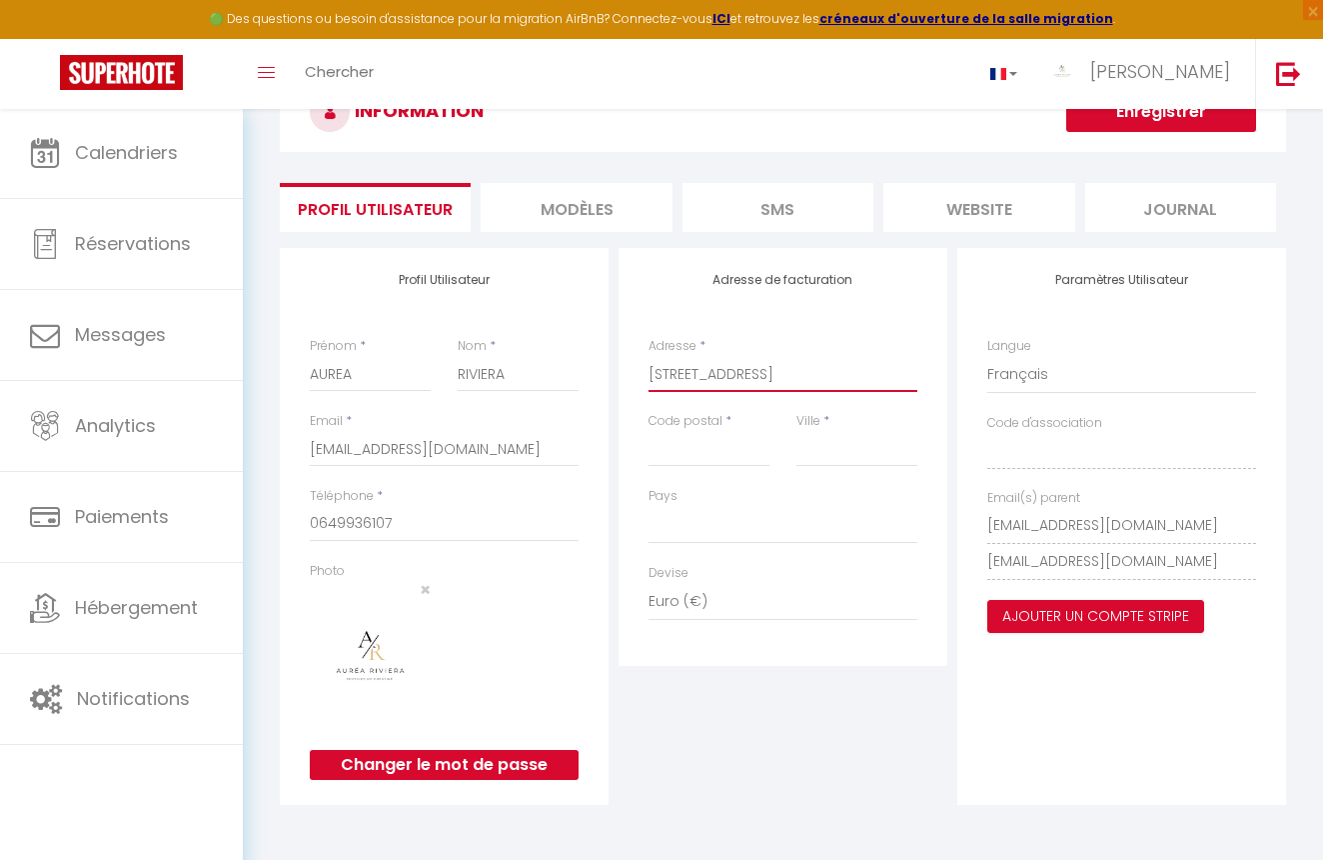
select select
type input "5 rue je"
select select
type input "5 rue jea"
select select
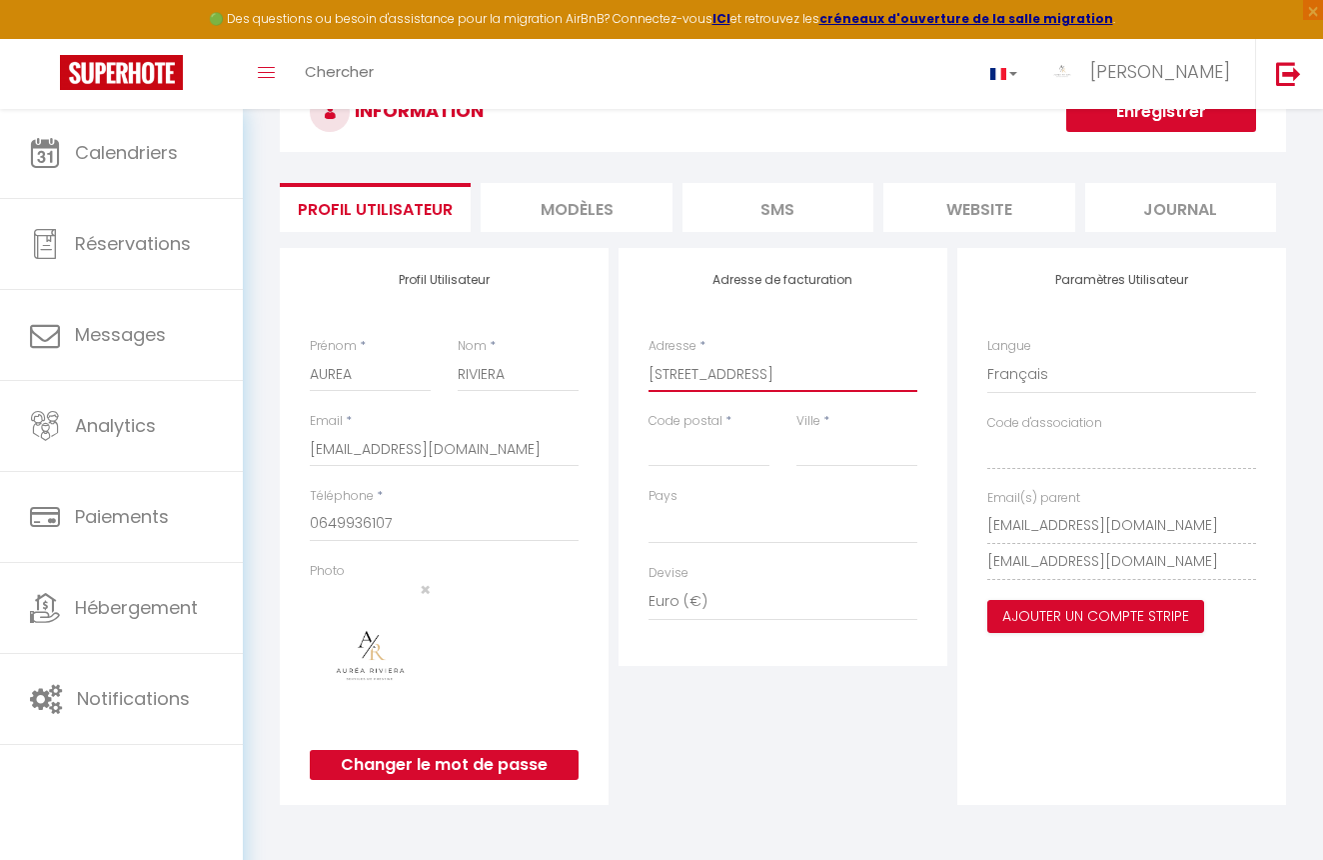
type input "5 rue jean"
select select
type input "5 rue jean"
select select
type input "5 rue jean b"
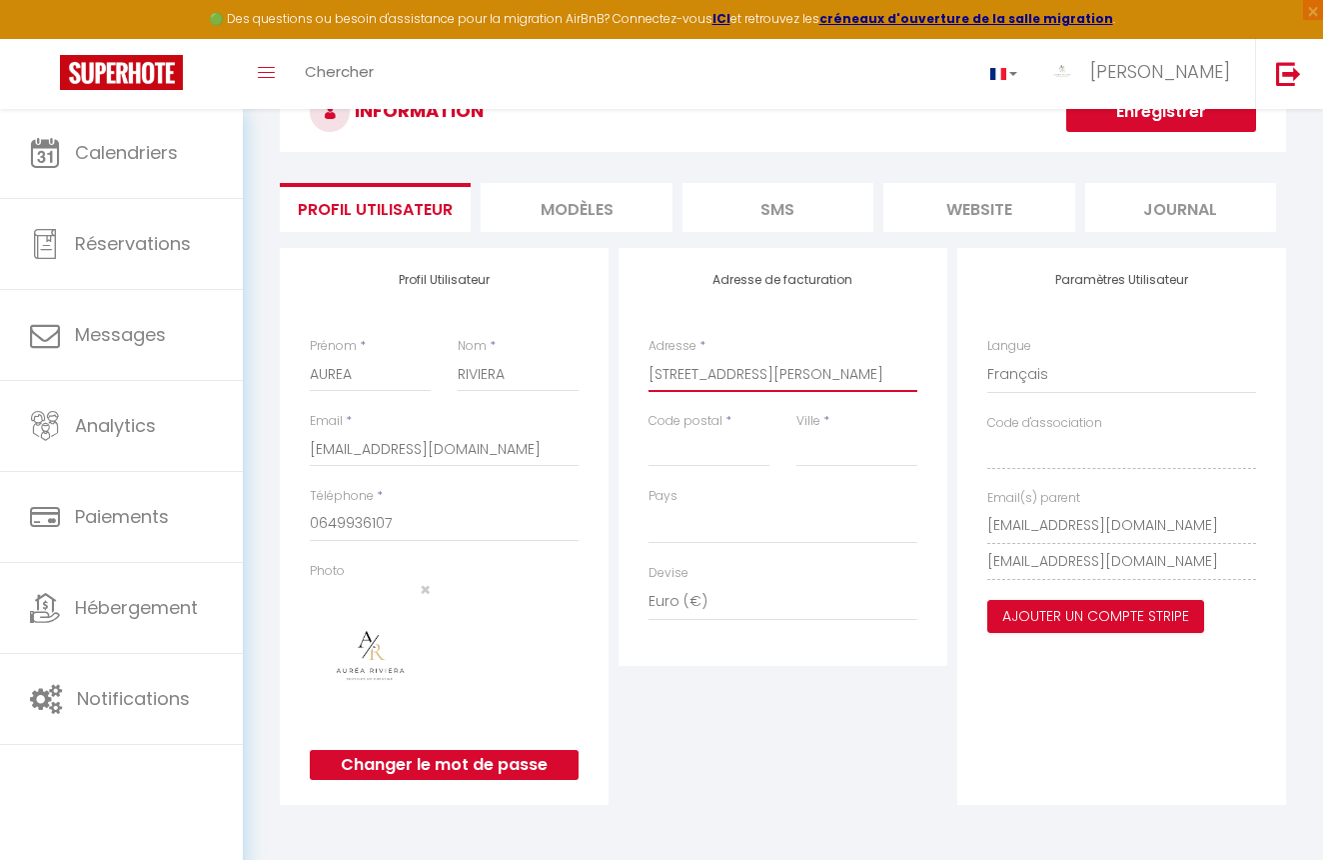
select select
type input "5 rue jean bo"
select select
type input "5 rue jean bon"
select select
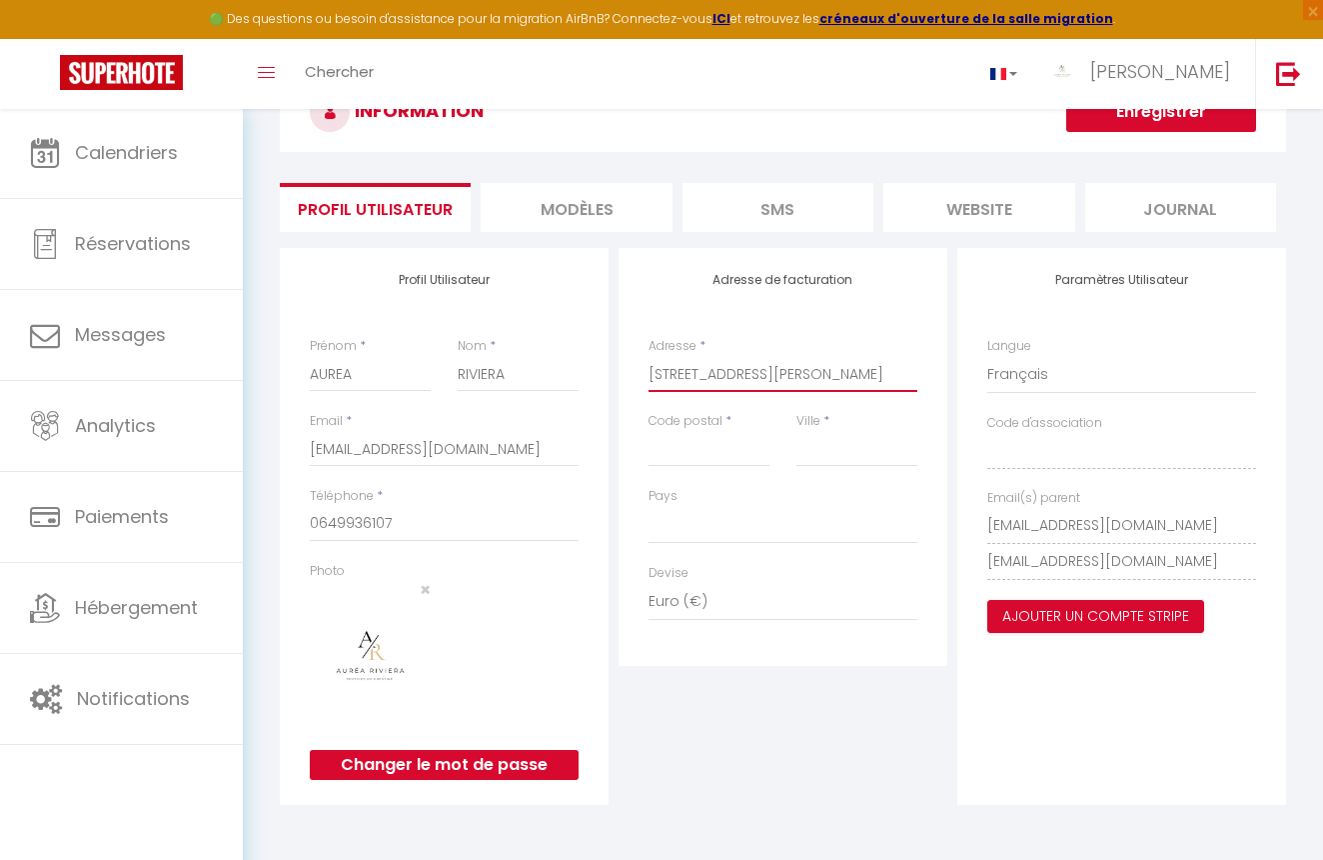
type input "5 rue jean bono"
select select
type input "5 rue jean bono"
type input "0"
select select
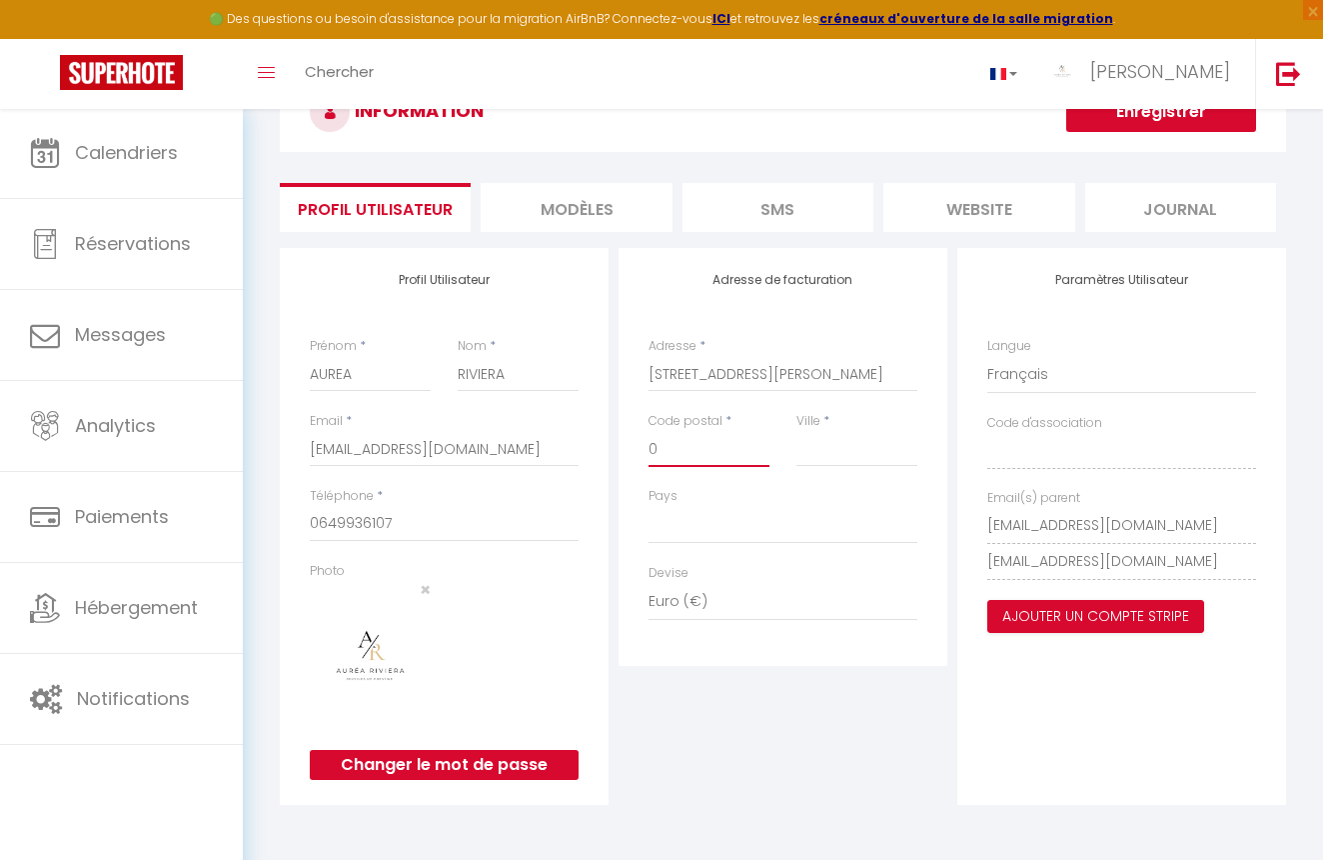
type input "06"
select select
type input "063"
select select
type input "0632"
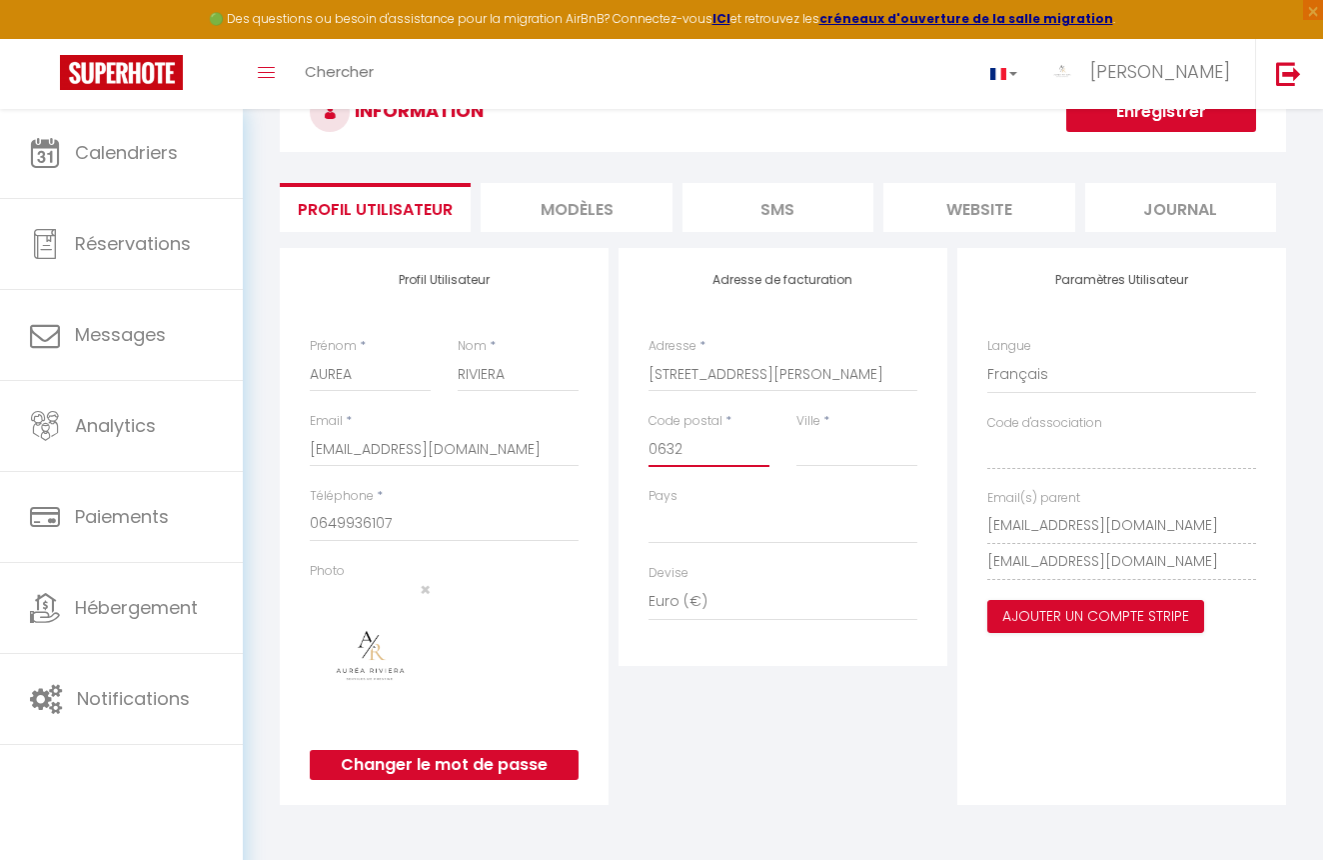
select select
type input "06320"
select select
type input "06320"
type input "c"
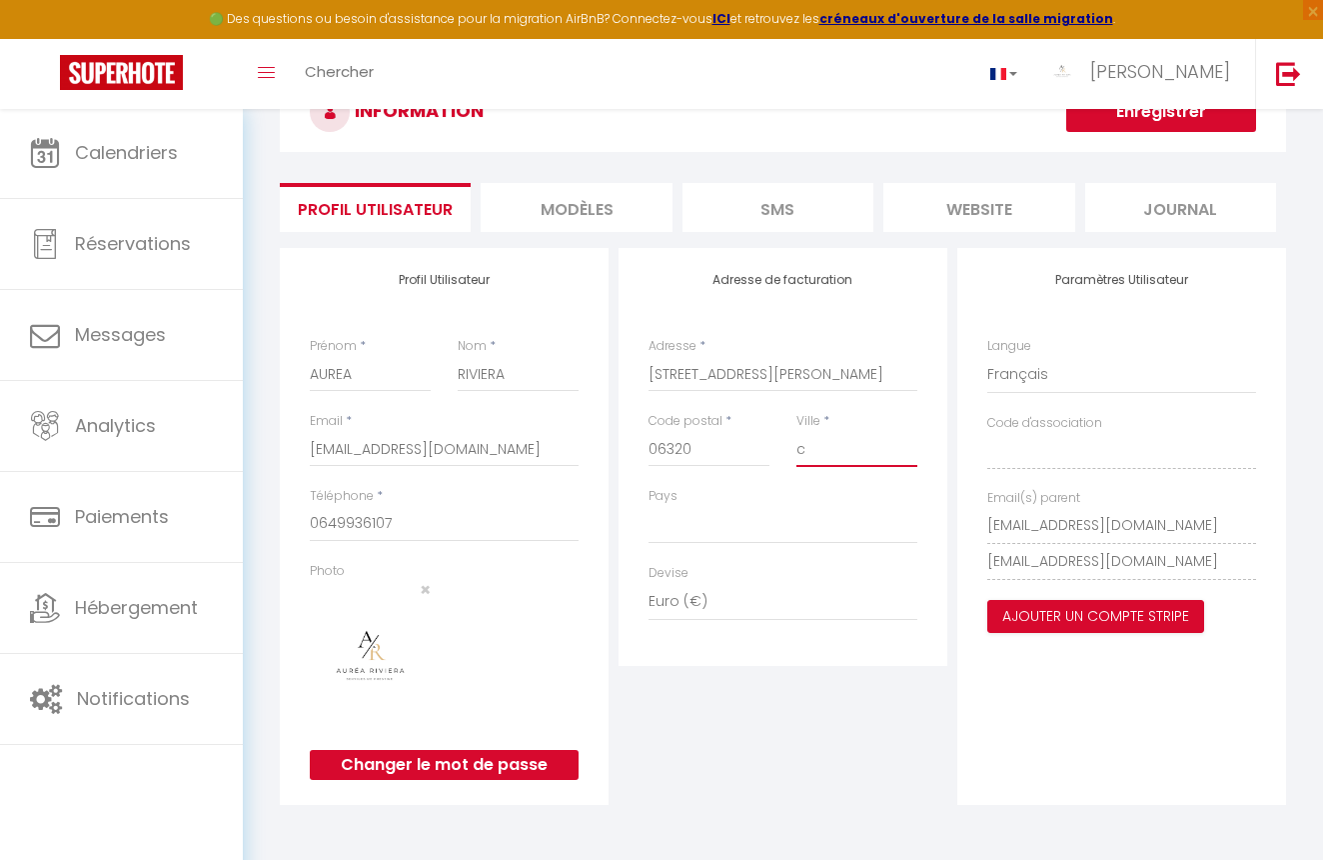
select select
type input "cp"
select select
type input "c"
select select
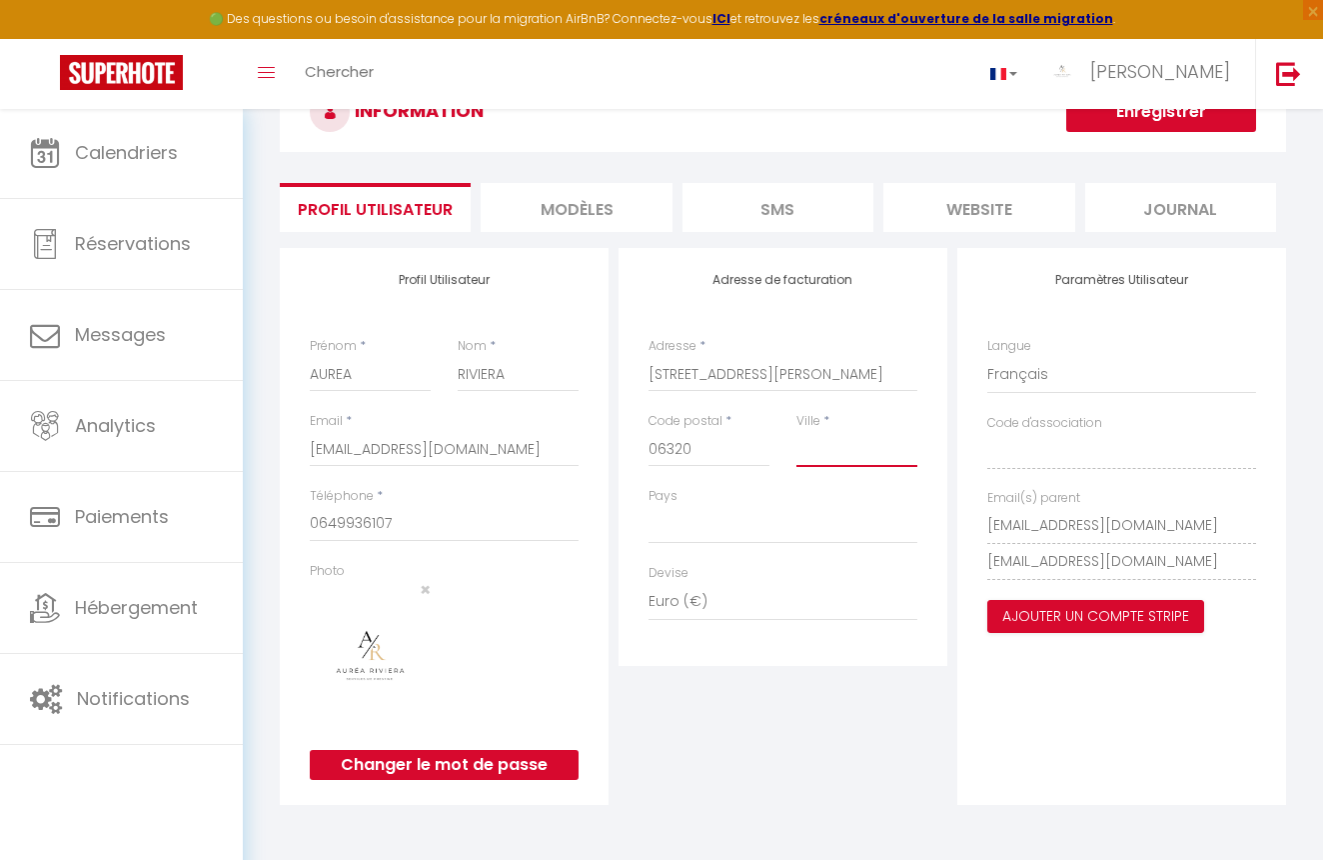
select select
type input "C"
select select
type input "Ca"
select select
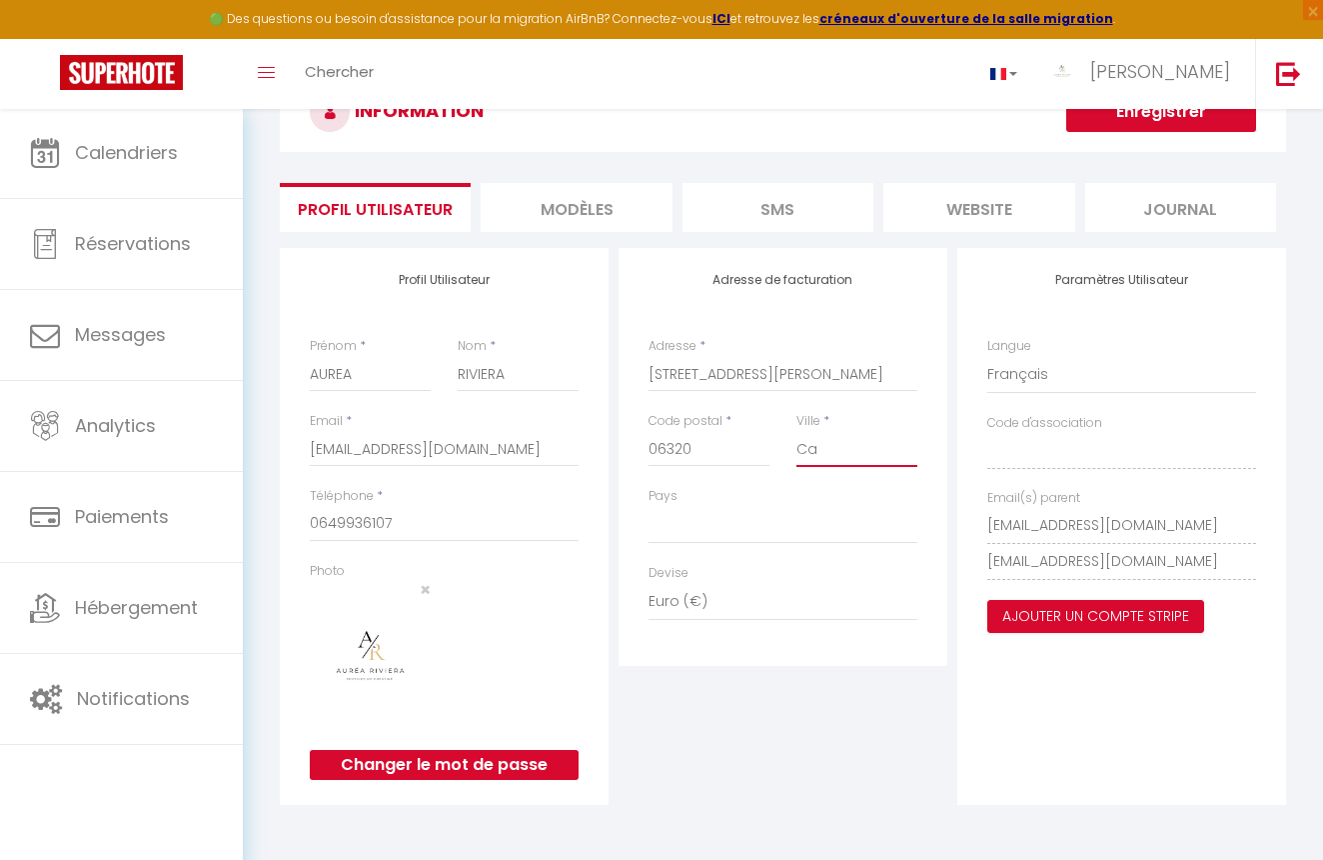
type input "Cap"
select select
type input "Capd"
select select
type input "Capd"
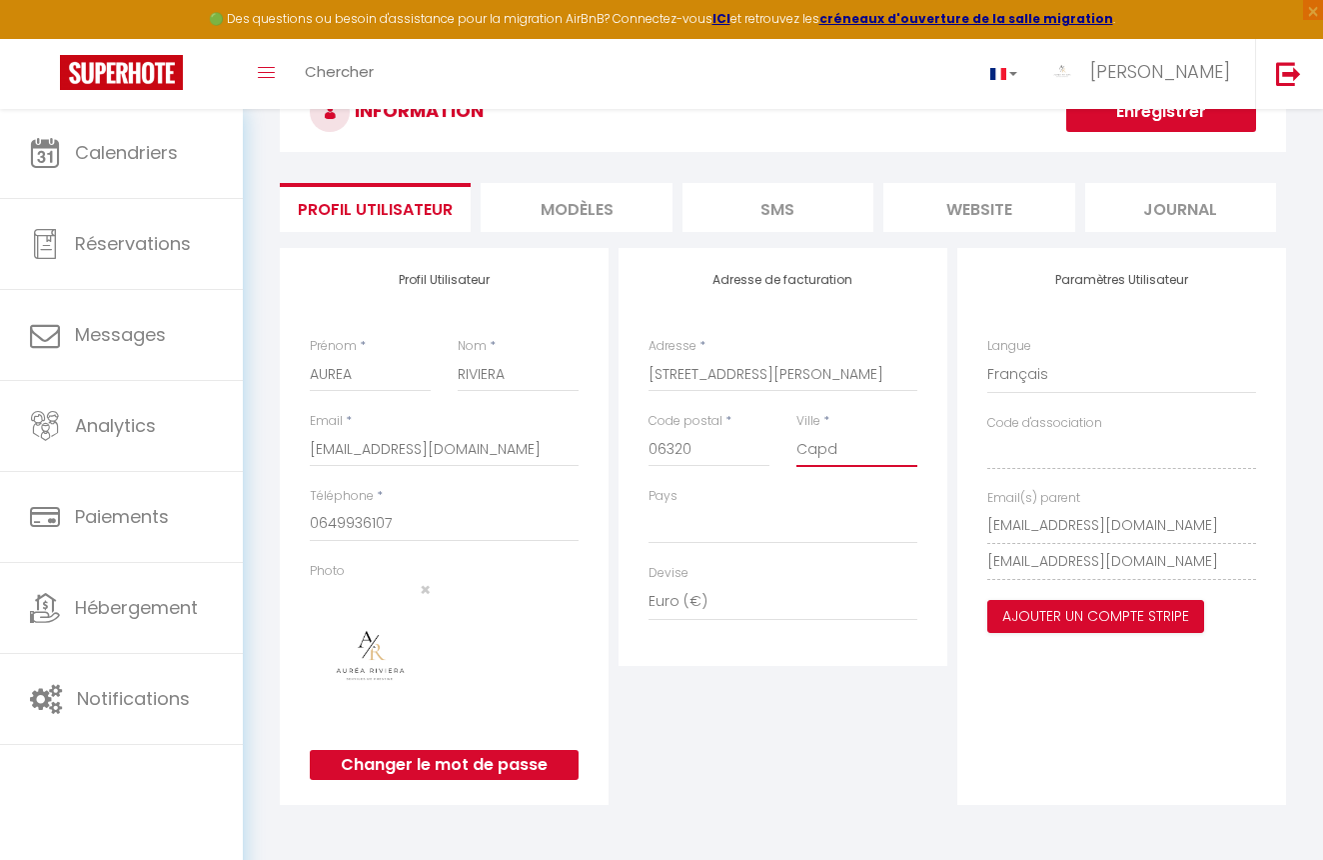
select select
type input "Capd"
select select
type input "Cap"
select select
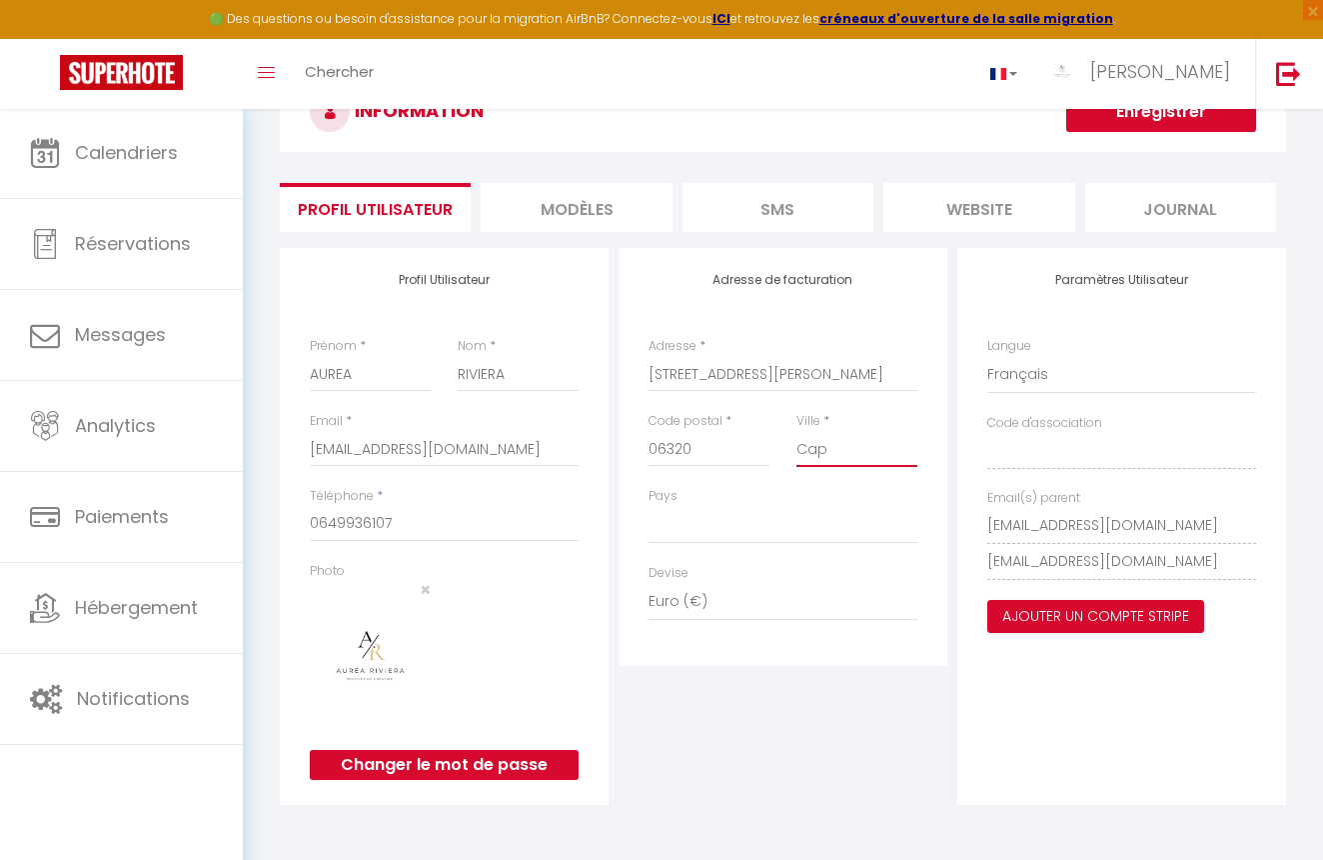
type input "Cap"
select select
type input "Cap d"
select select
type input "Cap d'"
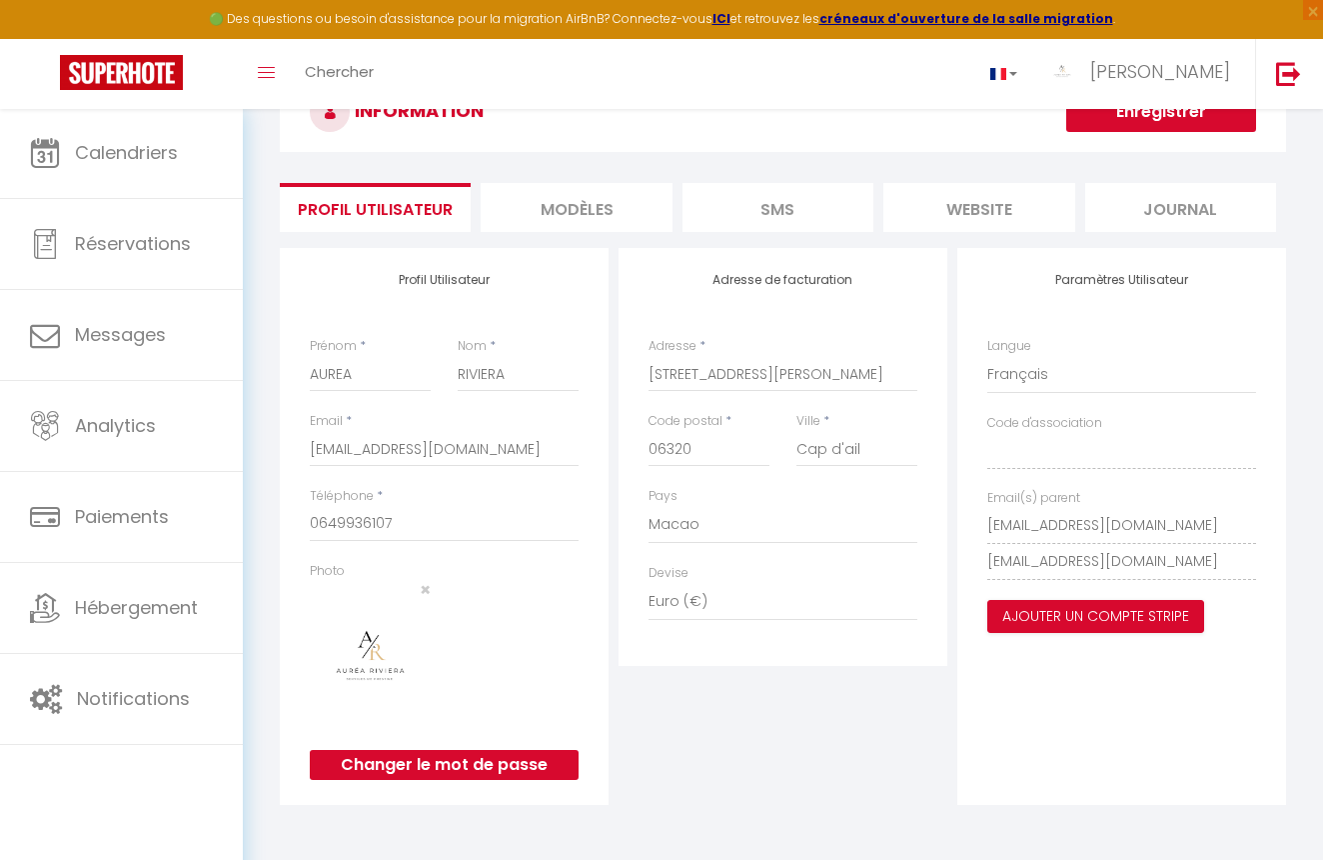
click at [697, 547] on div "Adresse de facturation Adresse * 5 rue jean bono Code postal * 06320 Ville * Ca…" at bounding box center [783, 457] width 329 height 418
click at [752, 689] on div "Adresse de facturation Adresse * 5 rue jean bono Code postal * 06320 Ville * Ca…" at bounding box center [783, 526] width 339 height 557
click at [1169, 109] on button "Enregistrer" at bounding box center [1161, 112] width 190 height 40
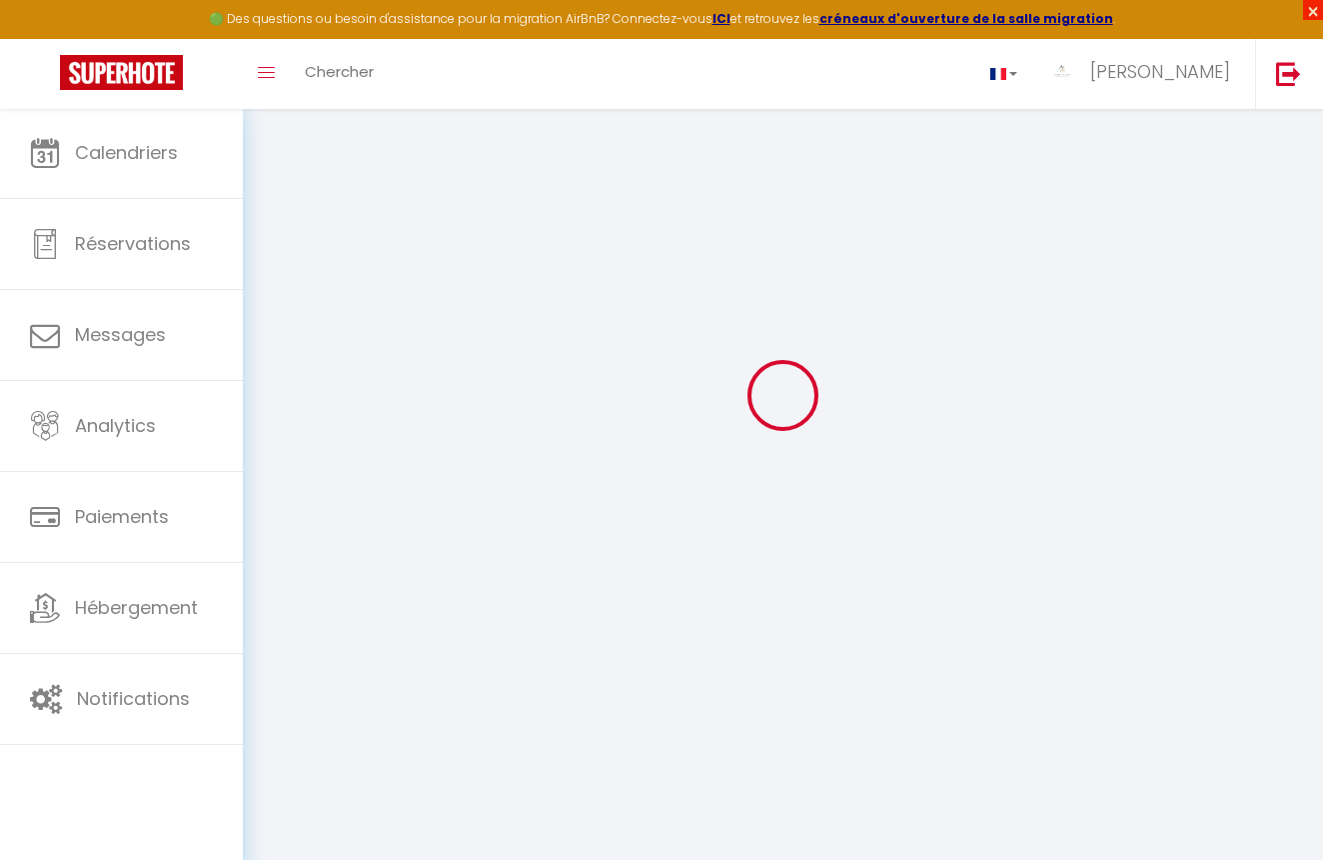
click at [1315, 8] on span "×" at bounding box center [1313, 10] width 20 height 20
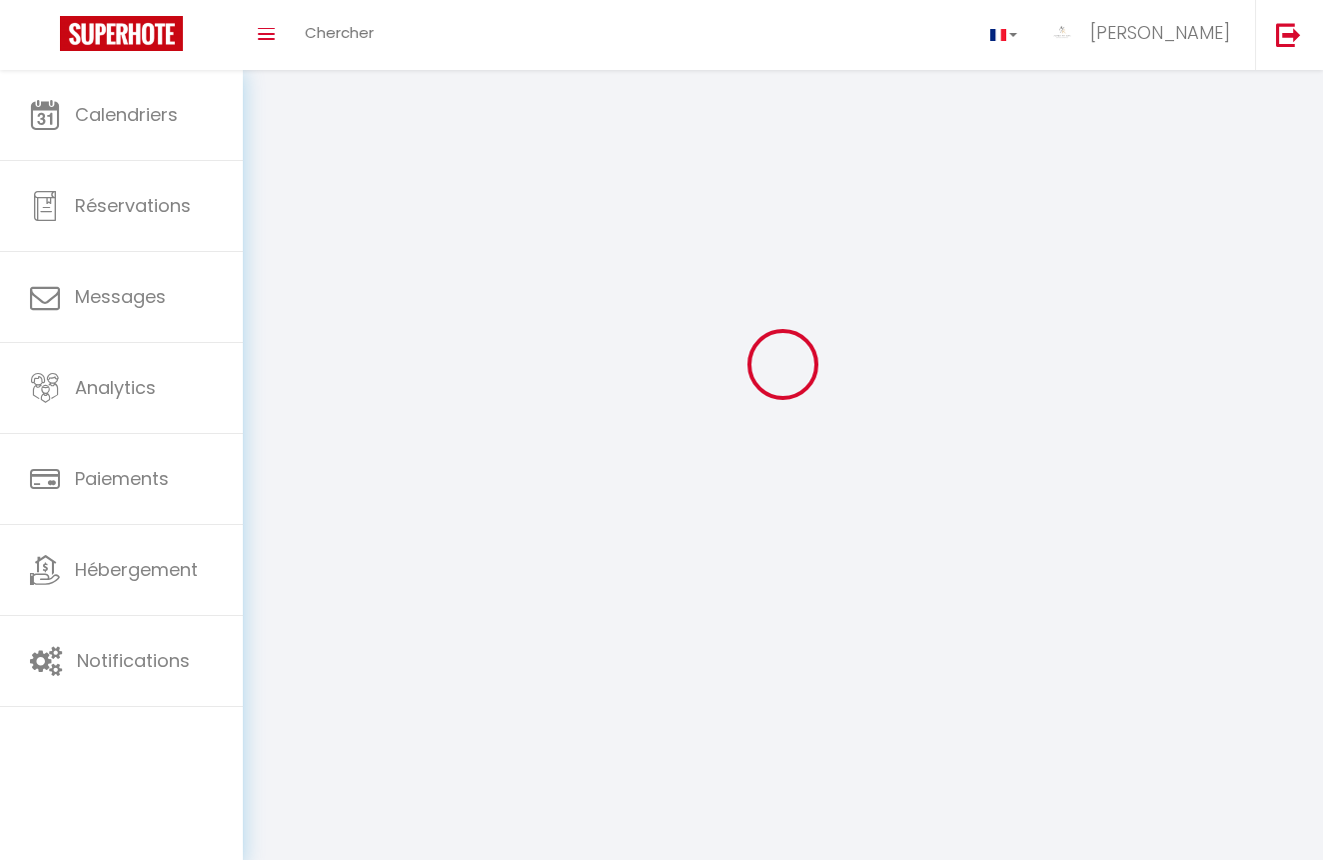
scroll to position [70, 0]
click at [108, 31] on img at bounding box center [121, 33] width 123 height 35
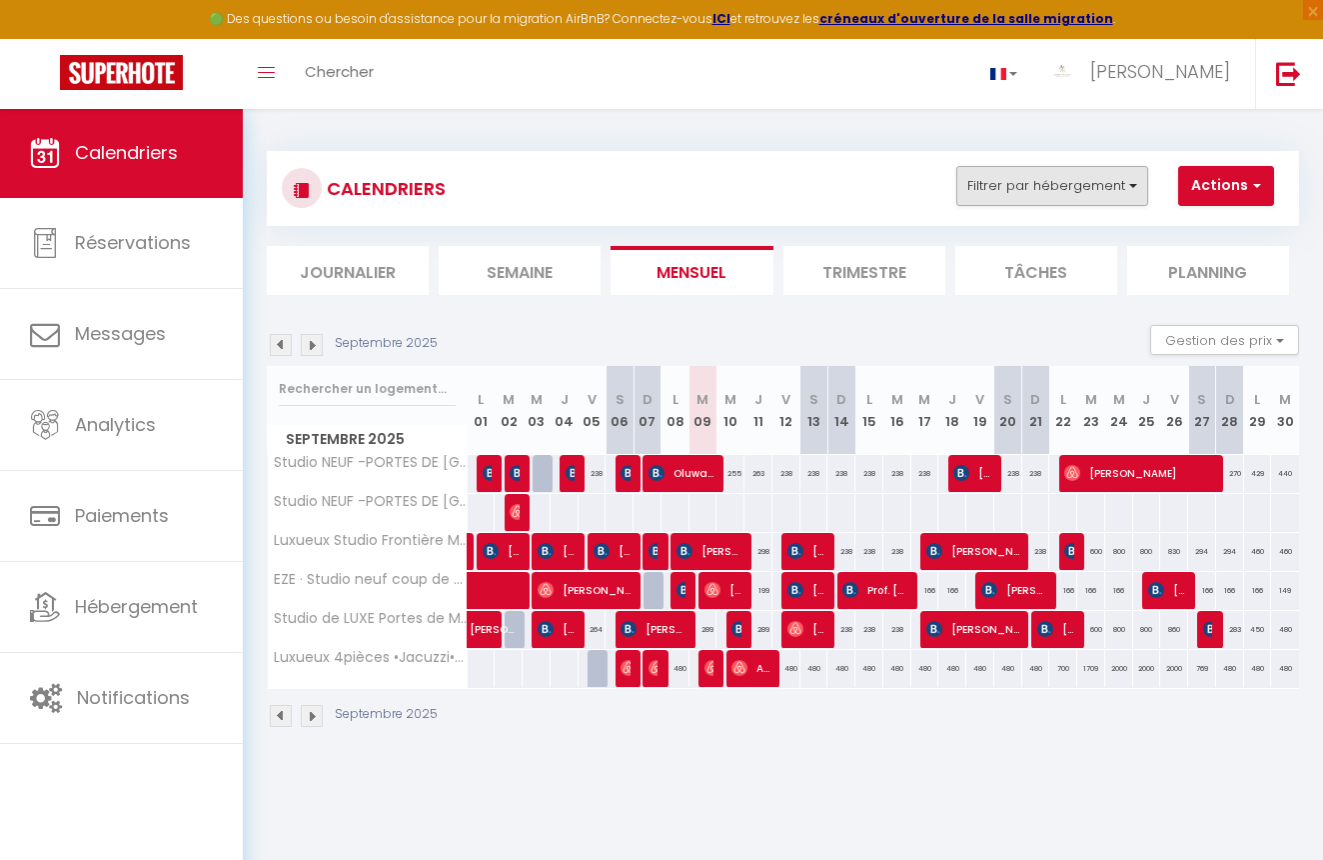
click at [1076, 193] on button "Filtrer par hébergement" at bounding box center [1052, 186] width 192 height 40
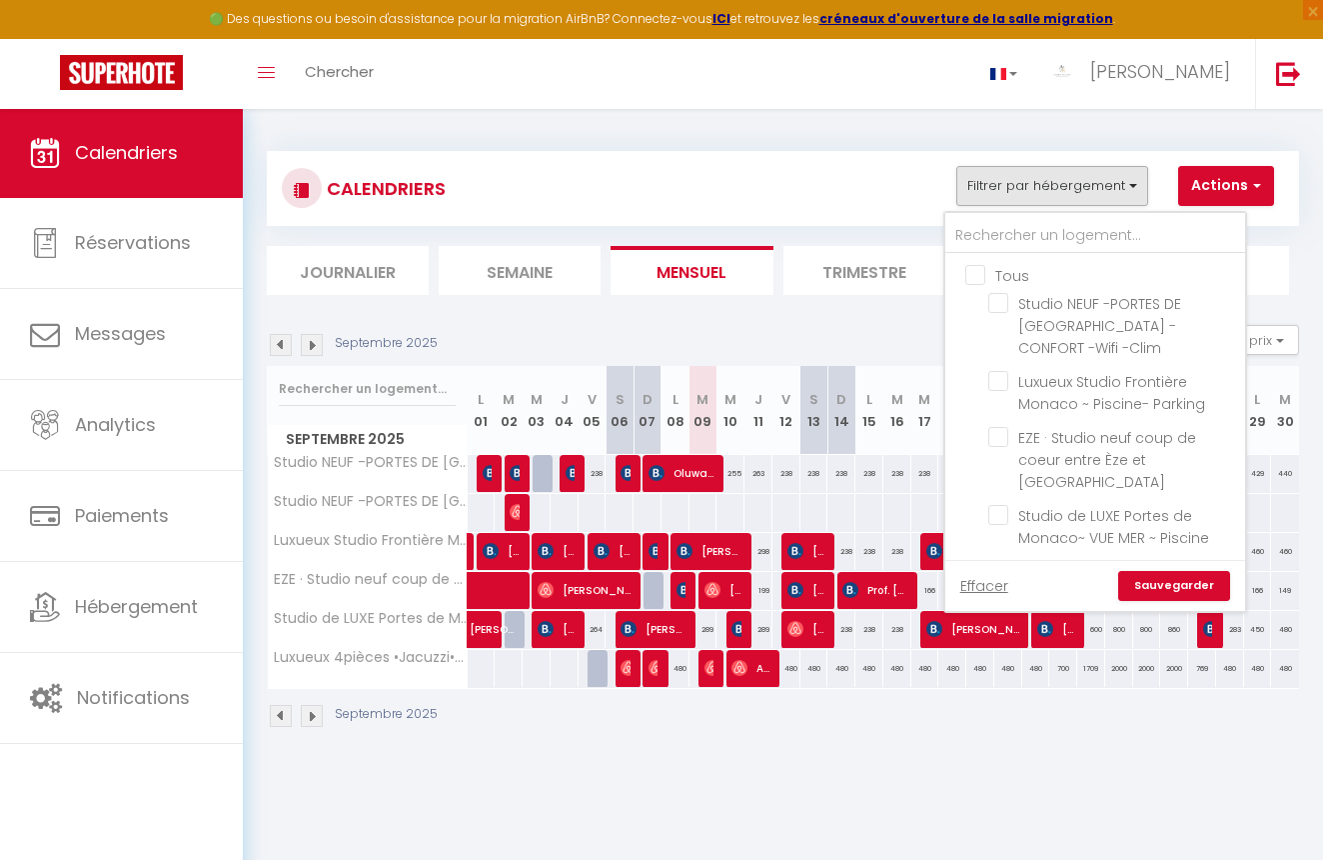
click at [807, 188] on div "CALENDRIERS Filtrer par hébergement Tous Studio NEUF -PORTES DE MONACO -CONFORT…" at bounding box center [783, 188] width 1002 height 45
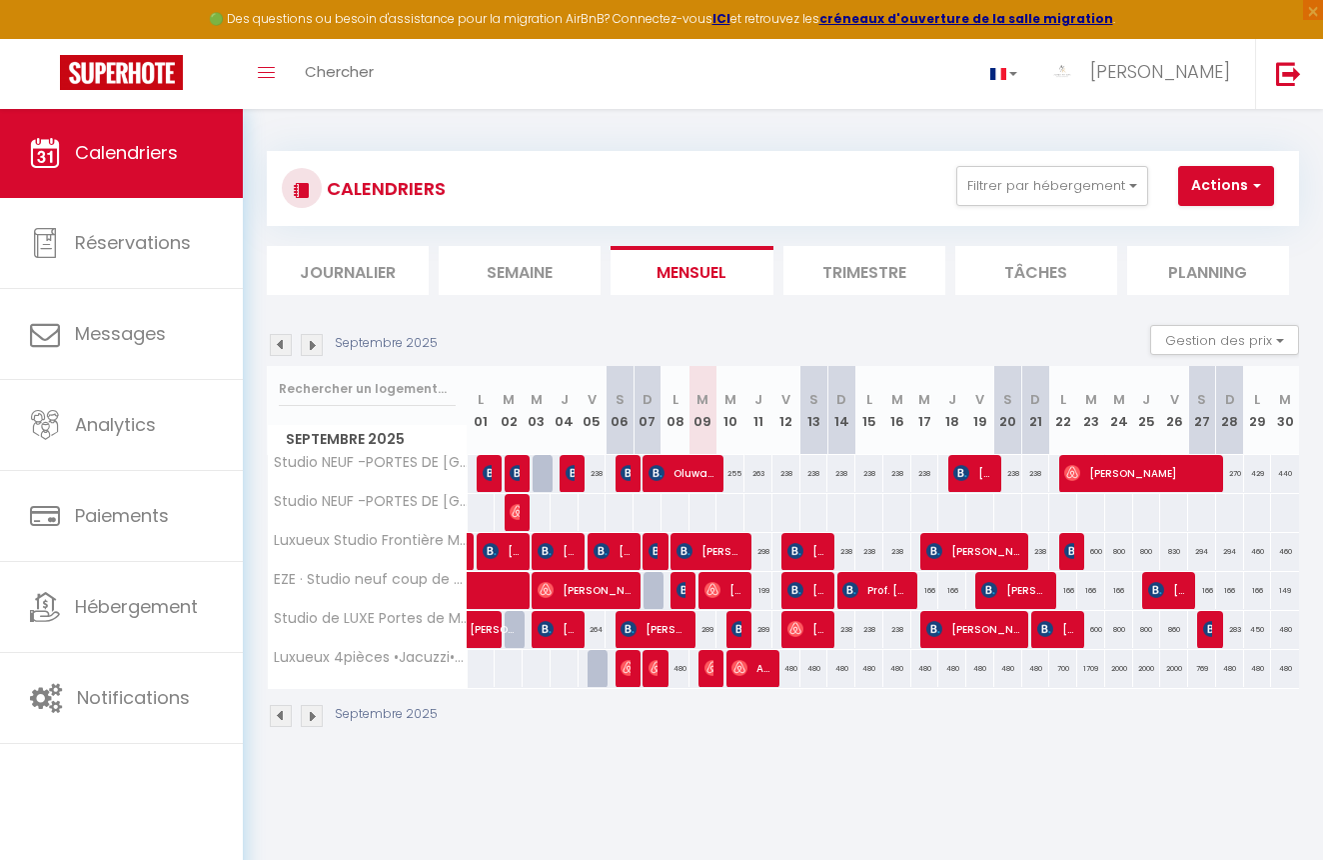
click at [1166, 269] on li "Planning" at bounding box center [1208, 270] width 162 height 49
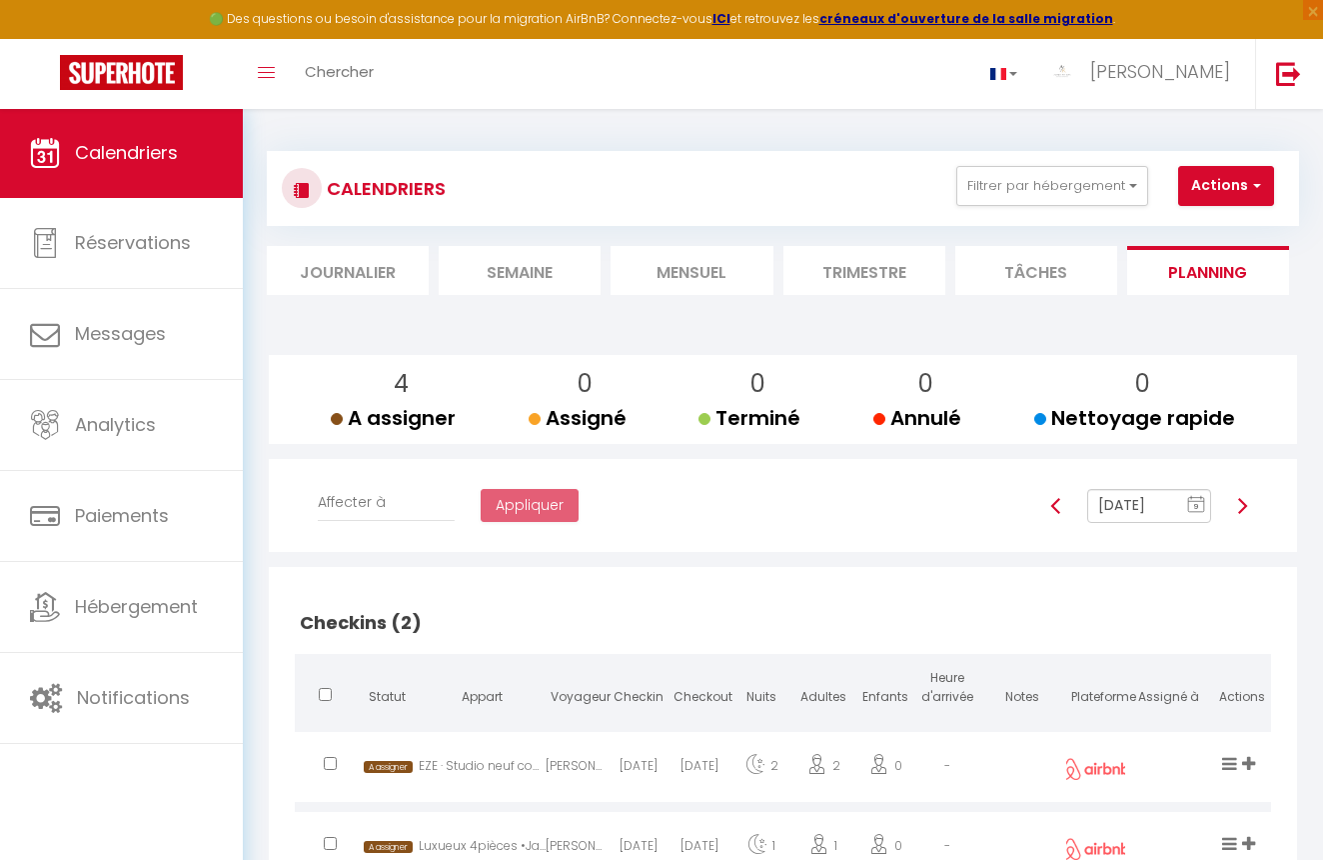
click at [1067, 272] on li "Tâches" at bounding box center [1036, 270] width 162 height 49
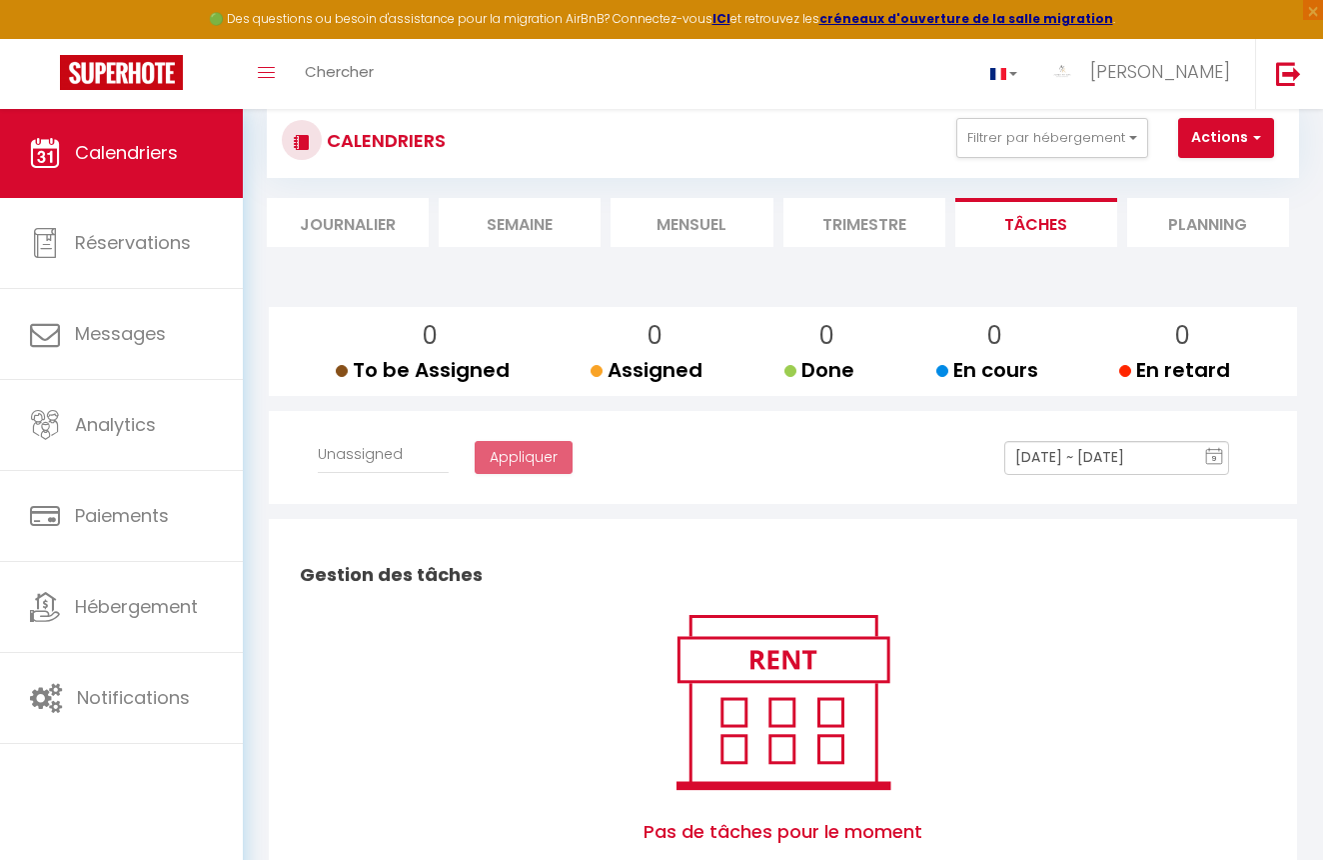
scroll to position [42, 0]
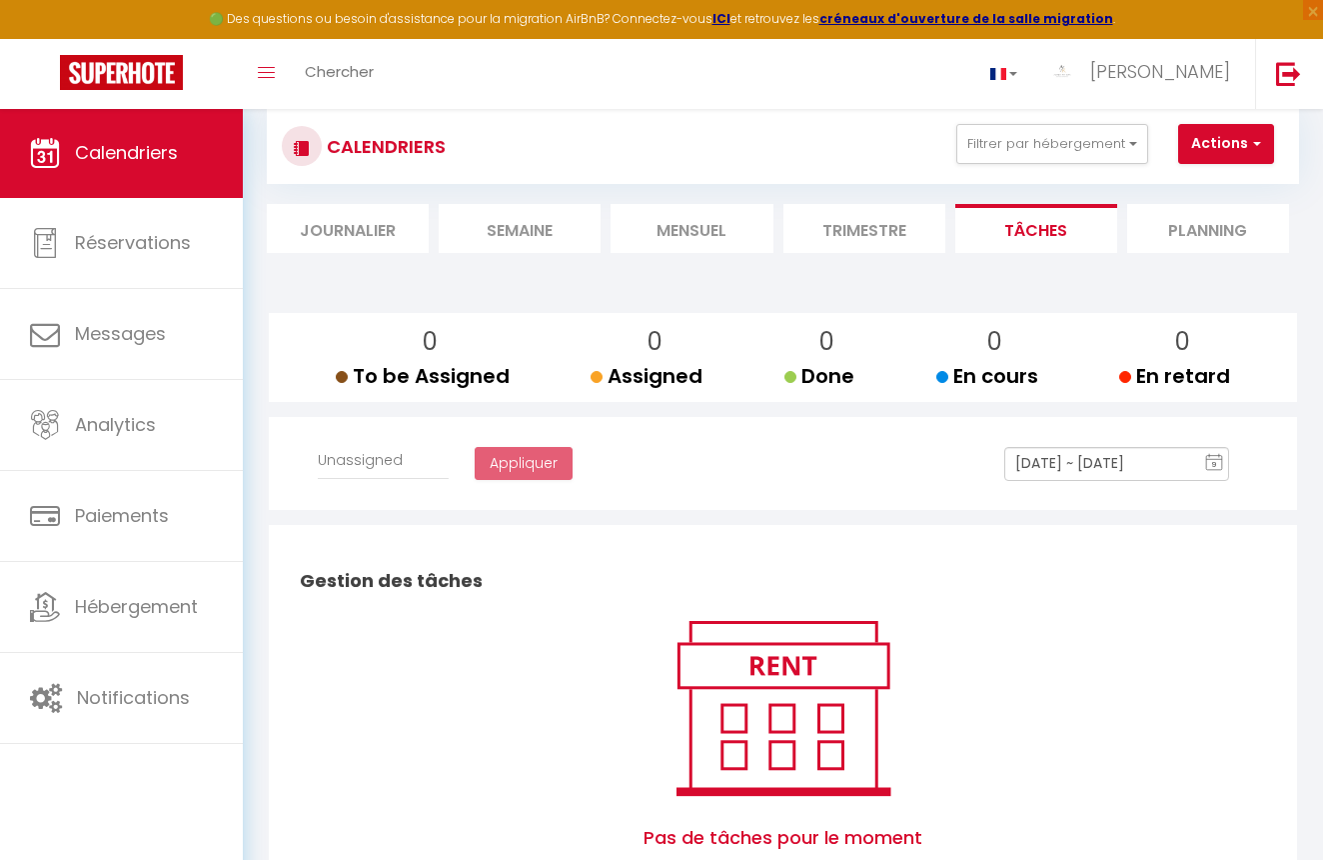
click at [1219, 250] on li "Planning" at bounding box center [1208, 228] width 162 height 49
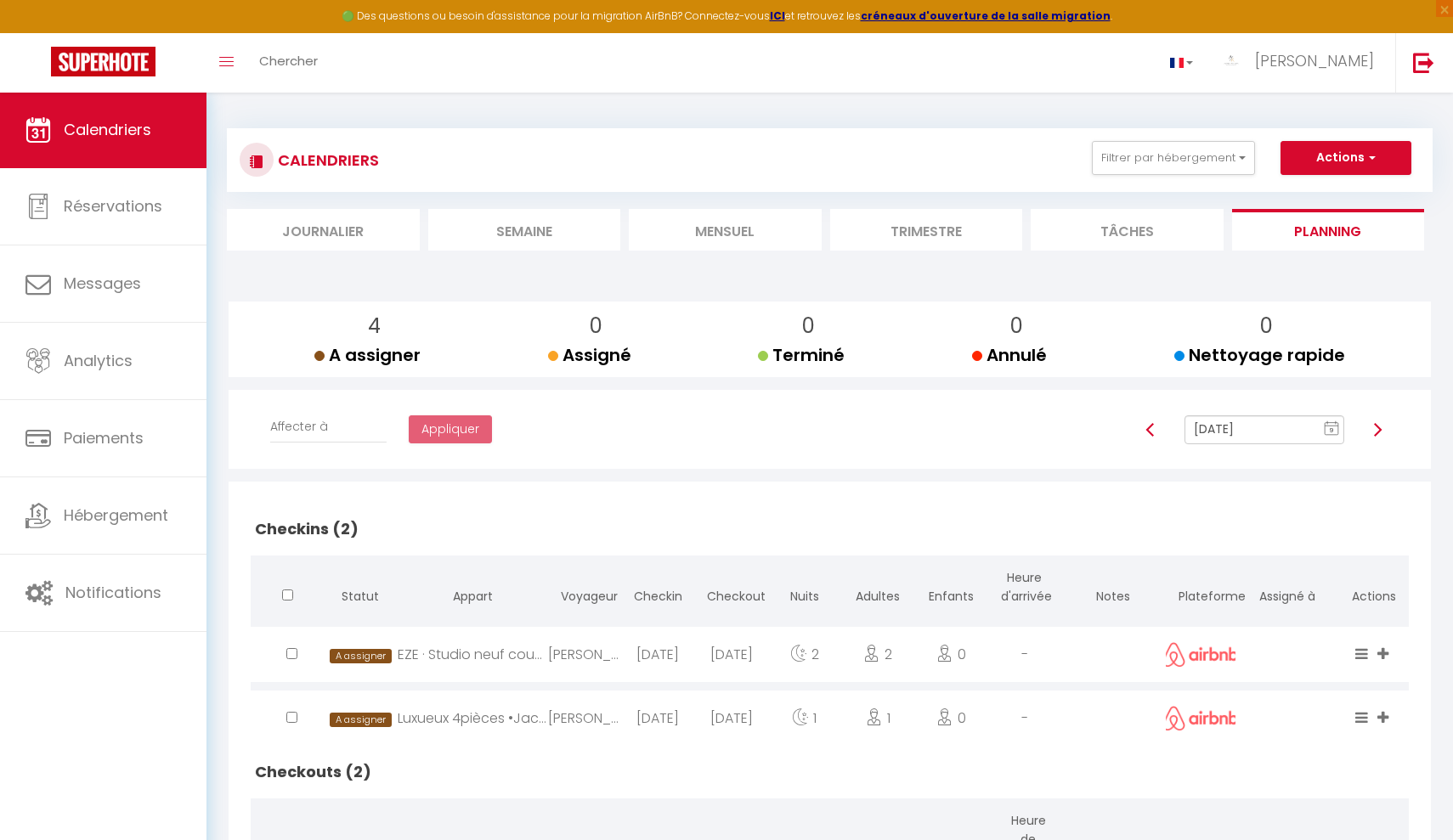
click at [382, 344] on span "A assigner" at bounding box center [367, 355] width 106 height 24
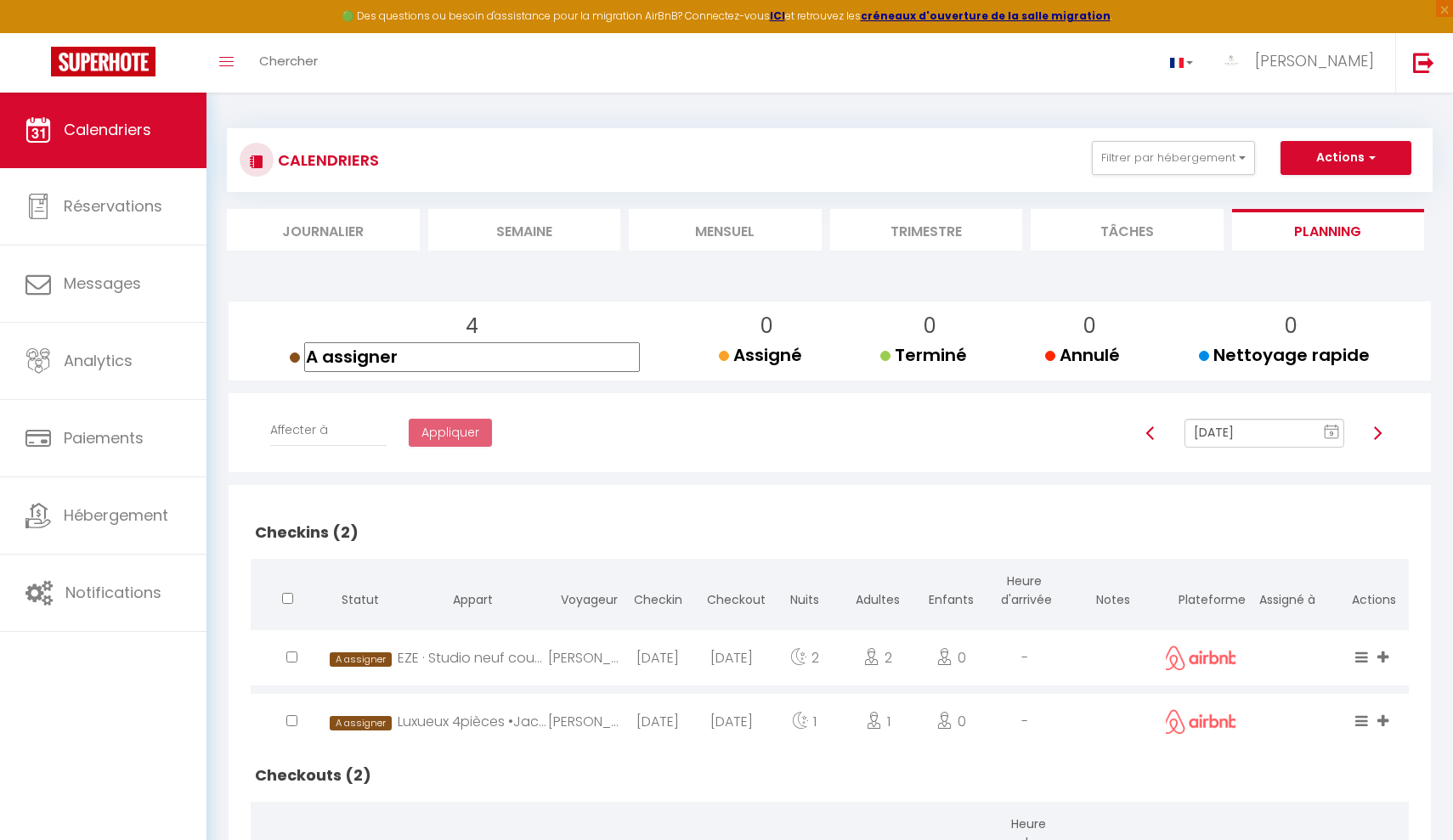
click at [463, 309] on div "4 A assigner A assigner 0 Assigné Assigné 0 Terminé Terminé 0 Annulé Annulé 0 N…" at bounding box center [830, 341] width 1180 height 79
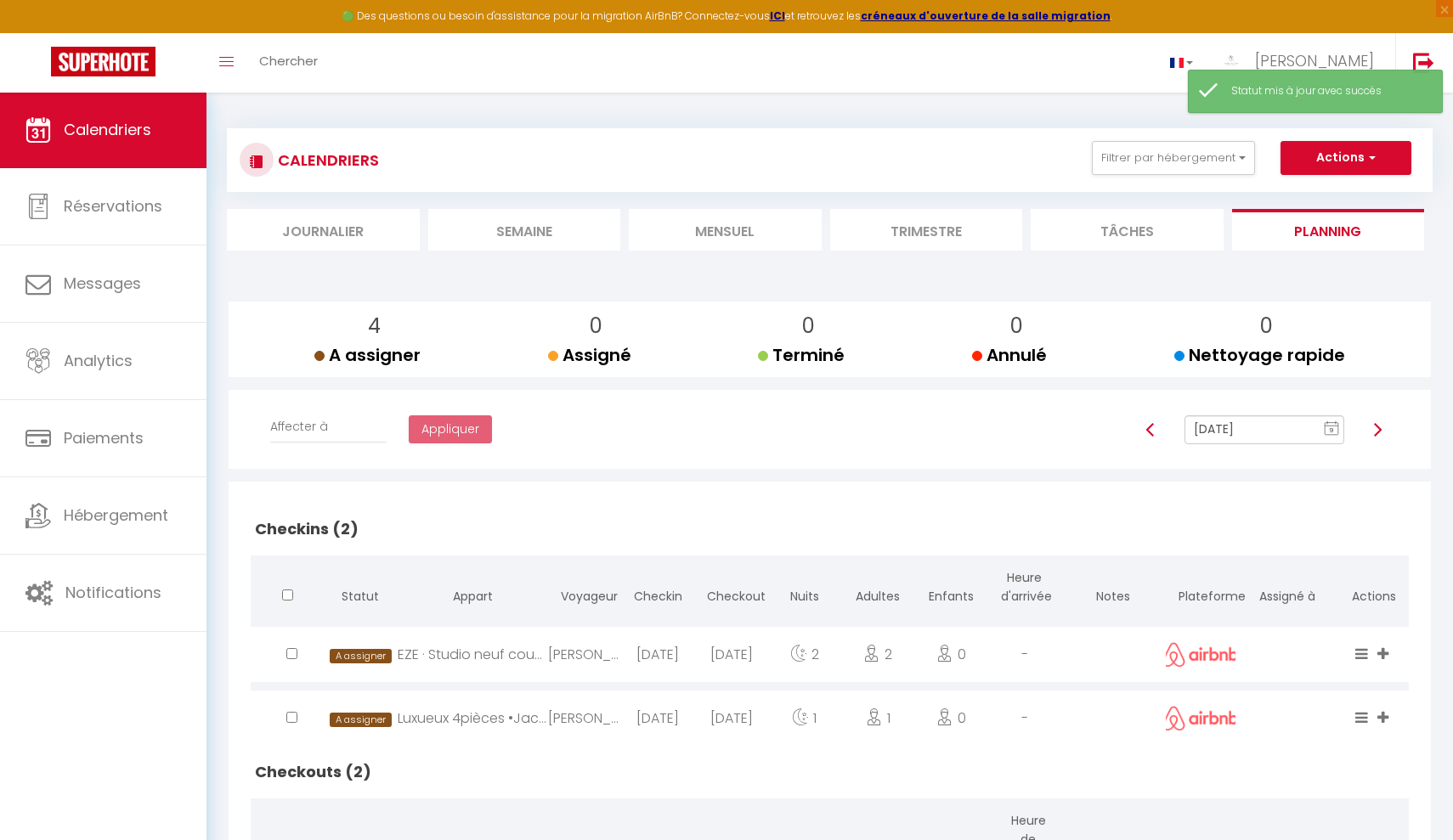
click at [99, 78] on link at bounding box center [103, 63] width 207 height 60
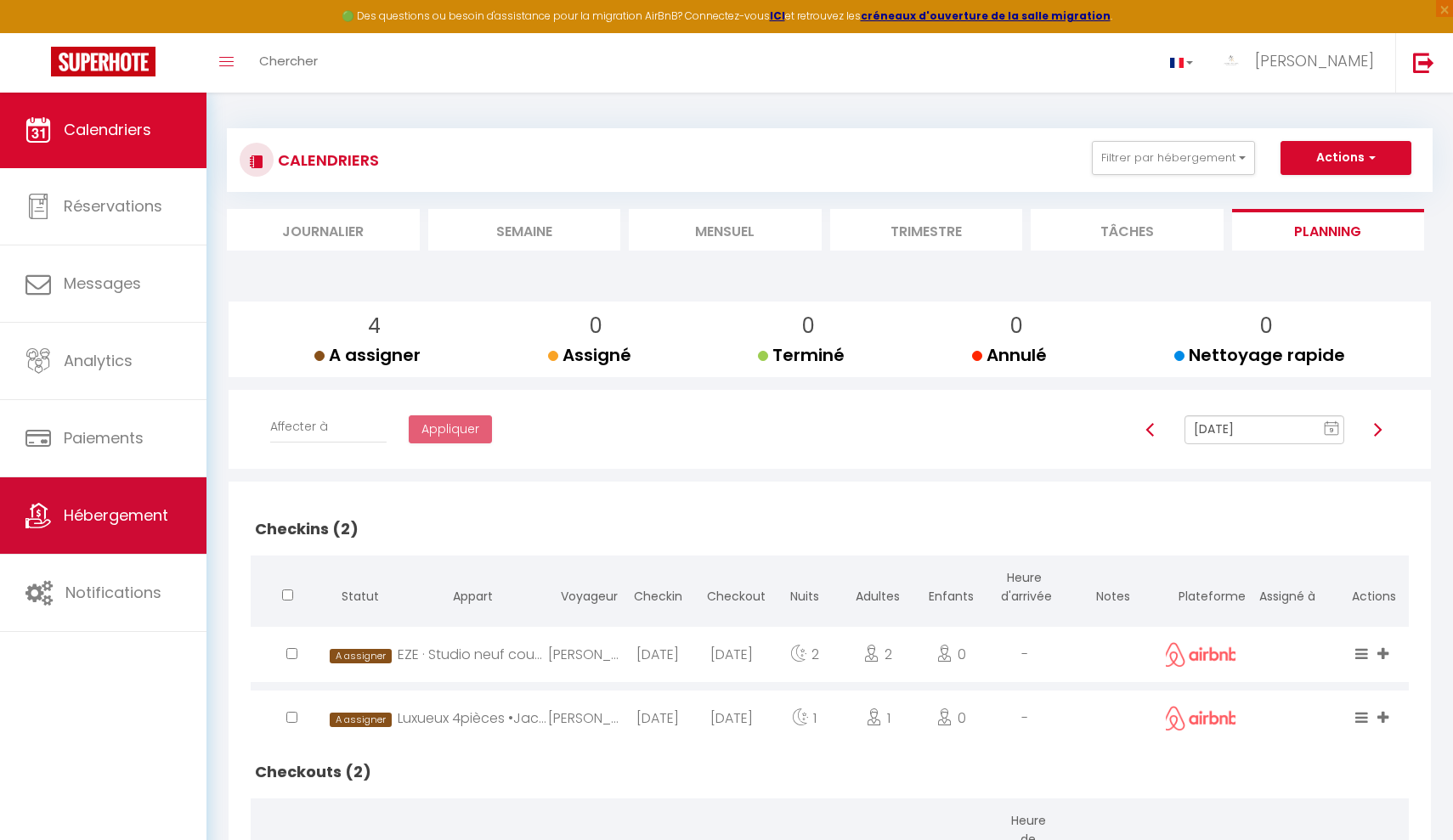
click at [99, 519] on span "Hébergement" at bounding box center [116, 515] width 105 height 21
